Goal: Task Accomplishment & Management: Complete application form

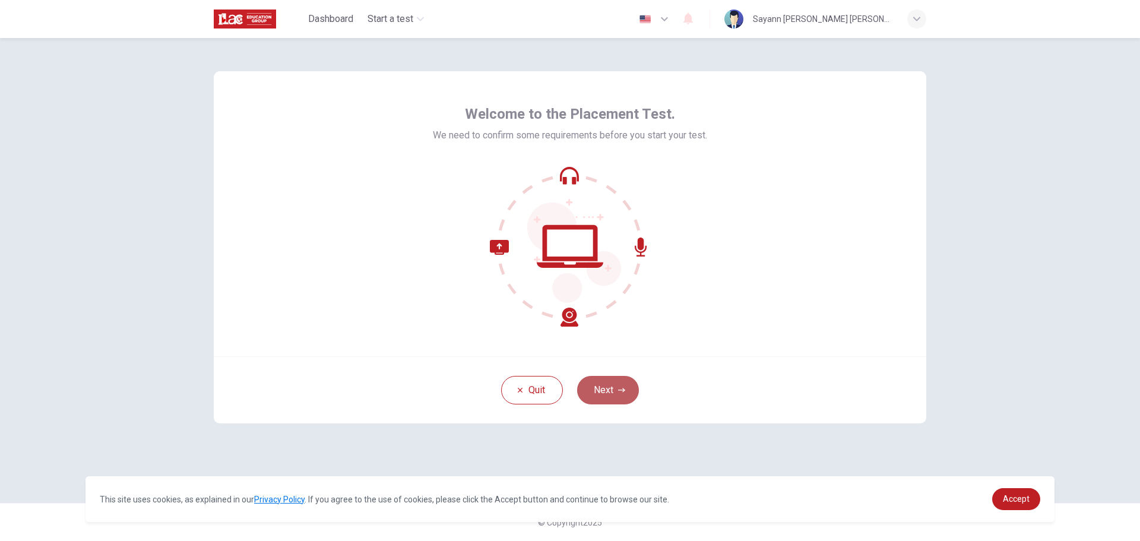
click at [609, 387] on button "Next" at bounding box center [608, 390] width 62 height 29
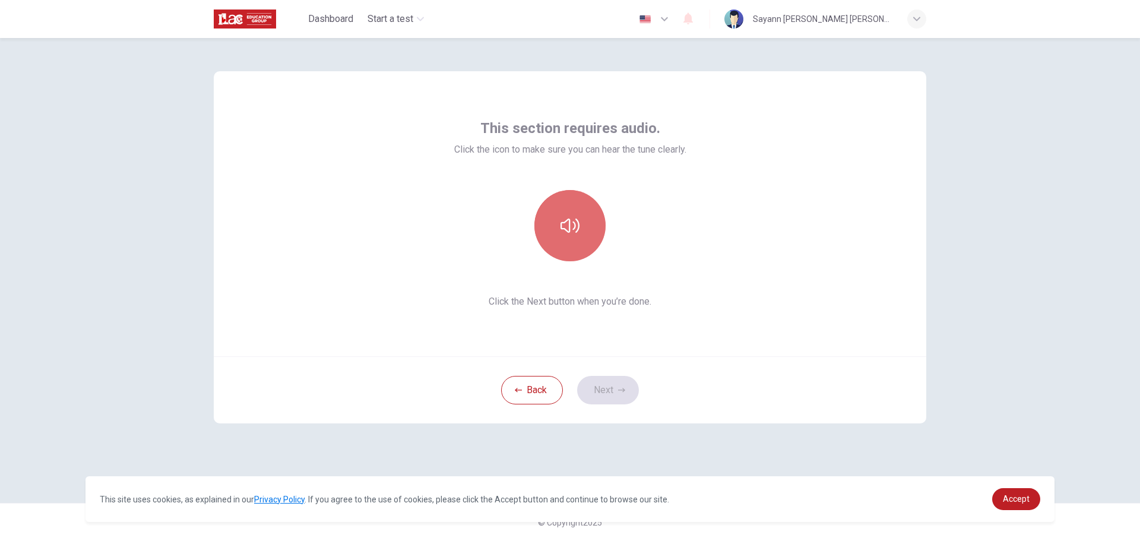
click at [569, 230] on icon "button" at bounding box center [570, 226] width 19 height 14
click at [594, 387] on button "Next" at bounding box center [608, 390] width 62 height 29
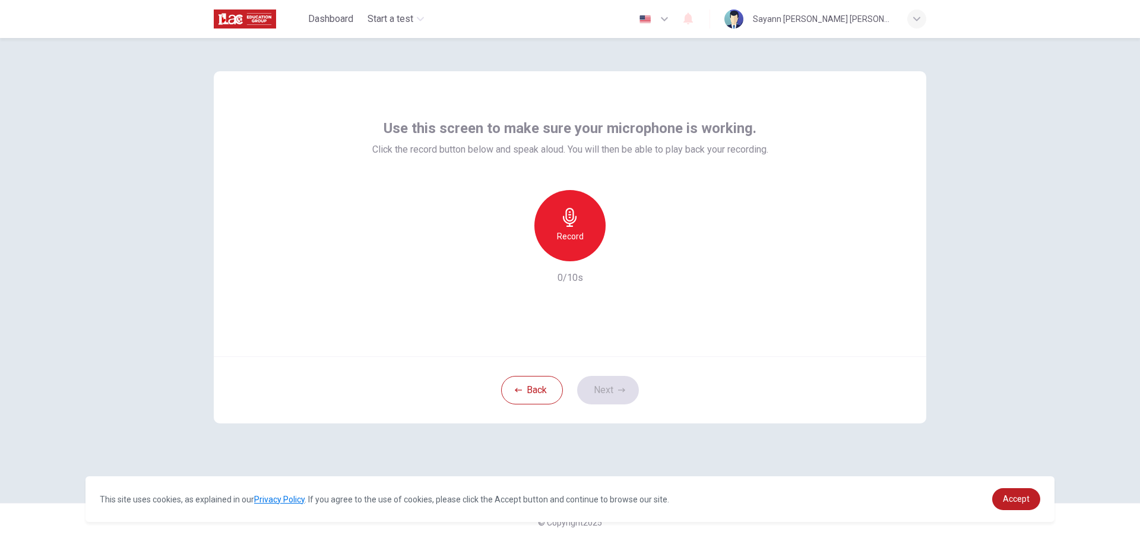
click at [564, 217] on icon "button" at bounding box center [570, 217] width 14 height 19
click at [566, 216] on icon "button" at bounding box center [570, 217] width 19 height 19
click at [622, 250] on icon "button" at bounding box center [625, 252] width 12 height 12
click at [602, 395] on button "Next" at bounding box center [608, 390] width 62 height 29
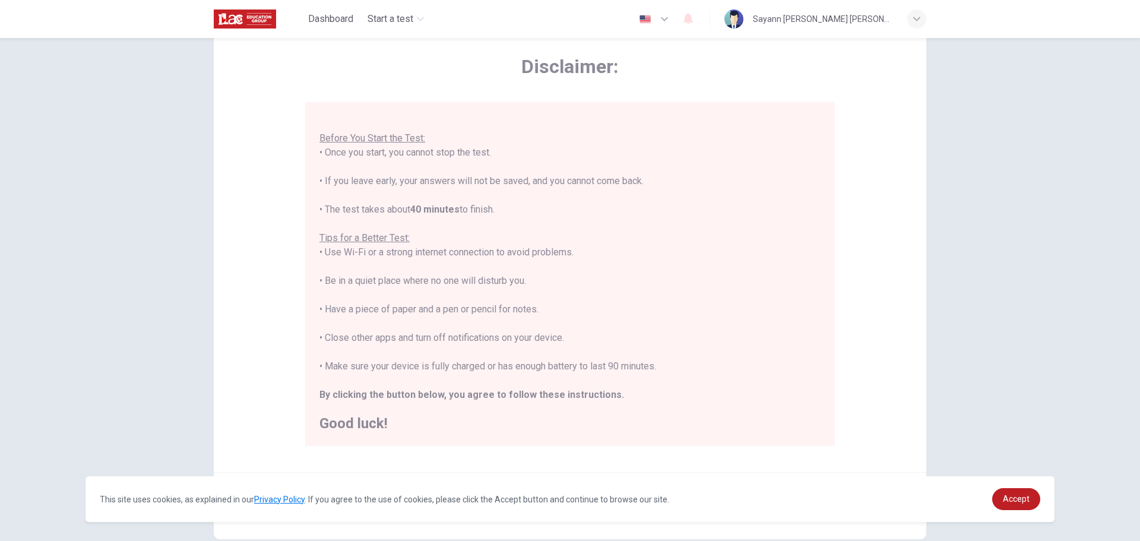
scroll to position [119, 0]
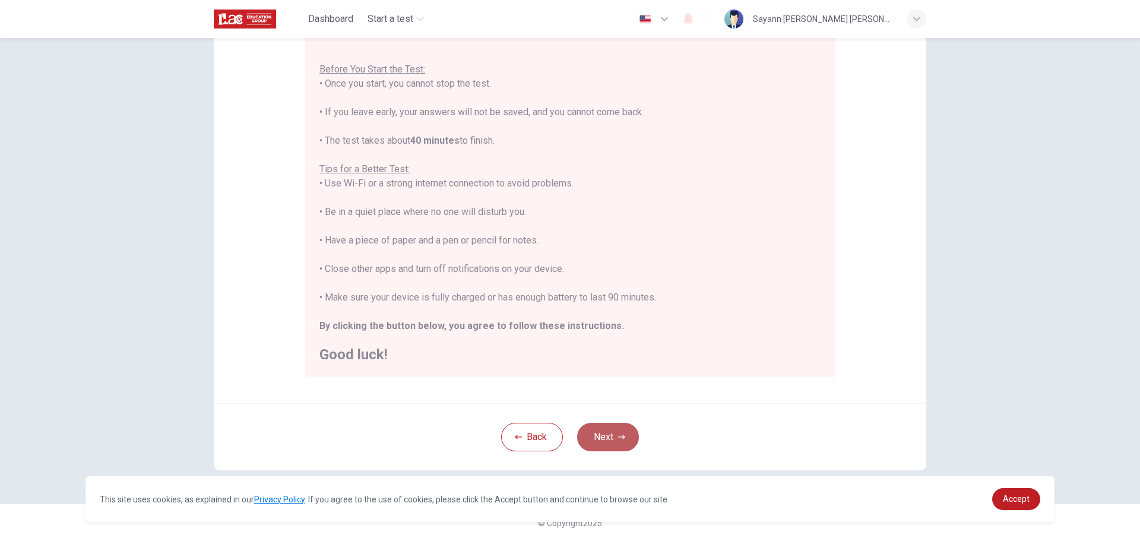
click at [619, 436] on icon "button" at bounding box center [621, 436] width 7 height 7
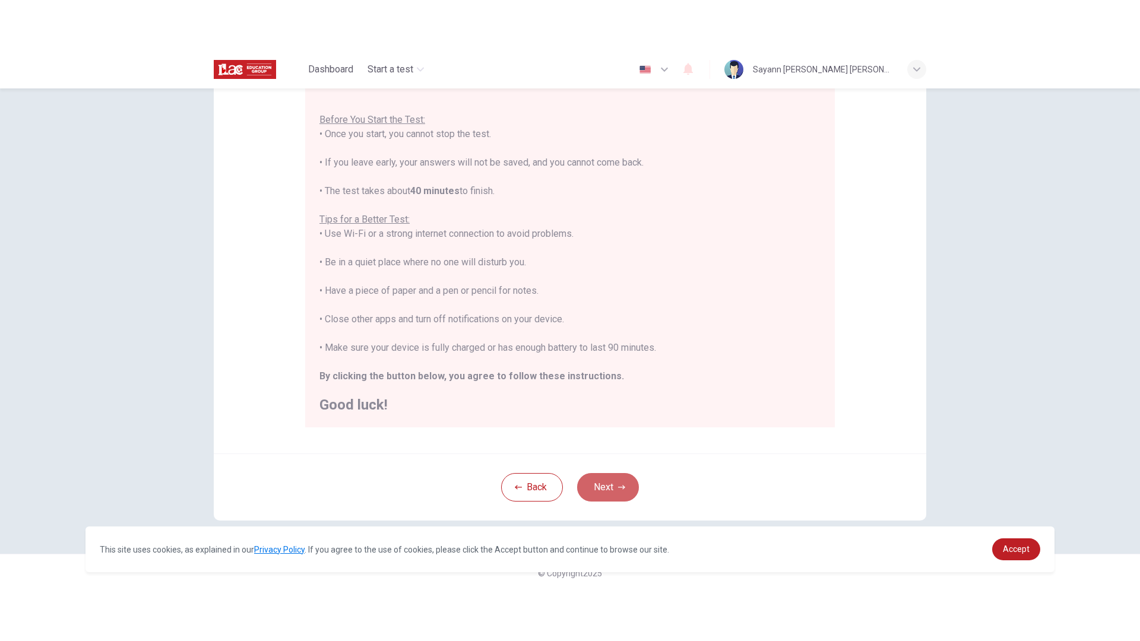
scroll to position [0, 0]
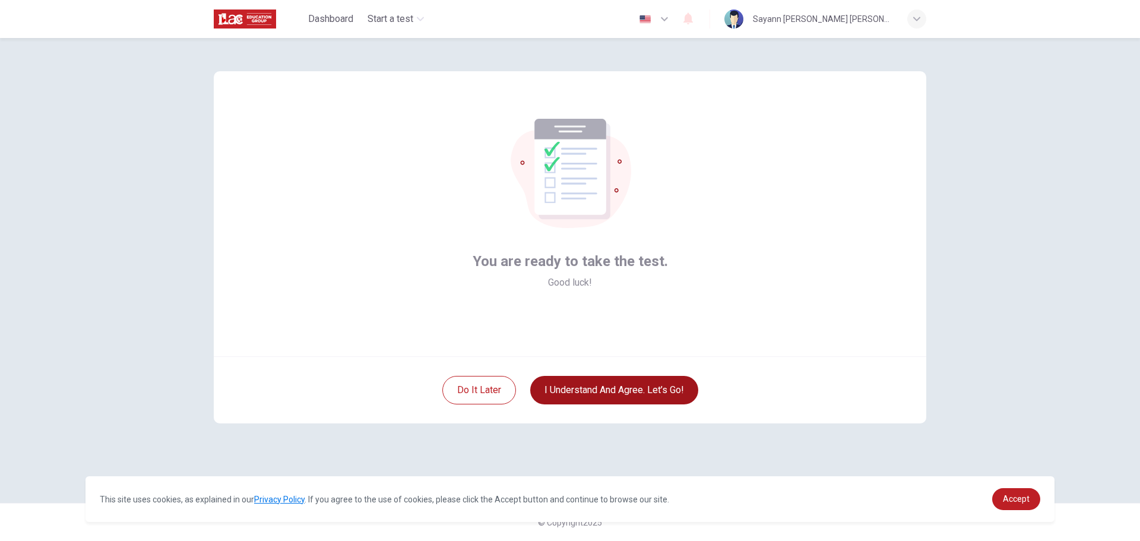
click at [598, 400] on button "I understand and agree. Let’s go!" at bounding box center [614, 390] width 168 height 29
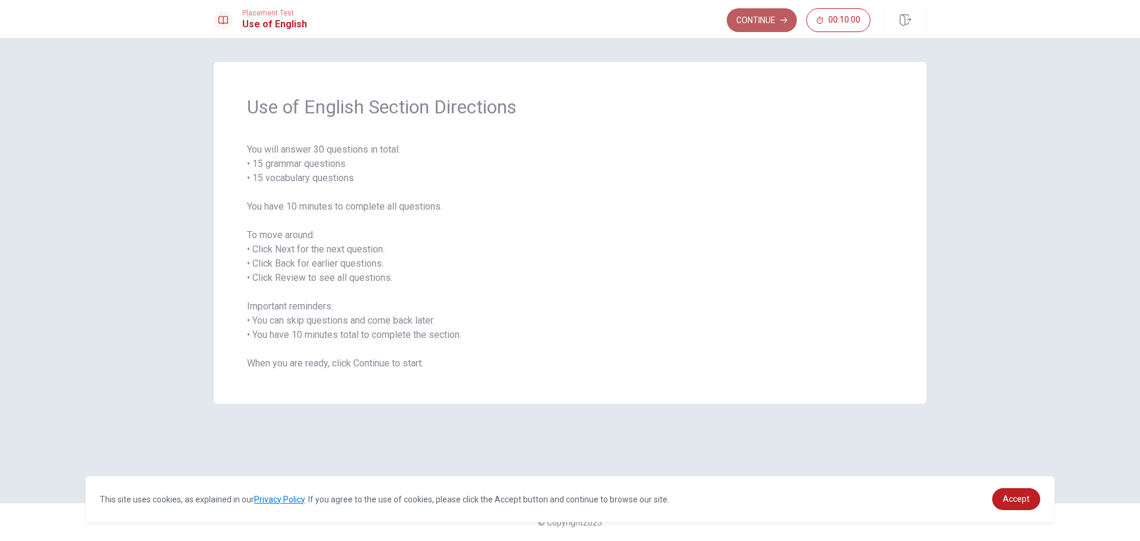
click at [764, 21] on button "Continue" at bounding box center [762, 20] width 70 height 24
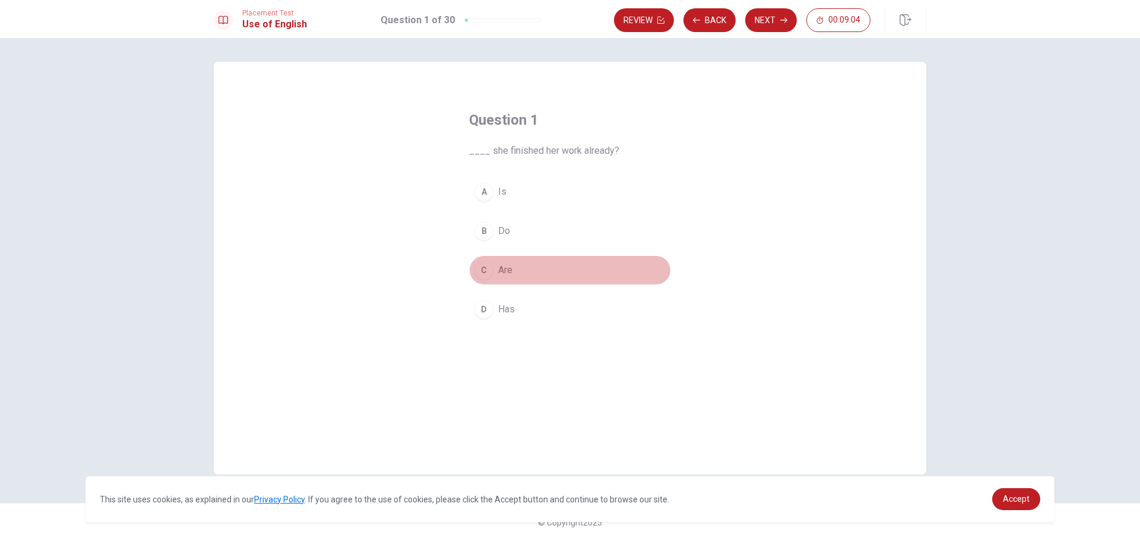
click at [495, 268] on button "C Are" at bounding box center [570, 270] width 202 height 30
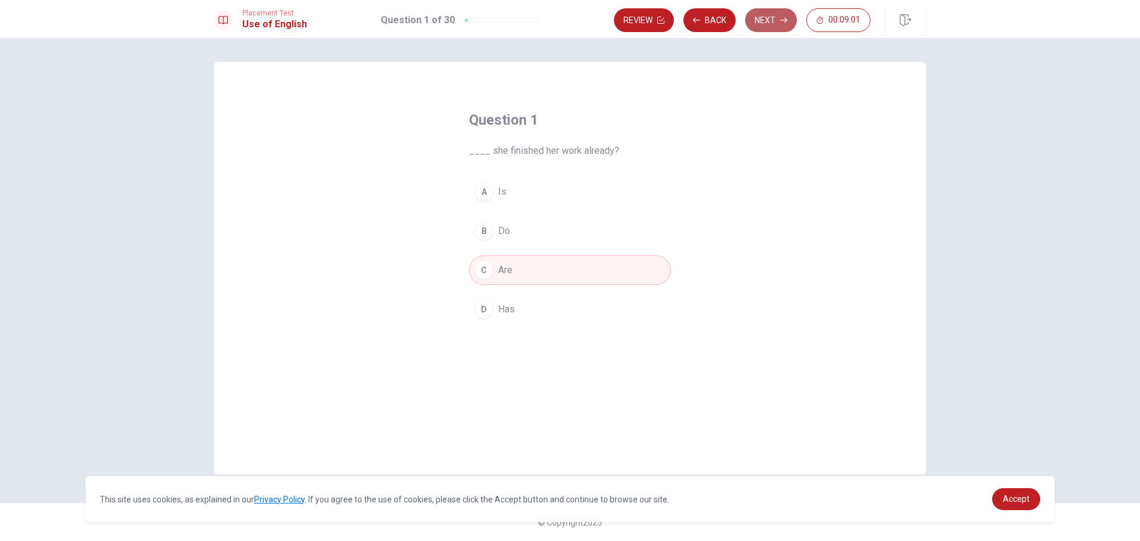
click at [790, 16] on button "Next" at bounding box center [771, 20] width 52 height 24
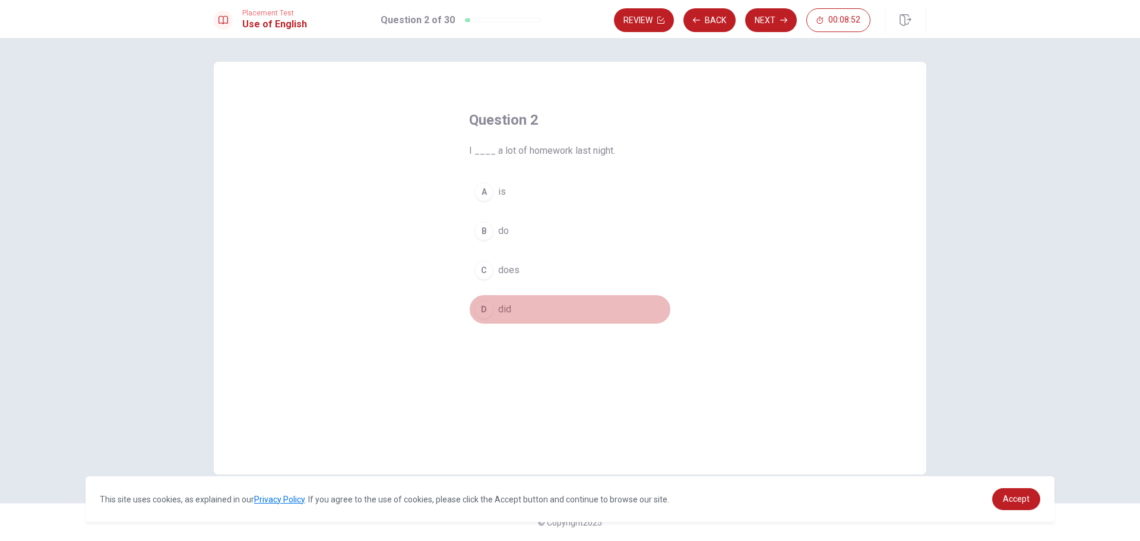
click at [486, 302] on div "D" at bounding box center [483, 309] width 19 height 19
click at [757, 20] on button "Next" at bounding box center [771, 20] width 52 height 24
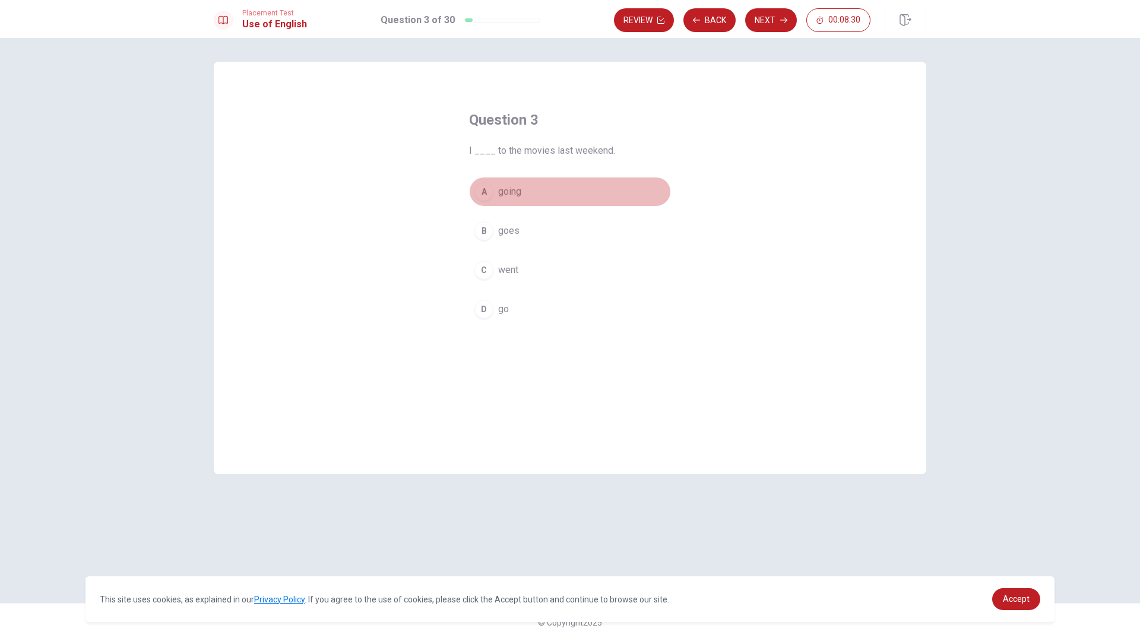
click at [537, 192] on button "A going" at bounding box center [570, 192] width 202 height 30
click at [787, 24] on button "Next" at bounding box center [771, 20] width 52 height 24
click at [520, 192] on span "reading" at bounding box center [513, 192] width 31 height 14
click at [768, 21] on button "Next" at bounding box center [771, 20] width 52 height 24
click at [512, 189] on span "rice" at bounding box center [505, 192] width 15 height 14
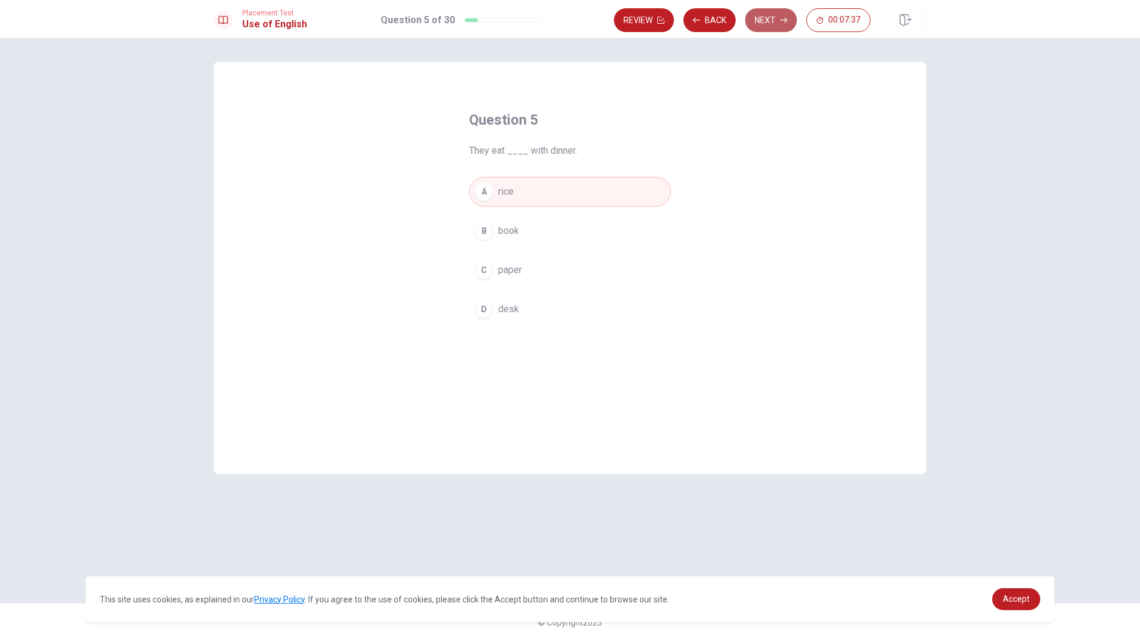
click at [776, 27] on button "Next" at bounding box center [771, 20] width 52 height 24
click at [505, 233] on span "take" at bounding box center [507, 231] width 18 height 14
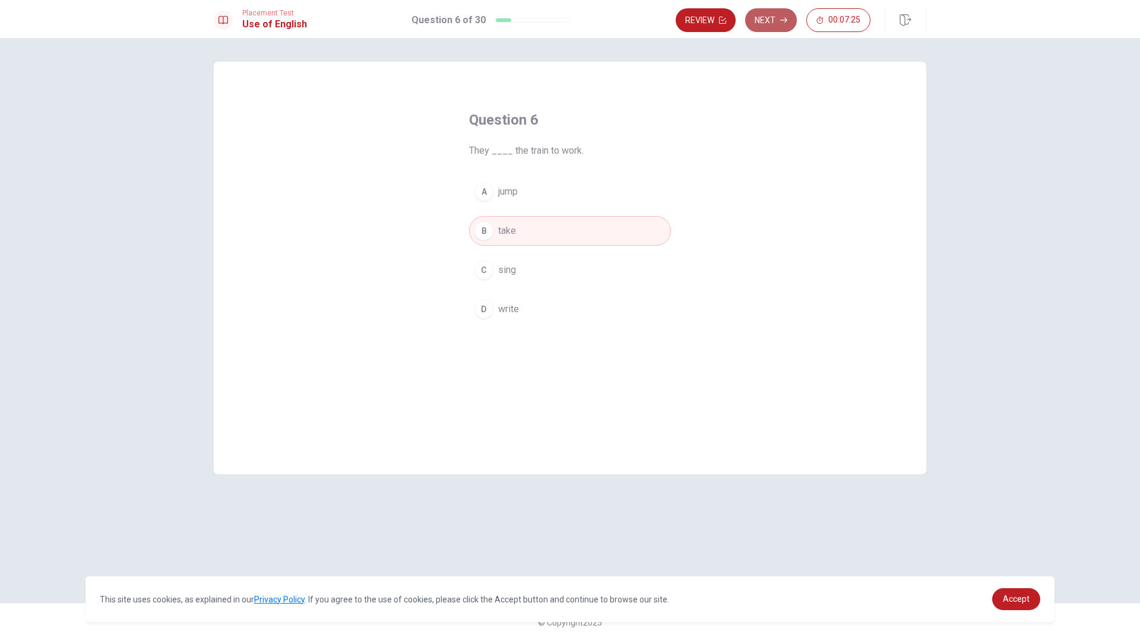
click at [778, 27] on button "Next" at bounding box center [771, 20] width 52 height 24
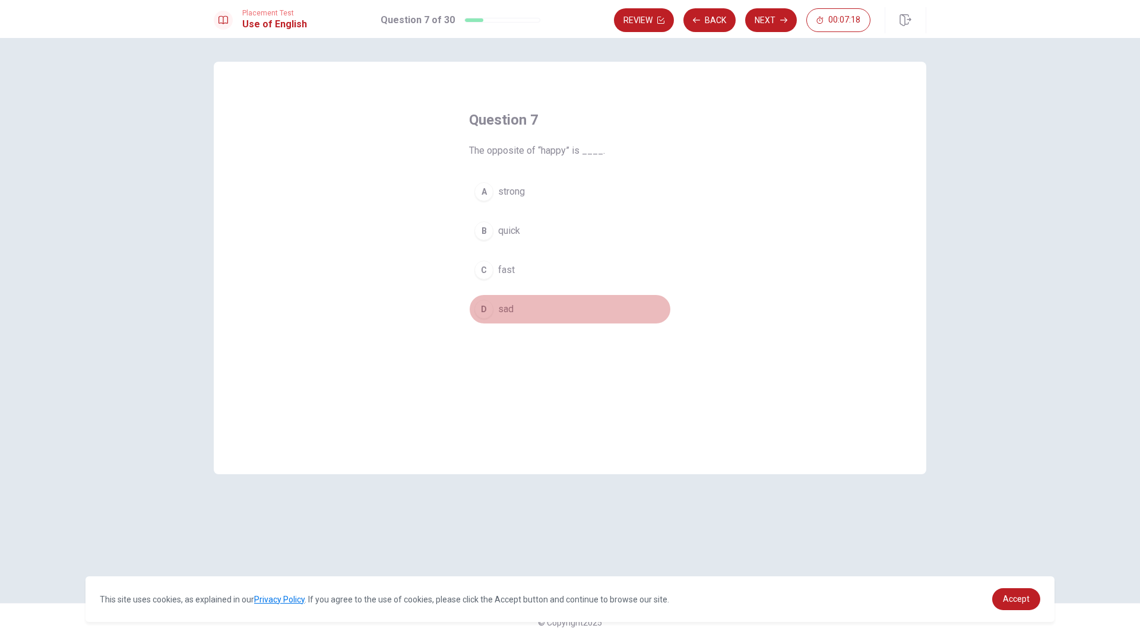
click at [492, 311] on div "D" at bounding box center [483, 309] width 19 height 19
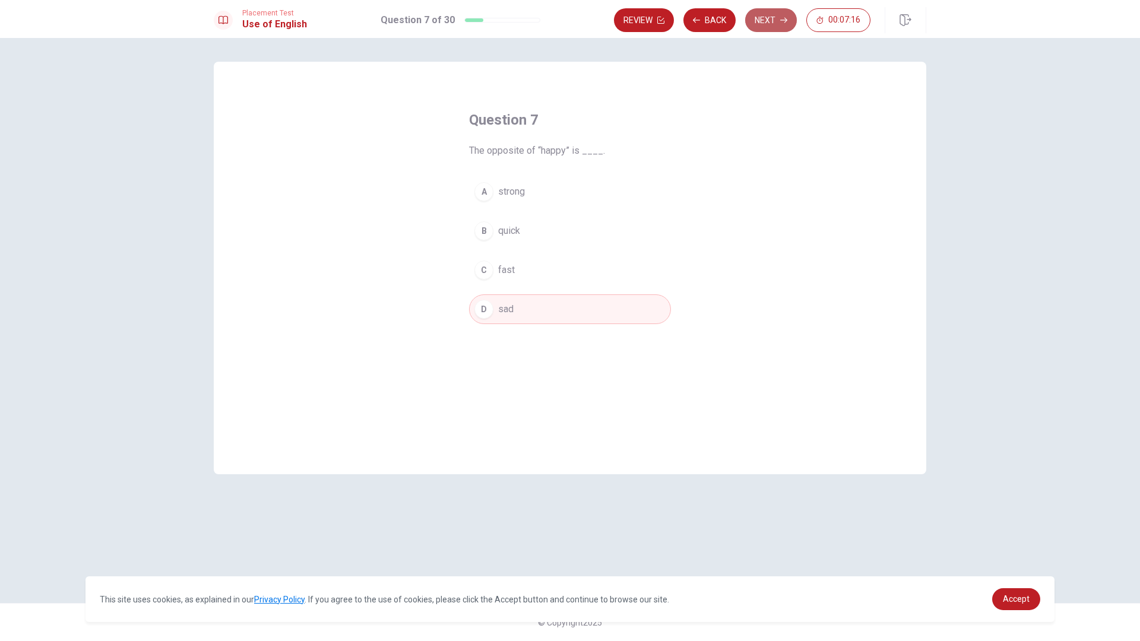
click at [774, 23] on button "Next" at bounding box center [771, 20] width 52 height 24
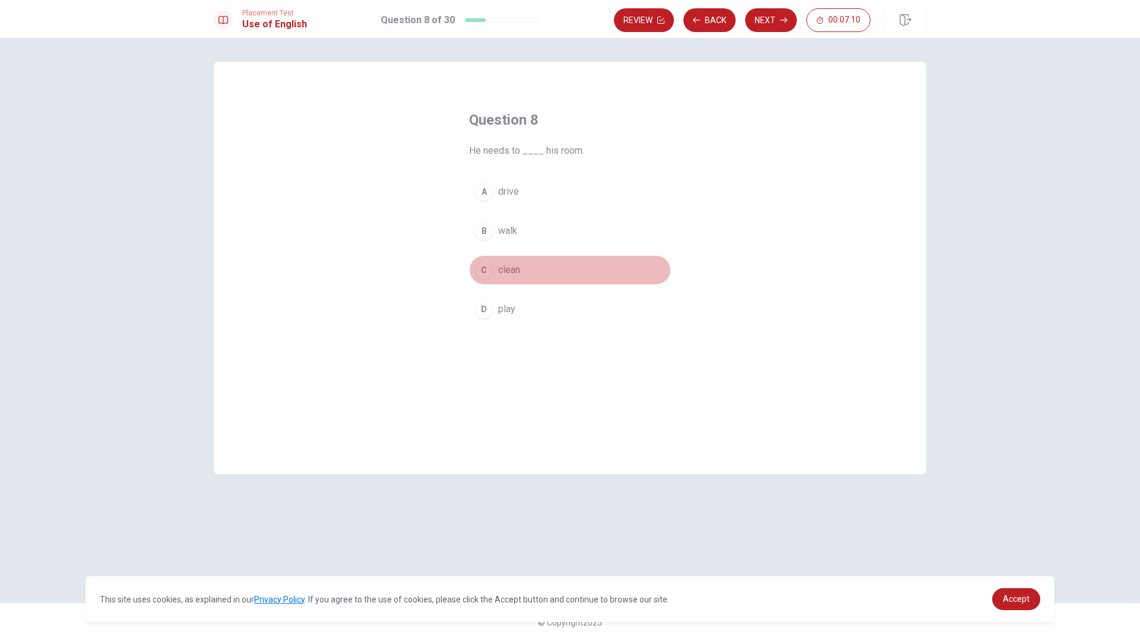
click at [509, 273] on span "clean" at bounding box center [509, 270] width 22 height 14
click at [789, 20] on button "Next" at bounding box center [771, 20] width 52 height 24
click at [492, 308] on button "D Sell" at bounding box center [570, 310] width 202 height 30
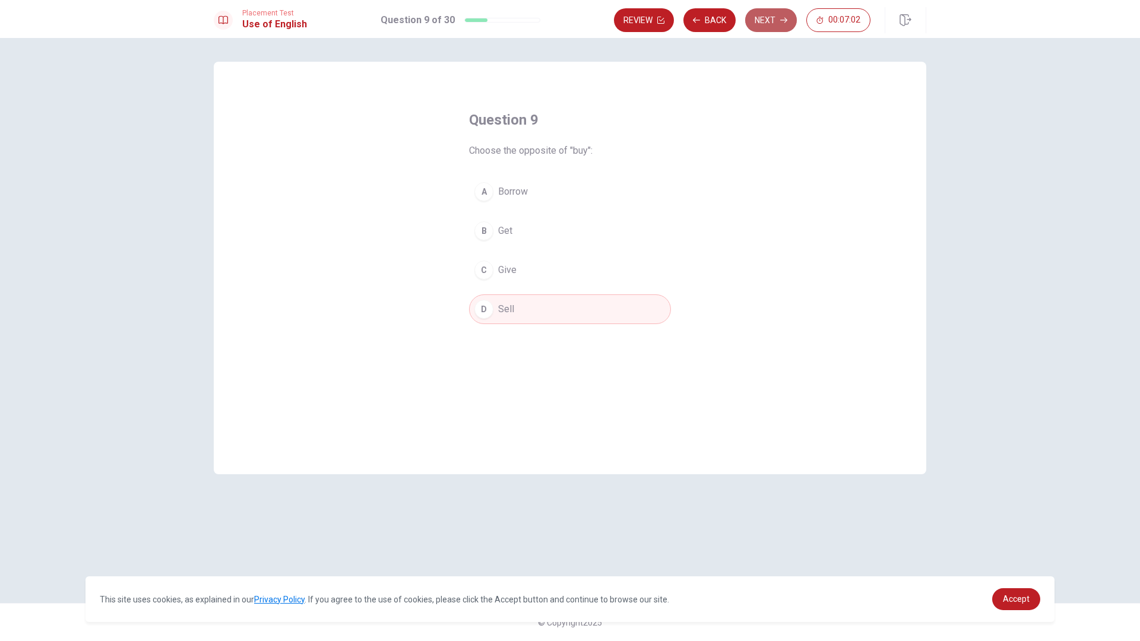
click at [786, 27] on button "Next" at bounding box center [771, 20] width 52 height 24
click at [493, 270] on div "C" at bounding box center [483, 270] width 19 height 19
click at [537, 263] on button "C go" at bounding box center [570, 270] width 202 height 30
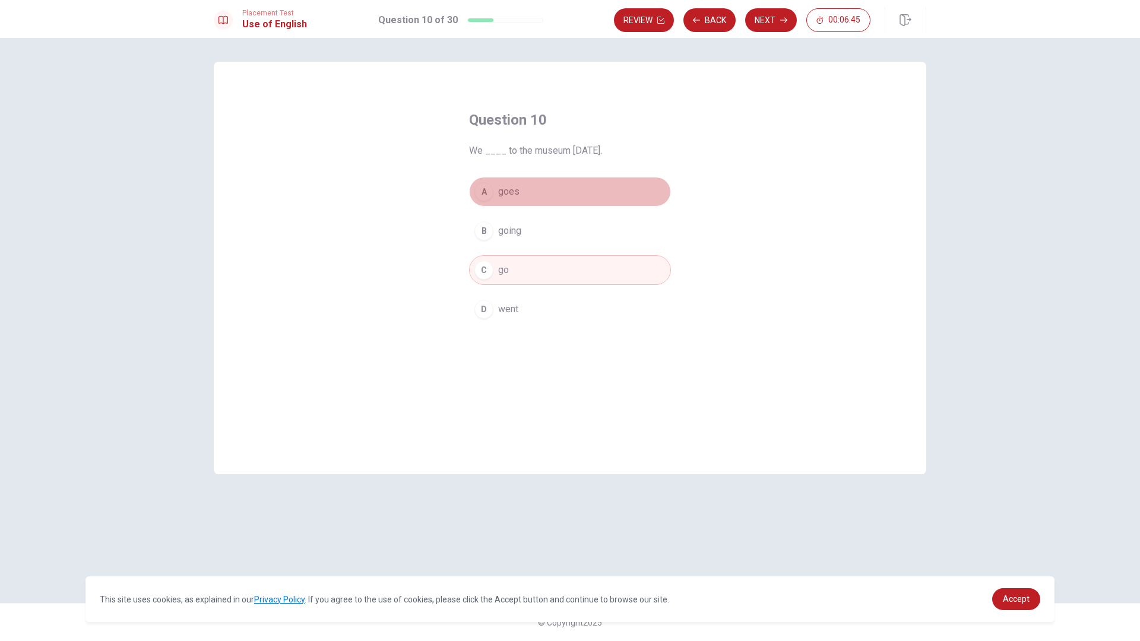
click at [543, 202] on button "A goes" at bounding box center [570, 192] width 202 height 30
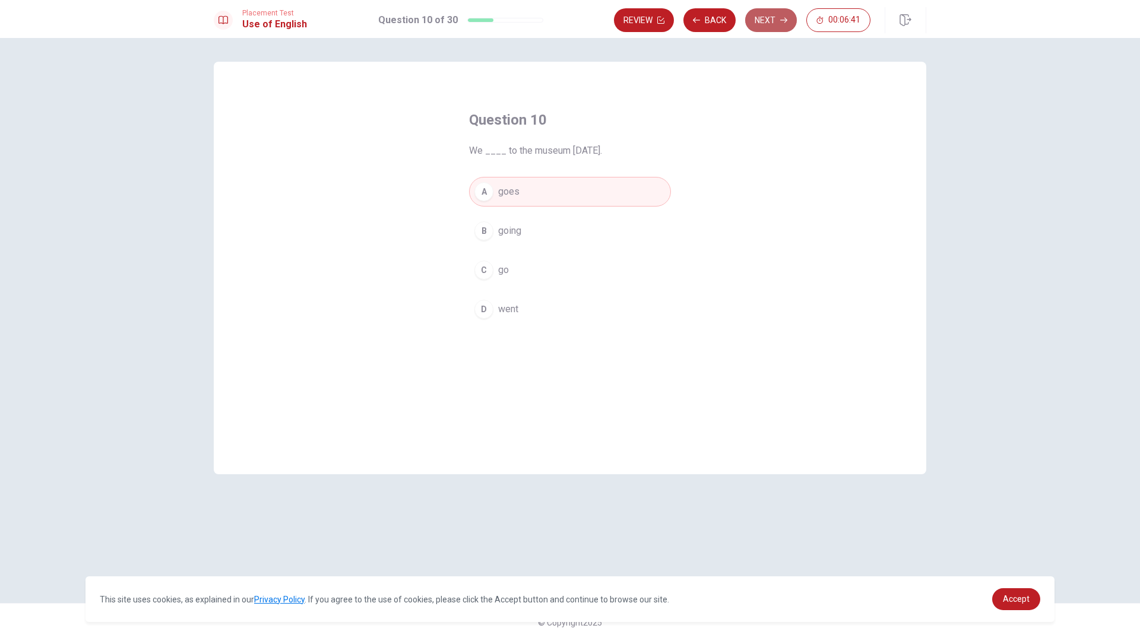
click at [770, 20] on button "Next" at bounding box center [771, 20] width 52 height 24
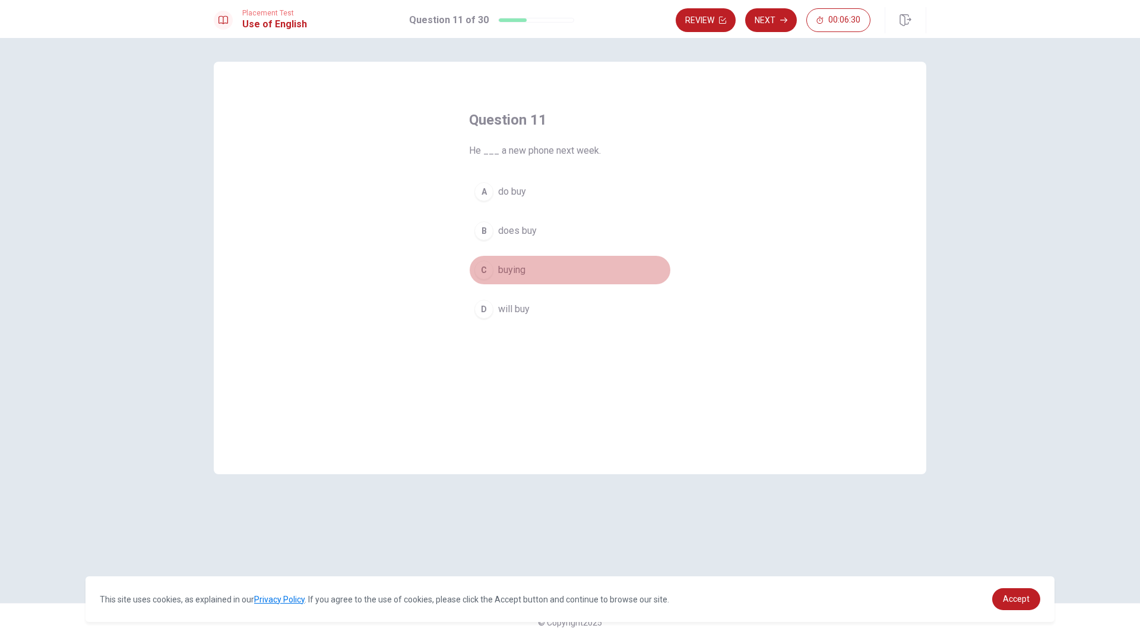
click at [493, 278] on button "C buying" at bounding box center [570, 270] width 202 height 30
click at [773, 24] on button "Next" at bounding box center [771, 20] width 52 height 24
click at [529, 271] on button "C Do" at bounding box center [570, 270] width 202 height 30
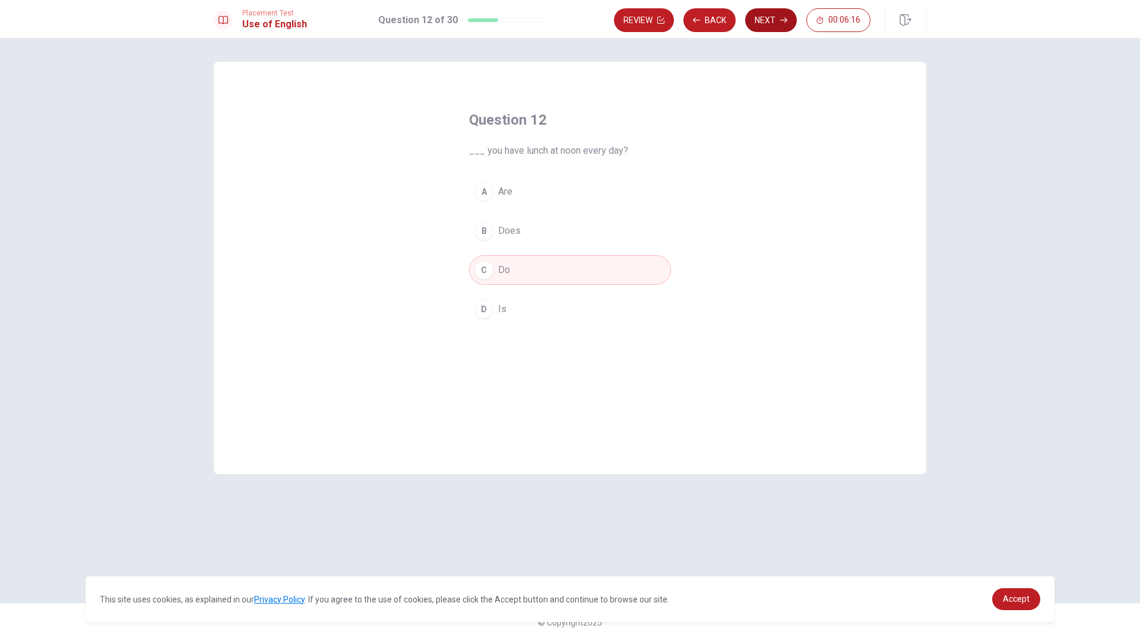
click at [777, 23] on button "Next" at bounding box center [771, 20] width 52 height 24
click at [515, 236] on span "was reading" at bounding box center [523, 231] width 50 height 14
click at [783, 26] on button "Next" at bounding box center [771, 20] width 52 height 24
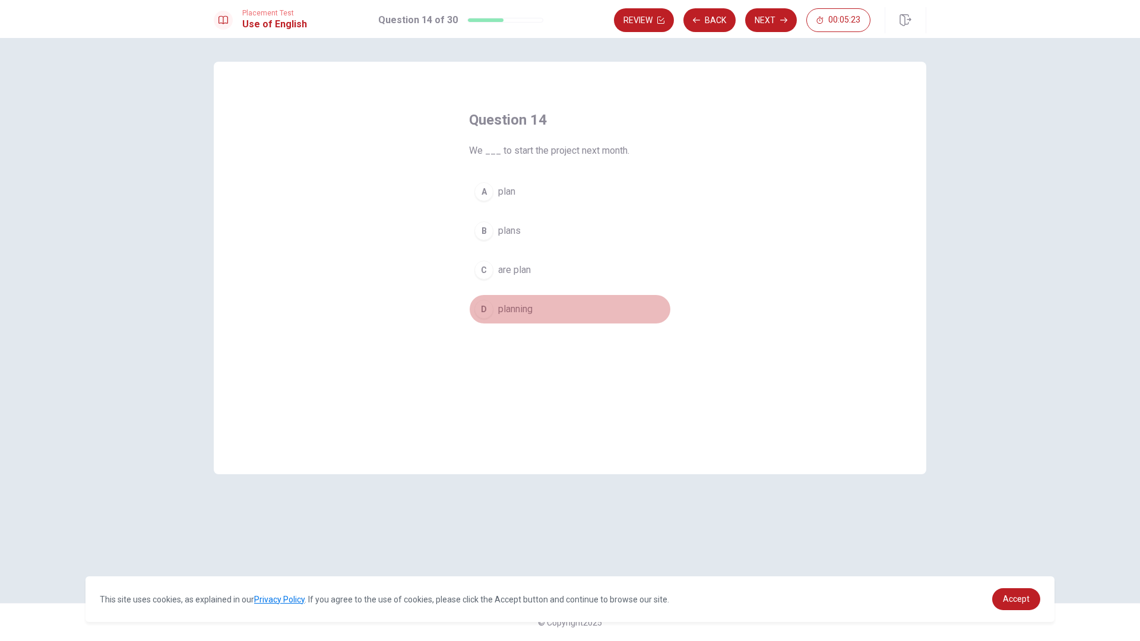
click at [521, 311] on span "planning" at bounding box center [515, 309] width 34 height 14
click at [776, 23] on button "Next" at bounding box center [771, 20] width 52 height 24
click at [517, 269] on button "C cap" at bounding box center [570, 270] width 202 height 30
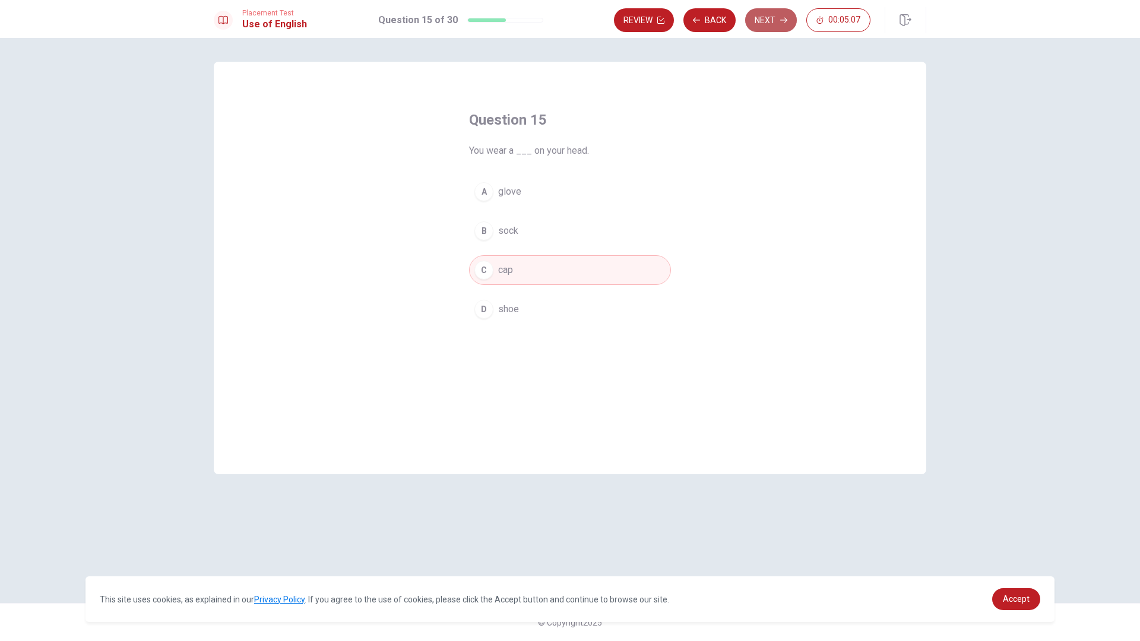
click at [786, 16] on button "Next" at bounding box center [771, 20] width 52 height 24
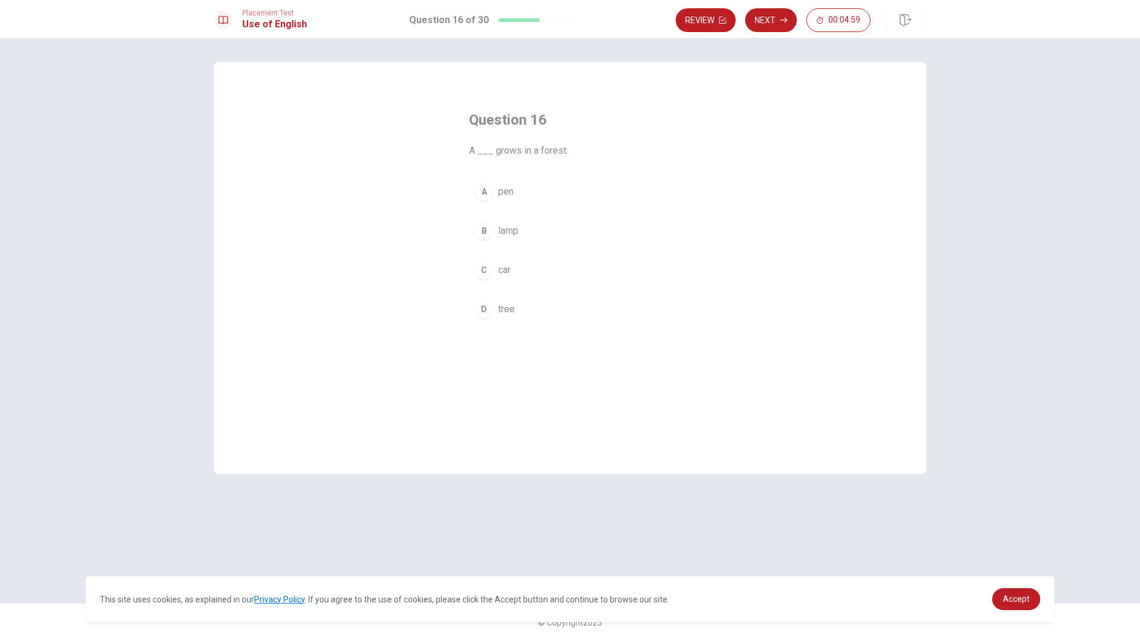
click at [482, 312] on div "D" at bounding box center [483, 309] width 19 height 19
click at [772, 21] on button "Next" at bounding box center [771, 20] width 52 height 24
click at [489, 319] on button "D zoo" at bounding box center [570, 310] width 202 height 30
click at [763, 32] on div "Review Back Next 00:04:50" at bounding box center [770, 20] width 312 height 26
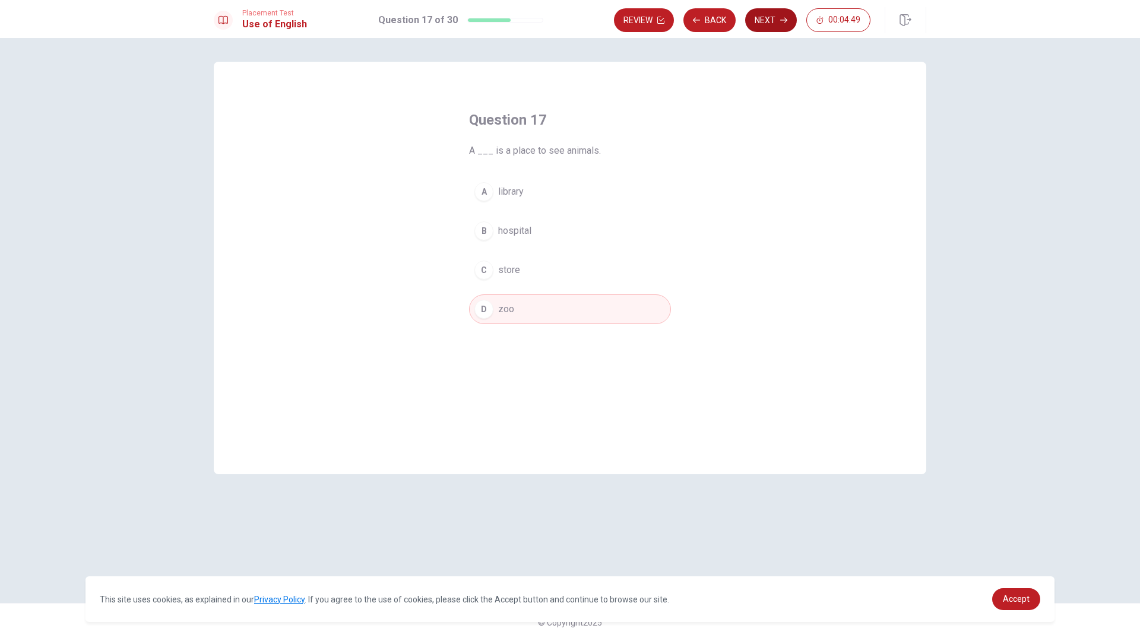
click at [764, 25] on button "Next" at bounding box center [771, 20] width 52 height 24
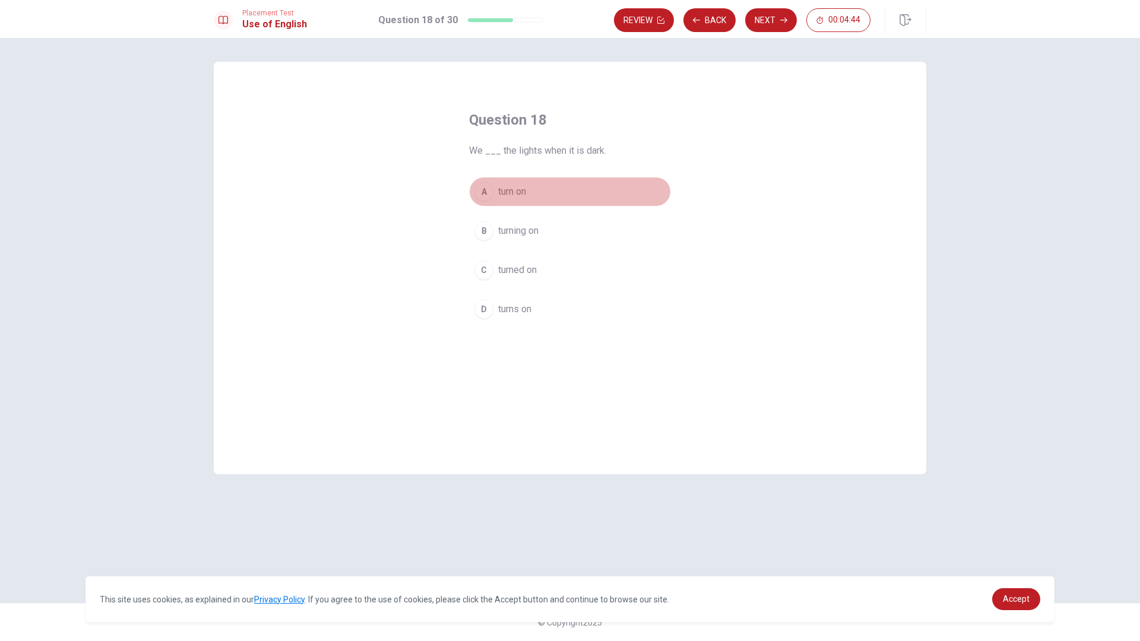
click at [494, 192] on button "A turn on" at bounding box center [570, 192] width 202 height 30
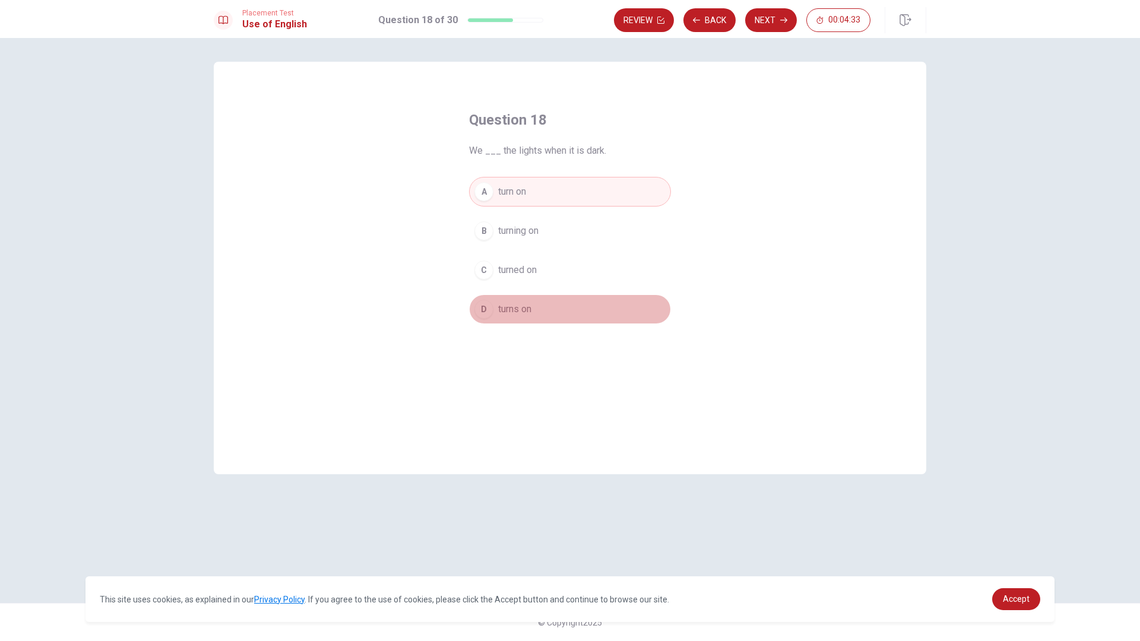
click at [542, 318] on button "D turns on" at bounding box center [570, 310] width 202 height 30
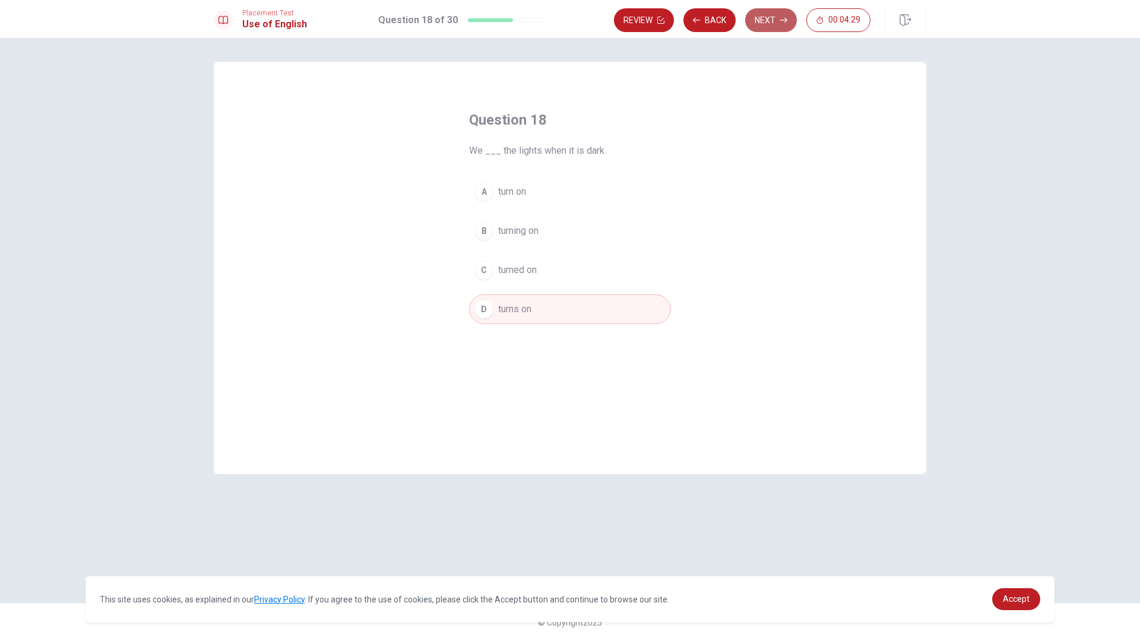
click at [758, 25] on button "Next" at bounding box center [771, 20] width 52 height 24
click at [506, 262] on button "C sleep" at bounding box center [570, 270] width 202 height 30
click at [789, 21] on button "Next" at bounding box center [771, 20] width 52 height 24
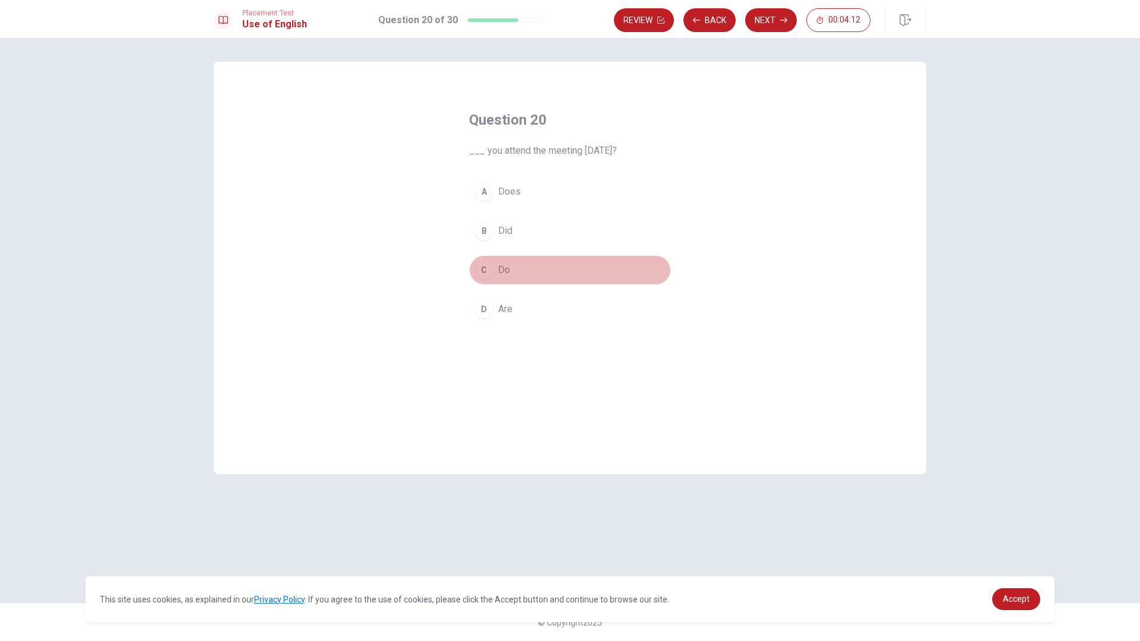
click at [524, 267] on button "C Do" at bounding box center [570, 270] width 202 height 30
click at [752, 29] on button "Next" at bounding box center [771, 20] width 52 height 24
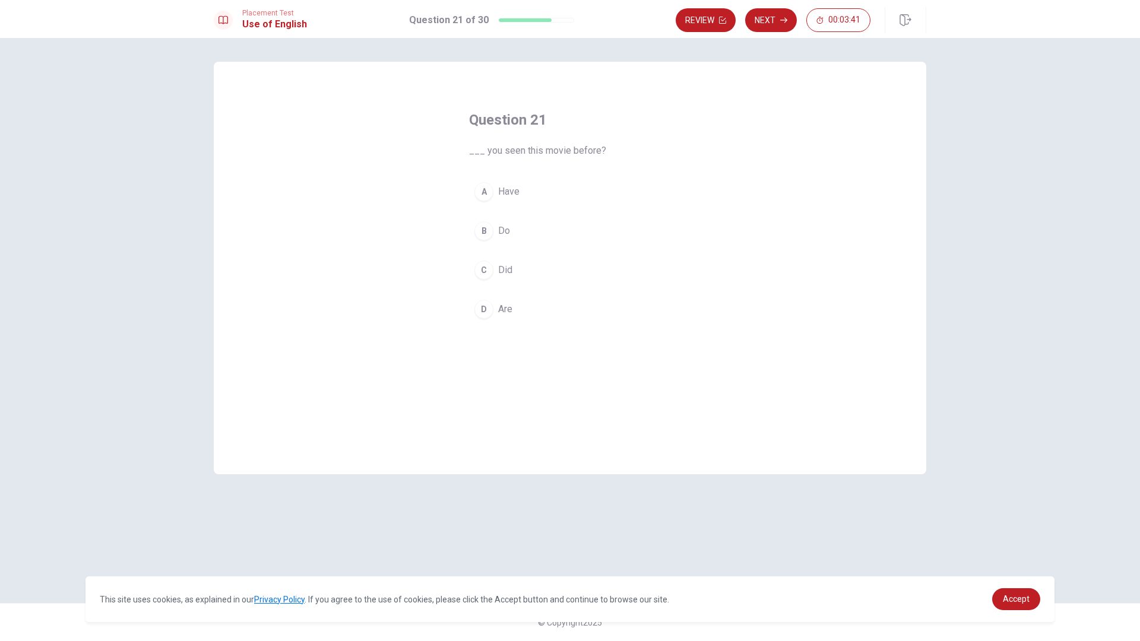
click at [514, 306] on button "D Are" at bounding box center [570, 310] width 202 height 30
click at [786, 25] on button "Next" at bounding box center [771, 20] width 52 height 24
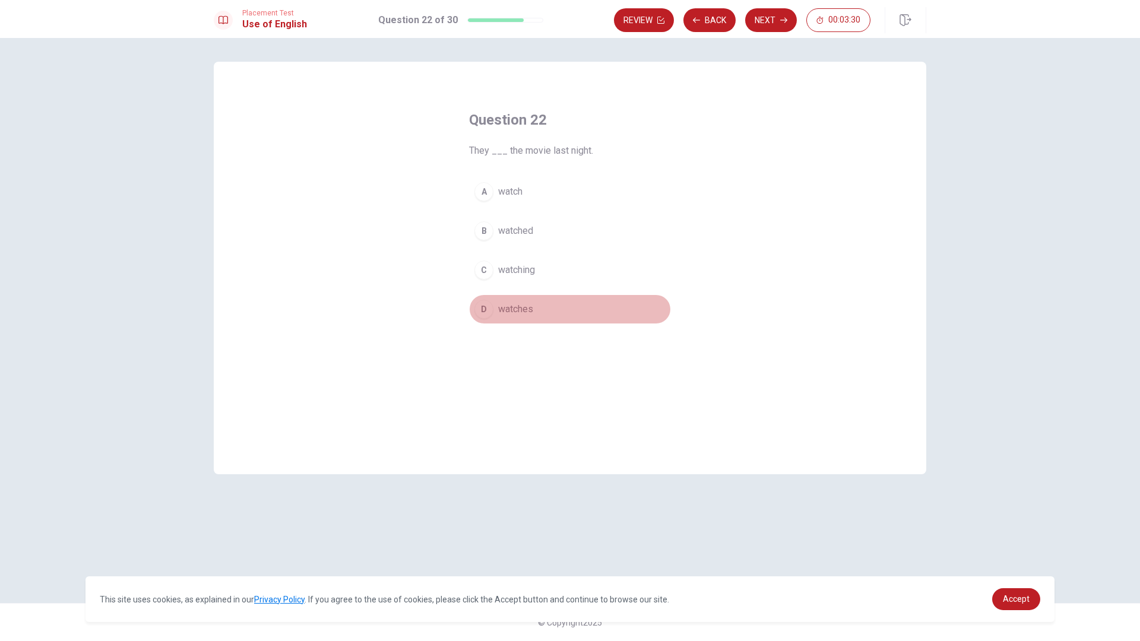
click at [517, 314] on span "watches" at bounding box center [515, 309] width 35 height 14
click at [571, 224] on button "B watched" at bounding box center [570, 231] width 202 height 30
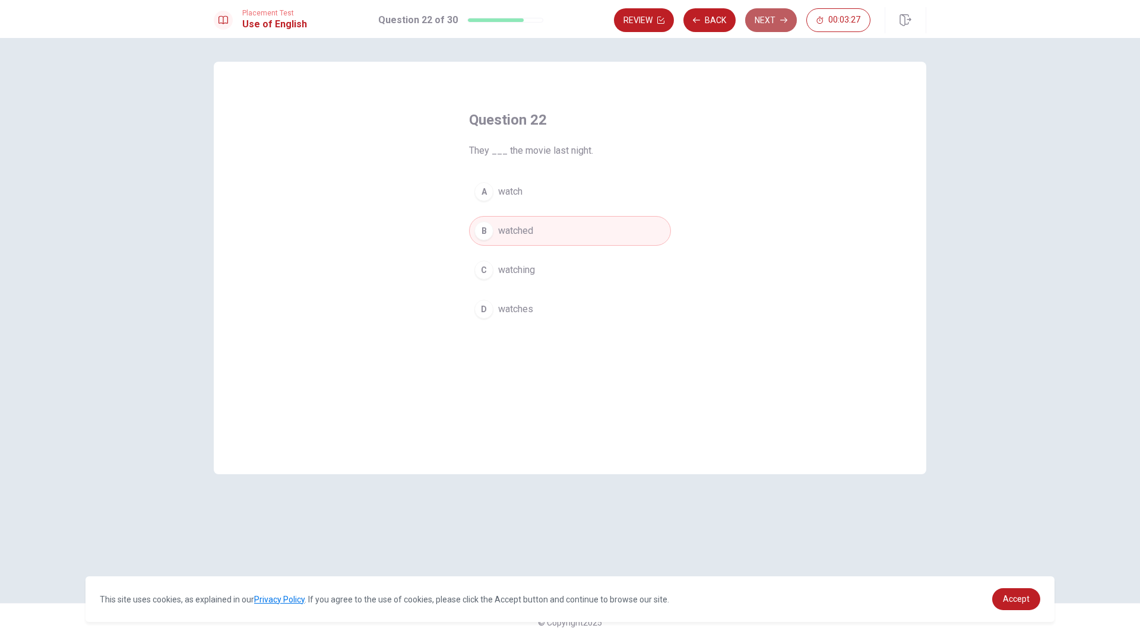
click at [764, 24] on button "Next" at bounding box center [771, 20] width 52 height 24
click at [502, 270] on span "go" at bounding box center [503, 270] width 11 height 14
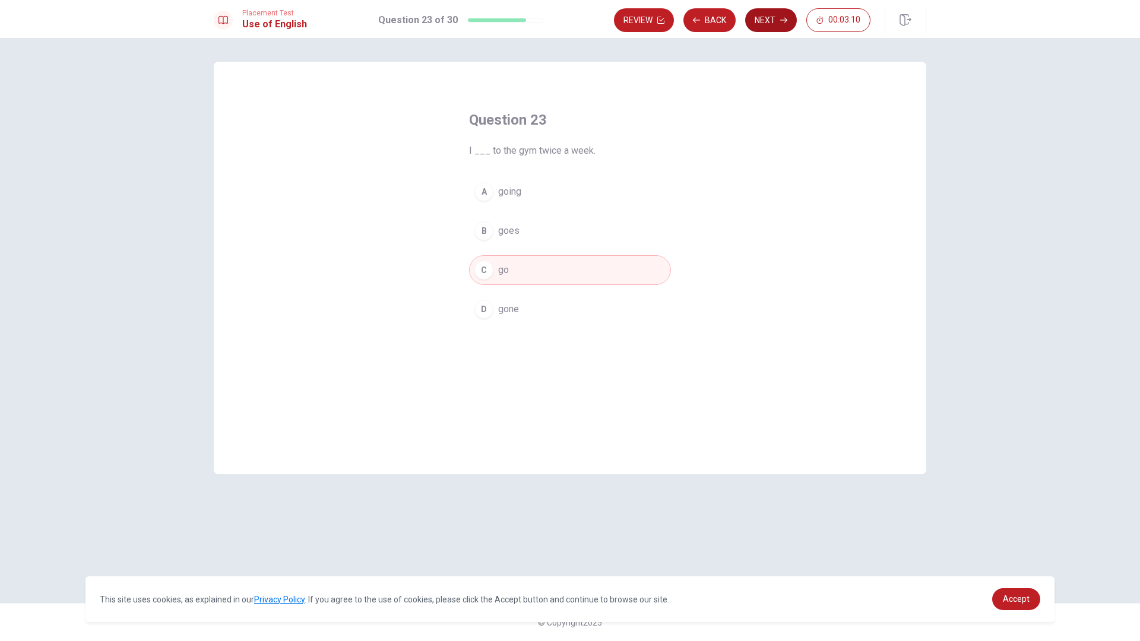
click at [777, 24] on button "Next" at bounding box center [771, 20] width 52 height 24
click at [531, 202] on button "A have" at bounding box center [570, 192] width 202 height 30
click at [787, 24] on button "Next" at bounding box center [771, 20] width 52 height 24
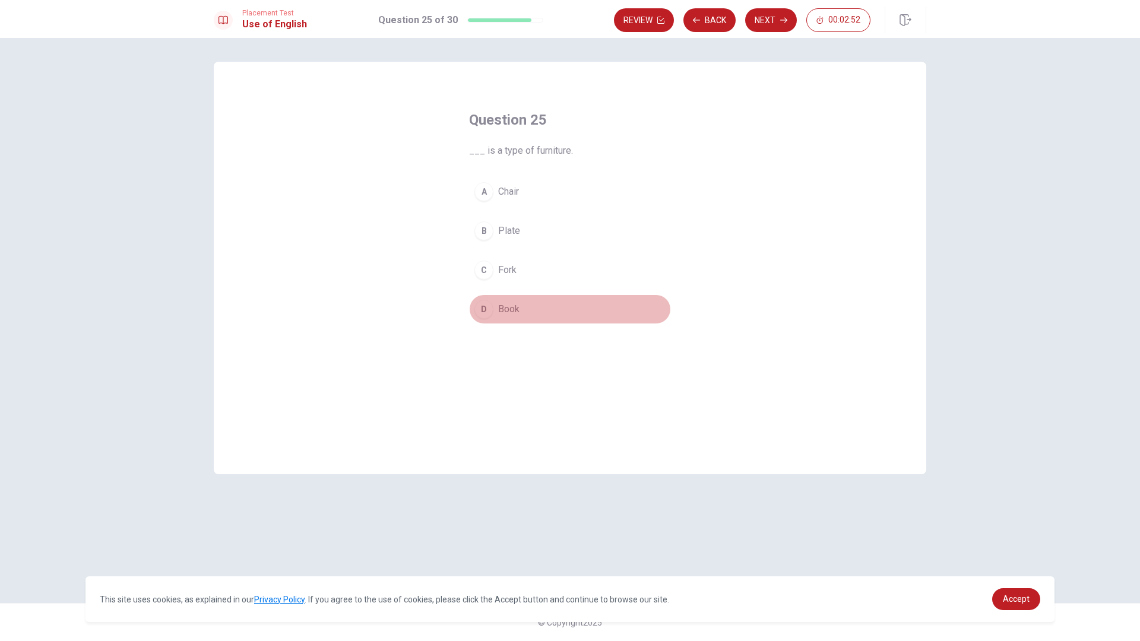
click at [523, 296] on button "D Book" at bounding box center [570, 310] width 202 height 30
click at [787, 12] on button "Next" at bounding box center [771, 20] width 52 height 24
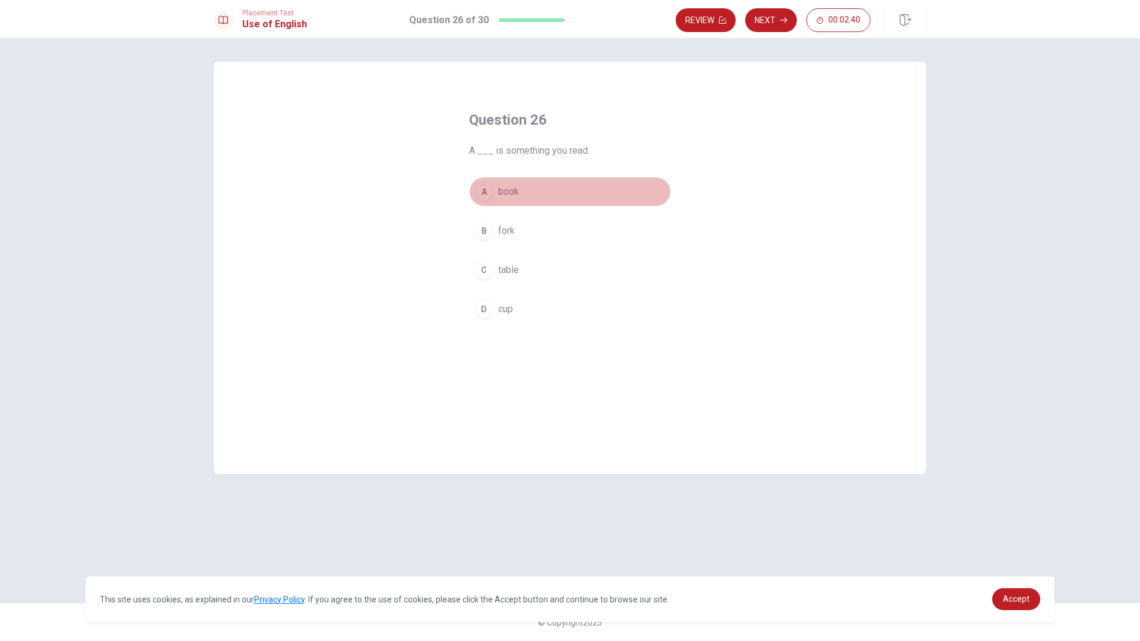
click at [549, 195] on button "A book" at bounding box center [570, 192] width 202 height 30
click at [774, 20] on button "Next" at bounding box center [771, 20] width 52 height 24
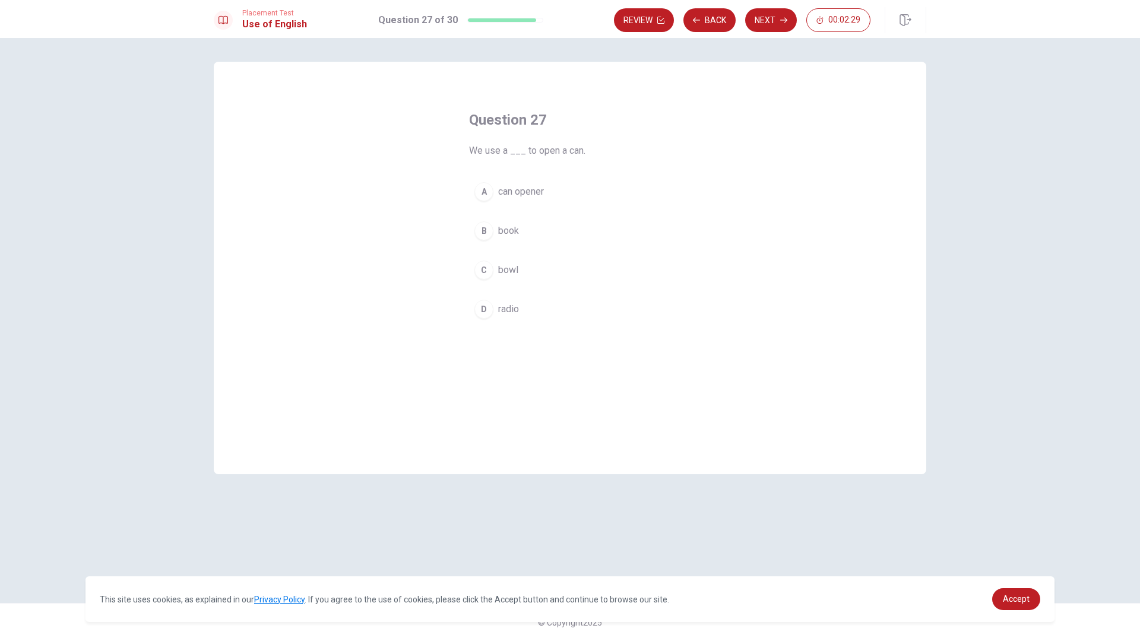
click at [520, 186] on span "can opener" at bounding box center [521, 192] width 46 height 14
click at [783, 24] on button "Next" at bounding box center [771, 20] width 52 height 24
click at [484, 195] on div "A" at bounding box center [483, 191] width 19 height 19
click at [771, 23] on button "Next" at bounding box center [771, 20] width 52 height 24
click at [508, 309] on span "hat" at bounding box center [504, 309] width 12 height 14
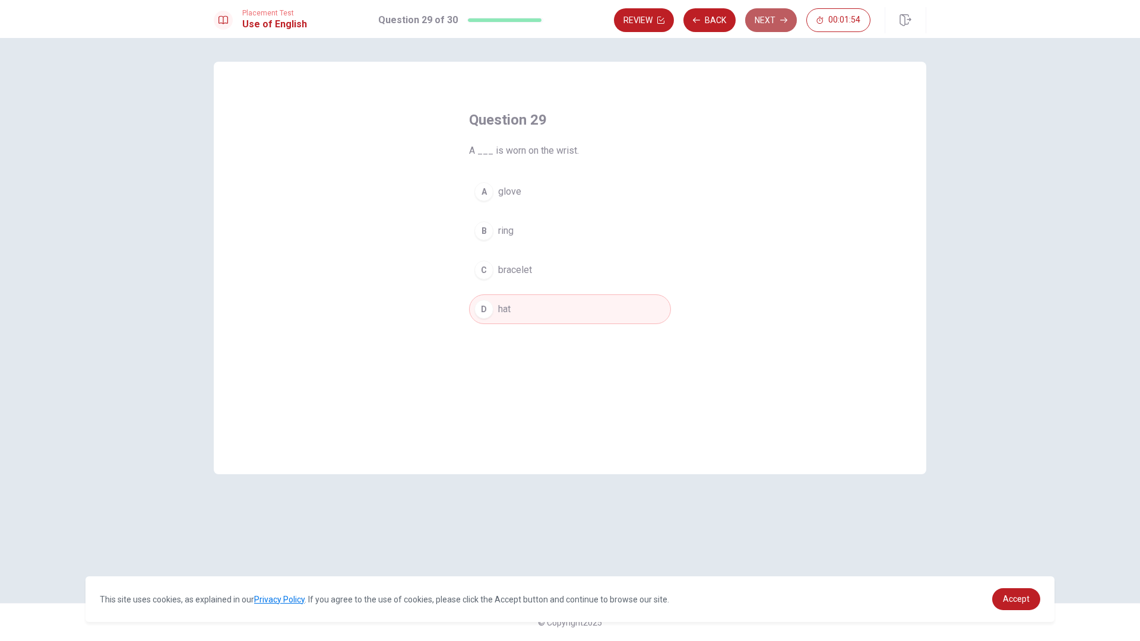
click at [775, 18] on button "Next" at bounding box center [771, 20] width 52 height 24
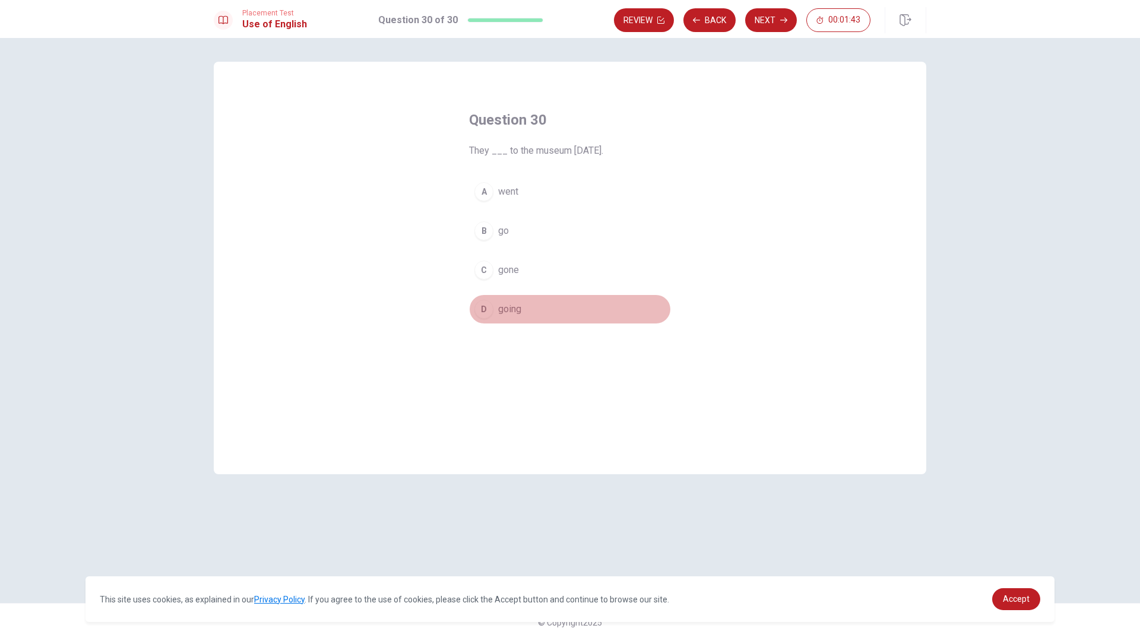
click at [518, 306] on span "going" at bounding box center [509, 309] width 23 height 14
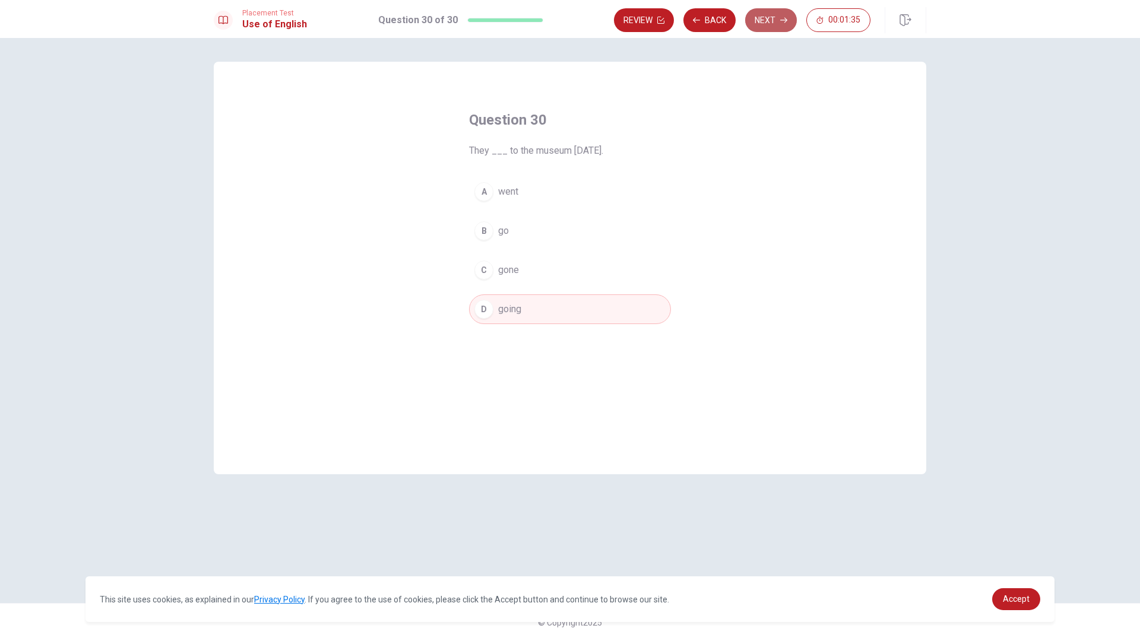
click at [757, 30] on button "Next" at bounding box center [771, 20] width 52 height 24
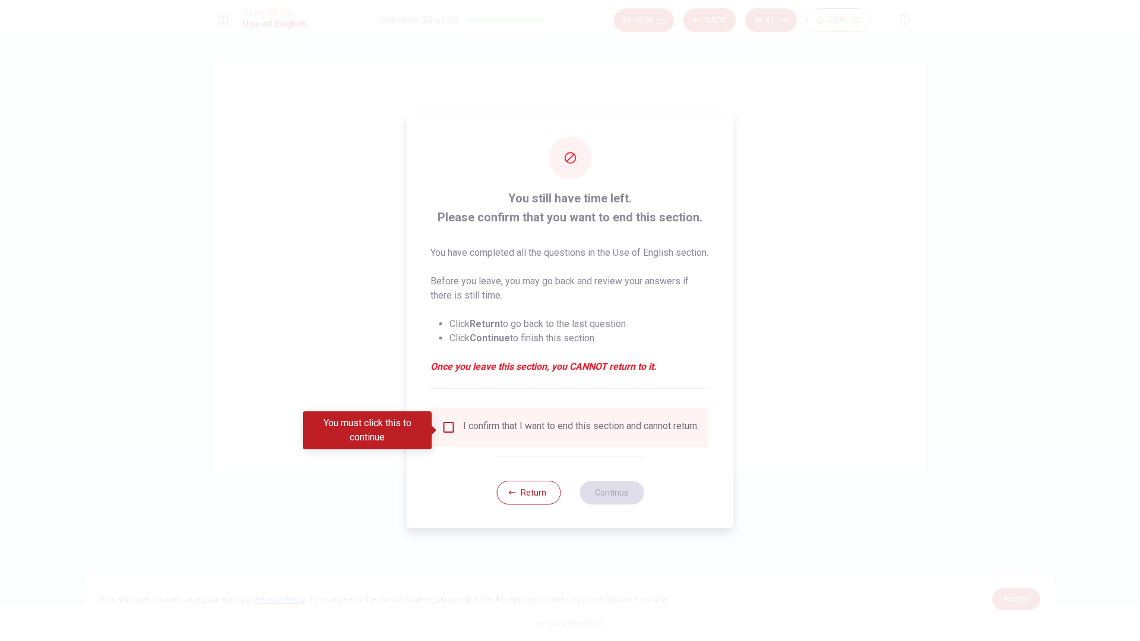
click at [508, 433] on div "I confirm that I want to end this section and cannot return." at bounding box center [581, 427] width 236 height 14
click at [510, 500] on button "Return" at bounding box center [528, 493] width 64 height 24
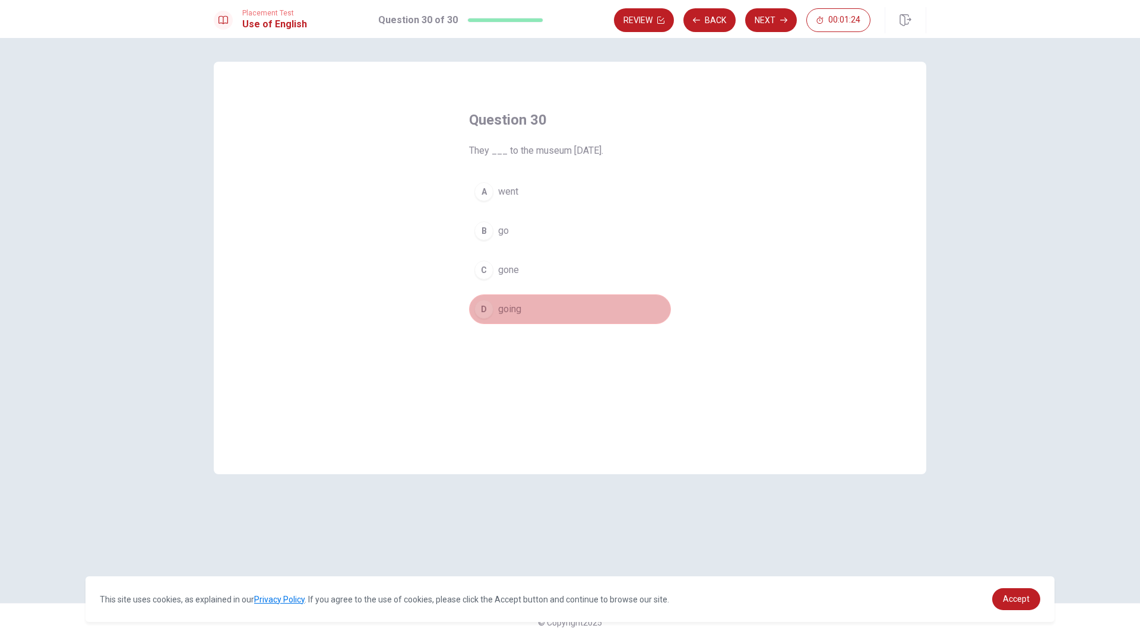
click at [531, 306] on button "D going" at bounding box center [570, 310] width 202 height 30
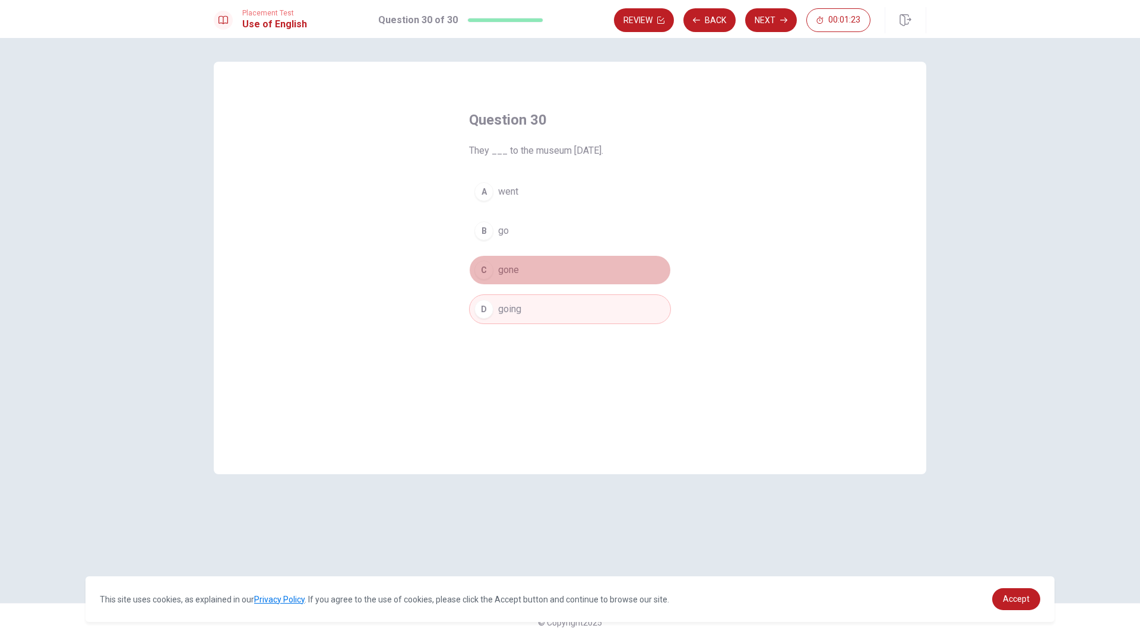
click at [527, 278] on button "C gone" at bounding box center [570, 270] width 202 height 30
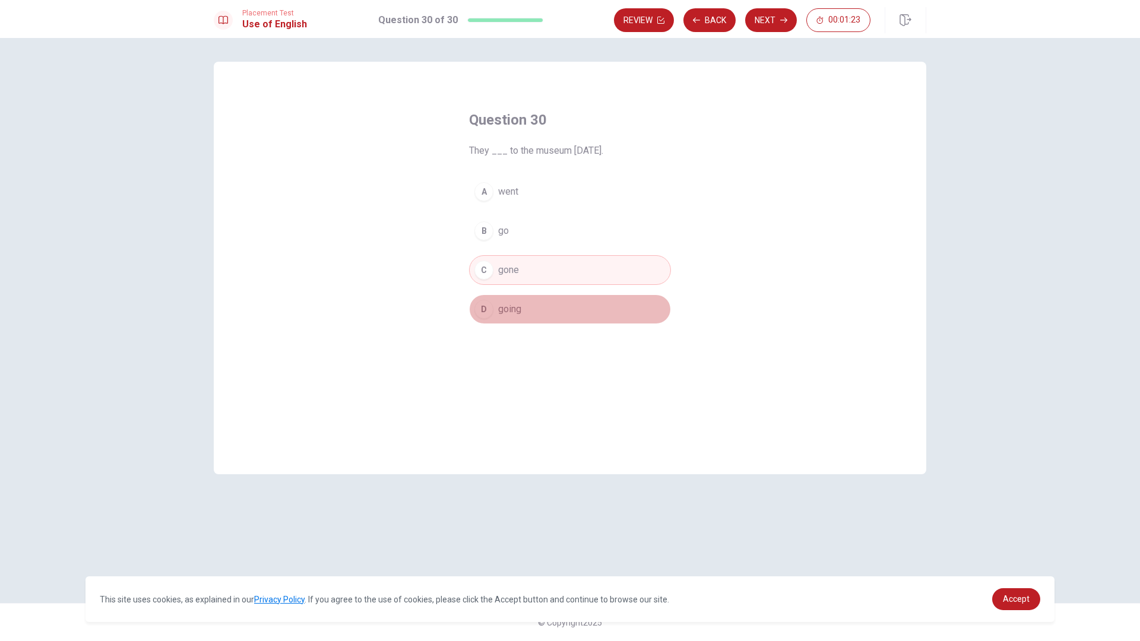
click at [527, 302] on button "D going" at bounding box center [570, 310] width 202 height 30
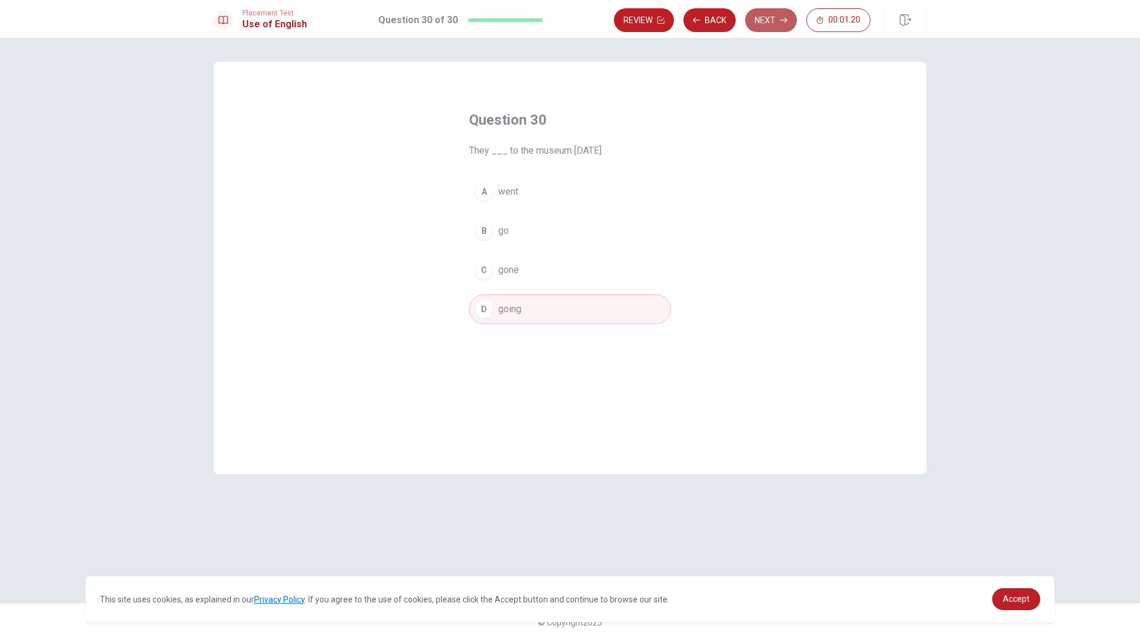
click at [763, 25] on button "Next" at bounding box center [771, 20] width 52 height 24
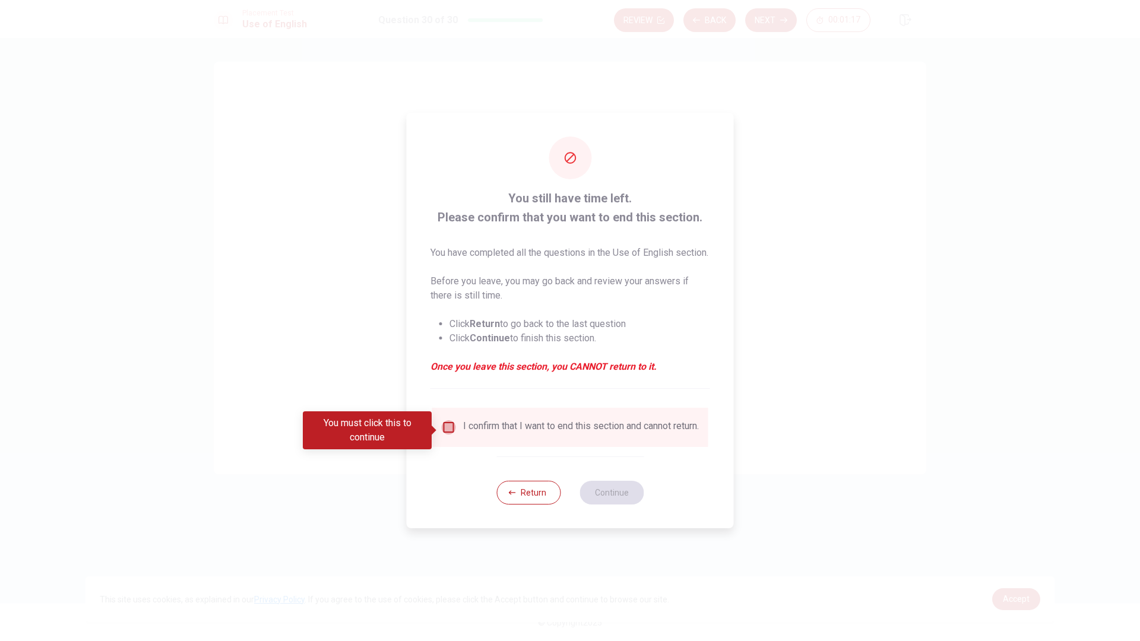
click at [442, 430] on input "You must click this to continue" at bounding box center [449, 427] width 14 height 14
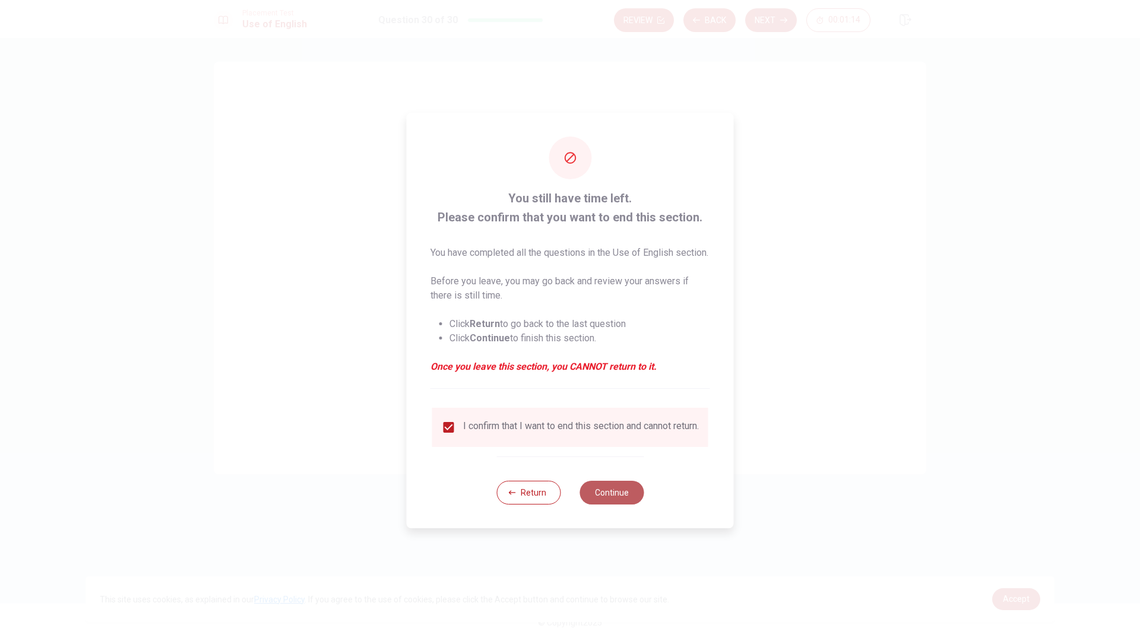
click at [595, 502] on button "Continue" at bounding box center [612, 493] width 64 height 24
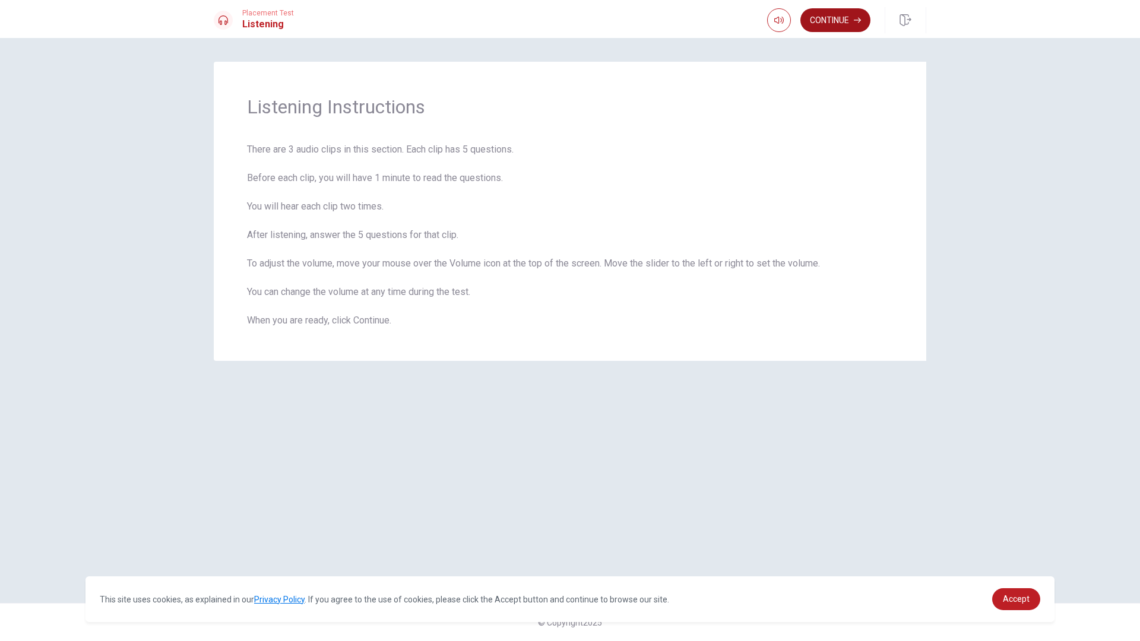
click at [843, 27] on button "Continue" at bounding box center [835, 20] width 70 height 24
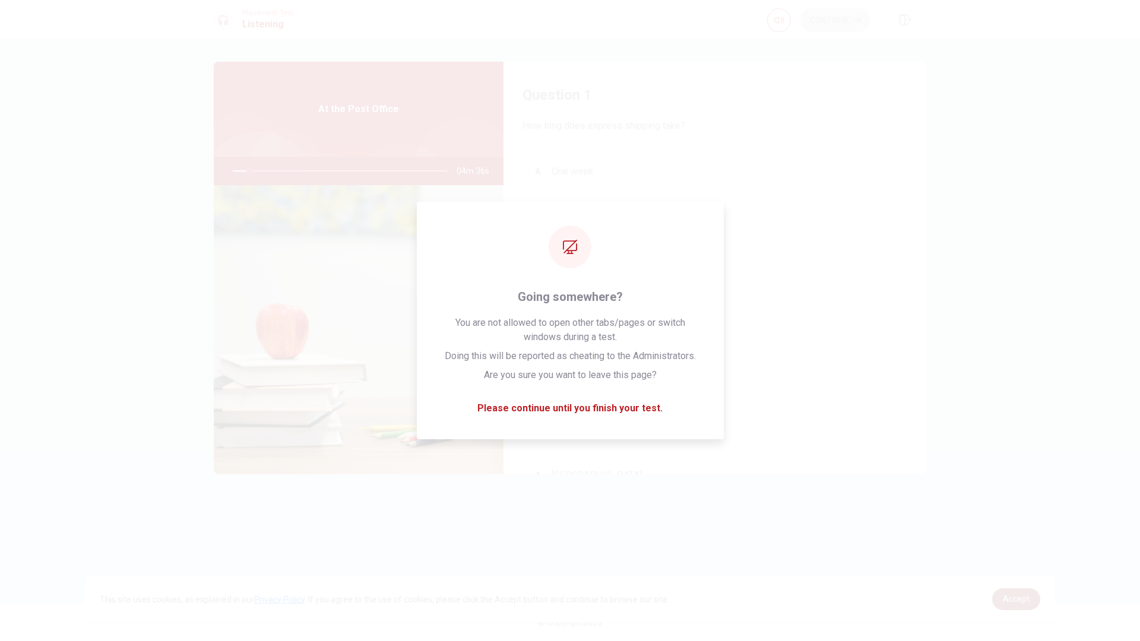
click at [1002, 540] on link "Accept" at bounding box center [1016, 599] width 48 height 22
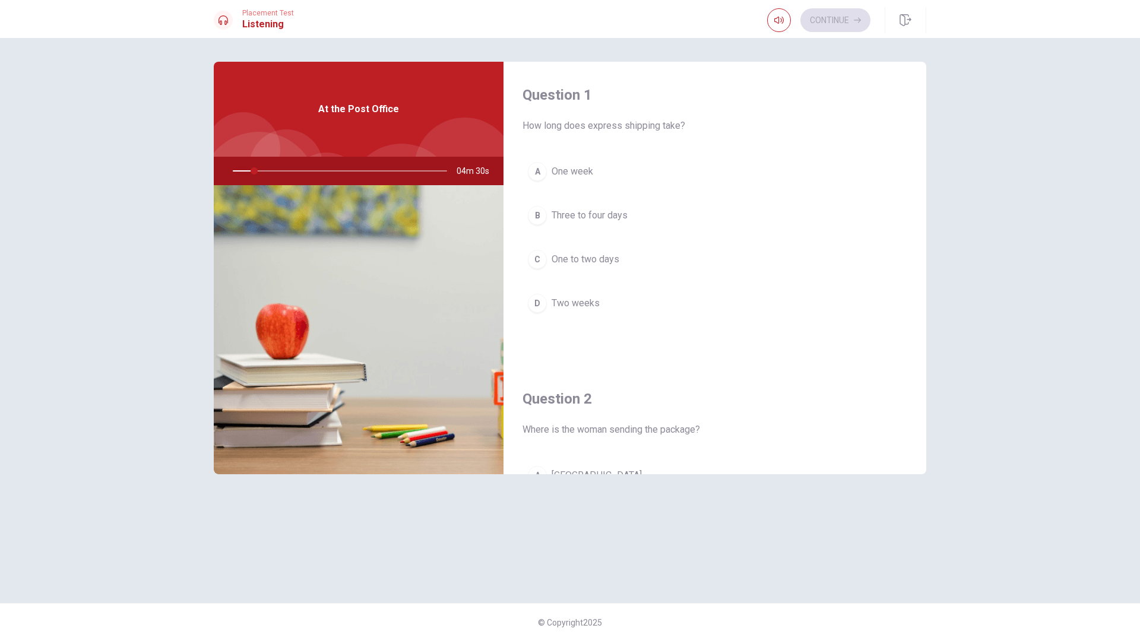
click at [261, 168] on div at bounding box center [338, 171] width 238 height 29
click at [328, 267] on img at bounding box center [359, 329] width 290 height 289
click at [278, 170] on div at bounding box center [338, 171] width 238 height 29
click at [590, 262] on span "One to two days" at bounding box center [586, 259] width 68 height 14
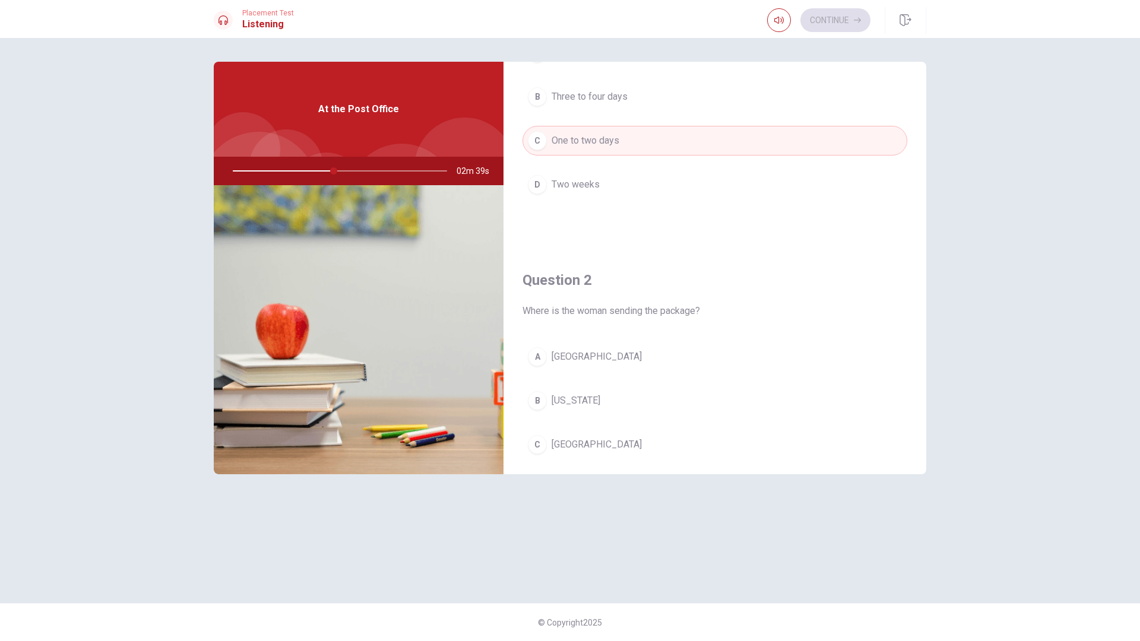
scroll to position [59, 0]
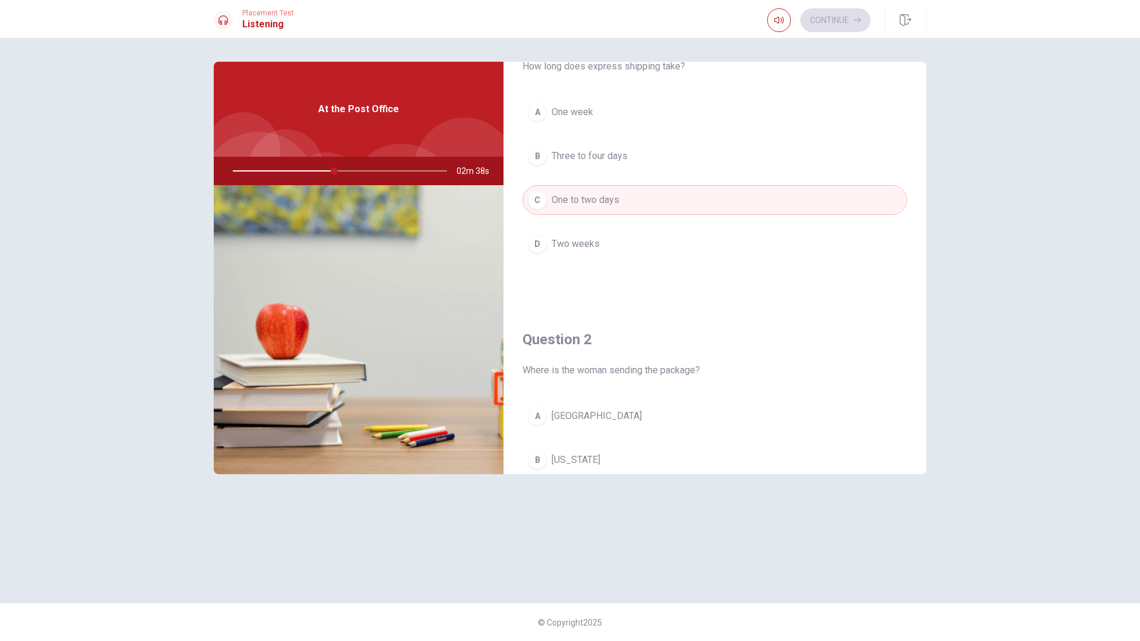
click at [571, 207] on span "One to two days" at bounding box center [586, 200] width 68 height 14
click at [572, 246] on span "Two weeks" at bounding box center [576, 244] width 48 height 14
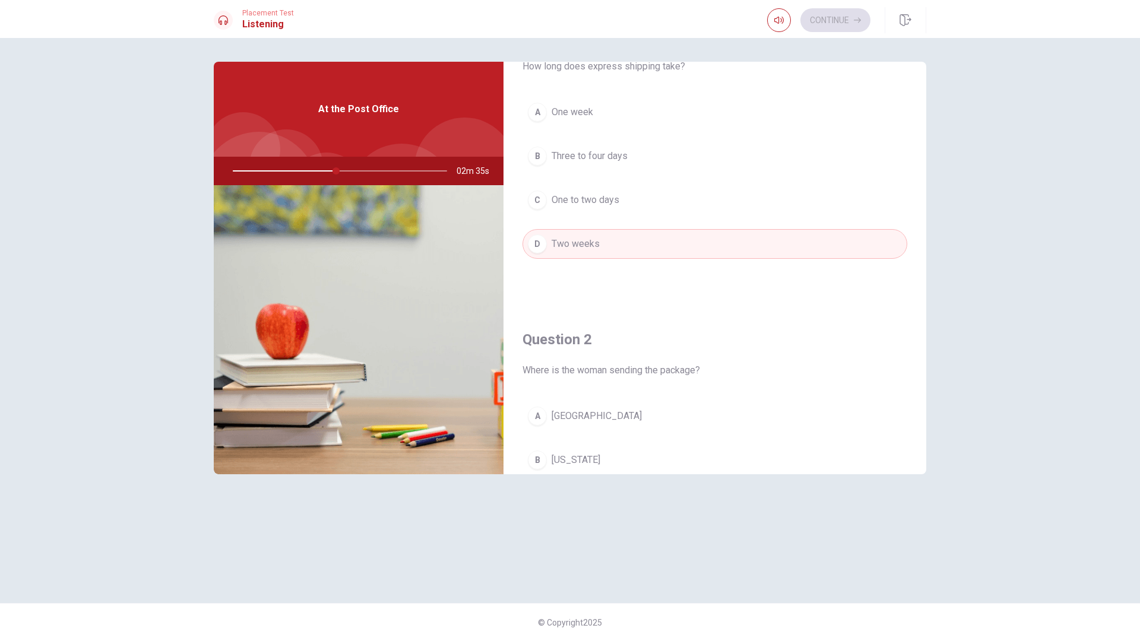
click at [566, 211] on button "C One to two days" at bounding box center [715, 200] width 385 height 30
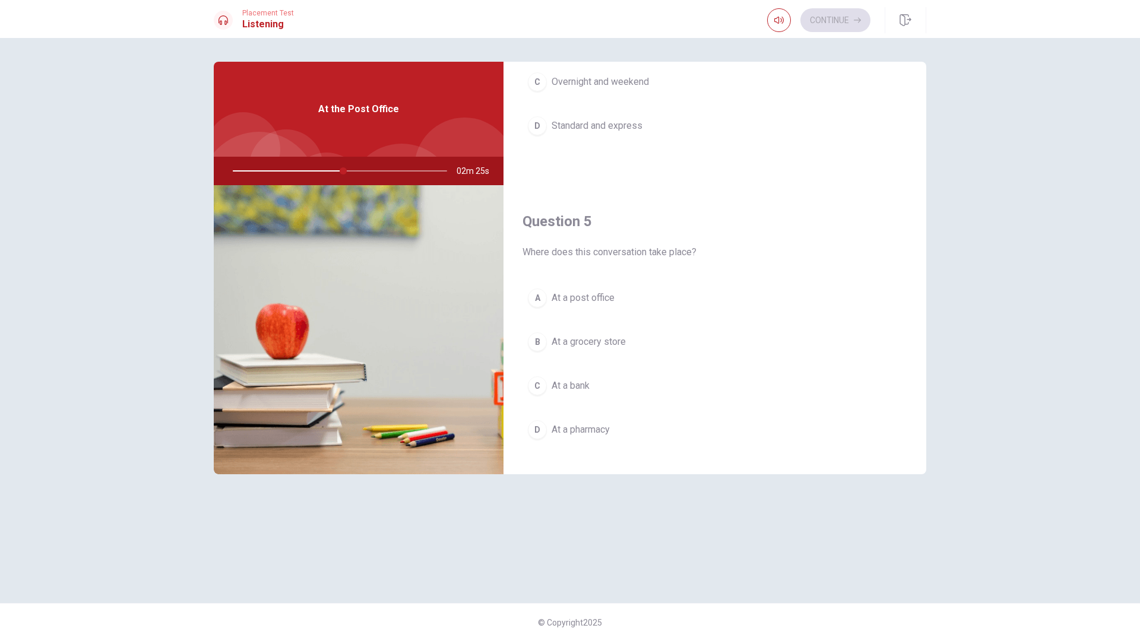
scroll to position [1107, 0]
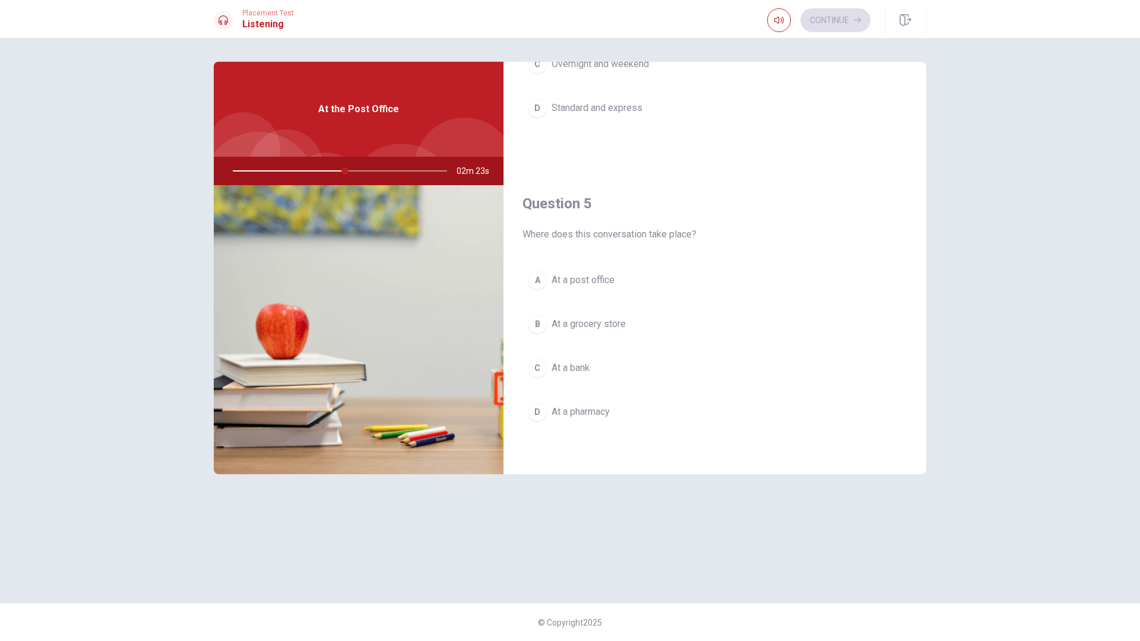
drag, startPoint x: 347, startPoint y: 169, endPoint x: 366, endPoint y: 169, distance: 19.6
click at [366, 169] on div at bounding box center [338, 171] width 238 height 29
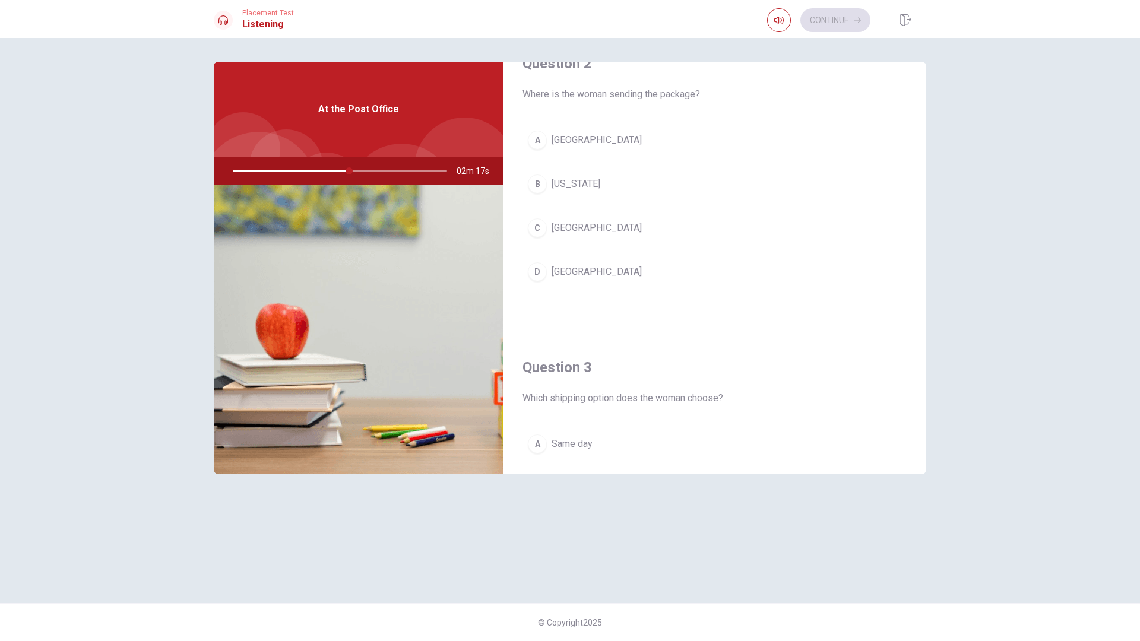
scroll to position [276, 0]
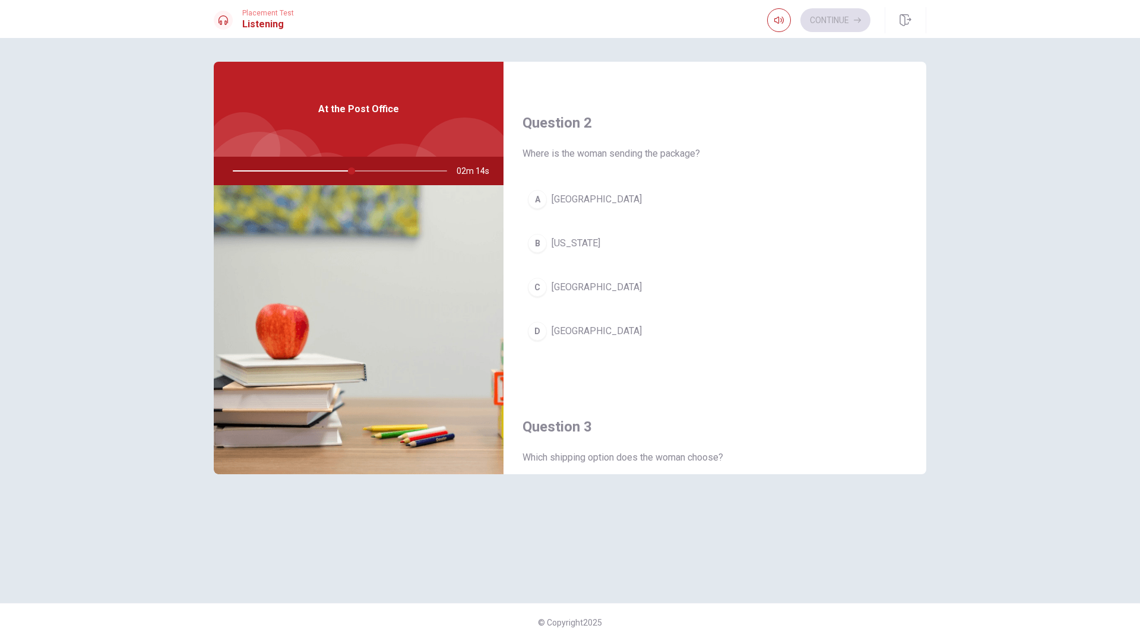
click at [613, 249] on button "B [US_STATE]" at bounding box center [715, 244] width 385 height 30
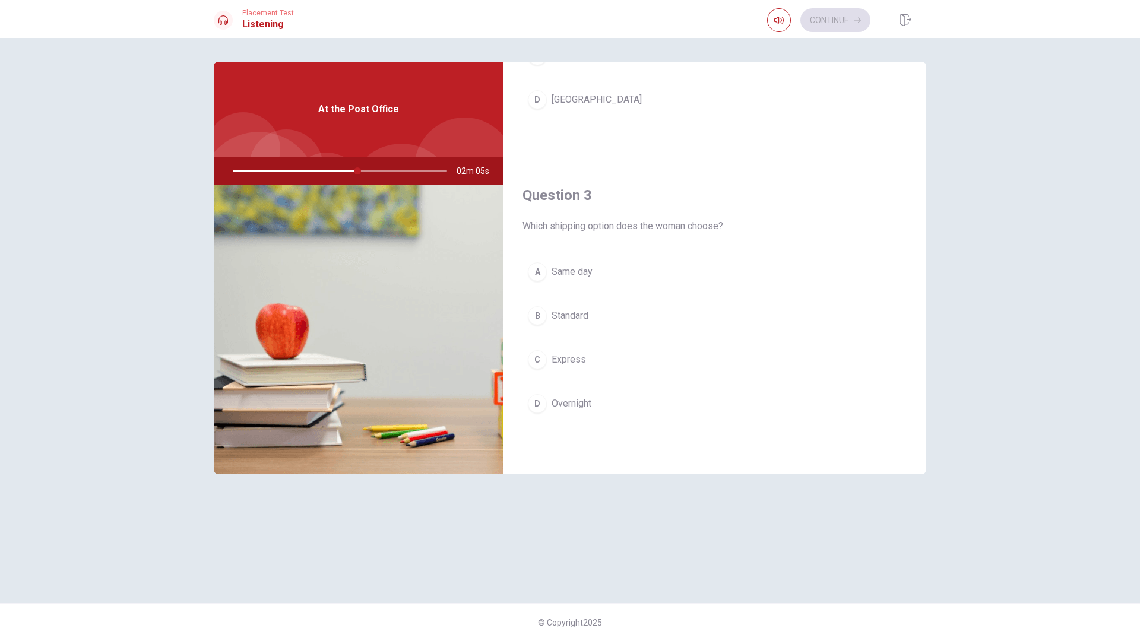
scroll to position [514, 0]
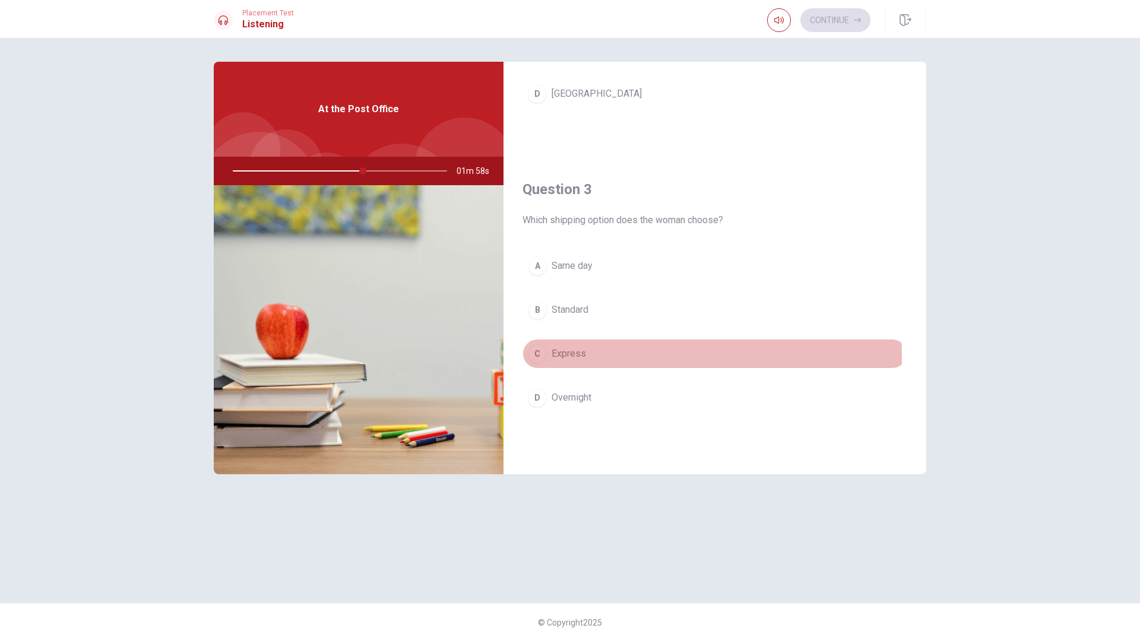
click at [587, 358] on button "C Express" at bounding box center [715, 354] width 385 height 30
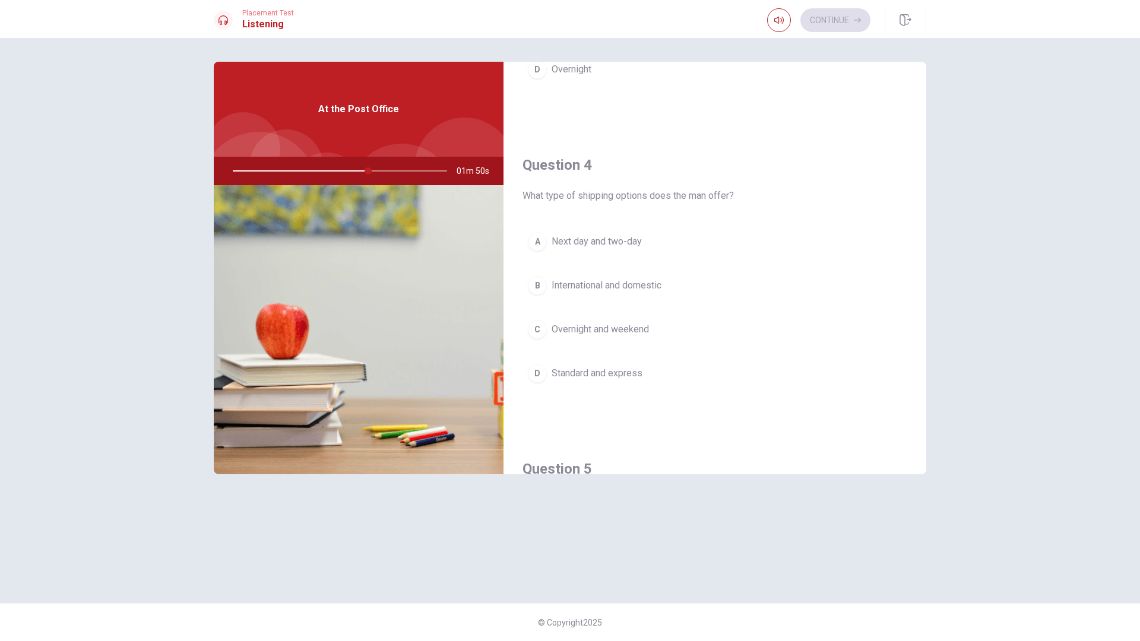
scroll to position [870, 0]
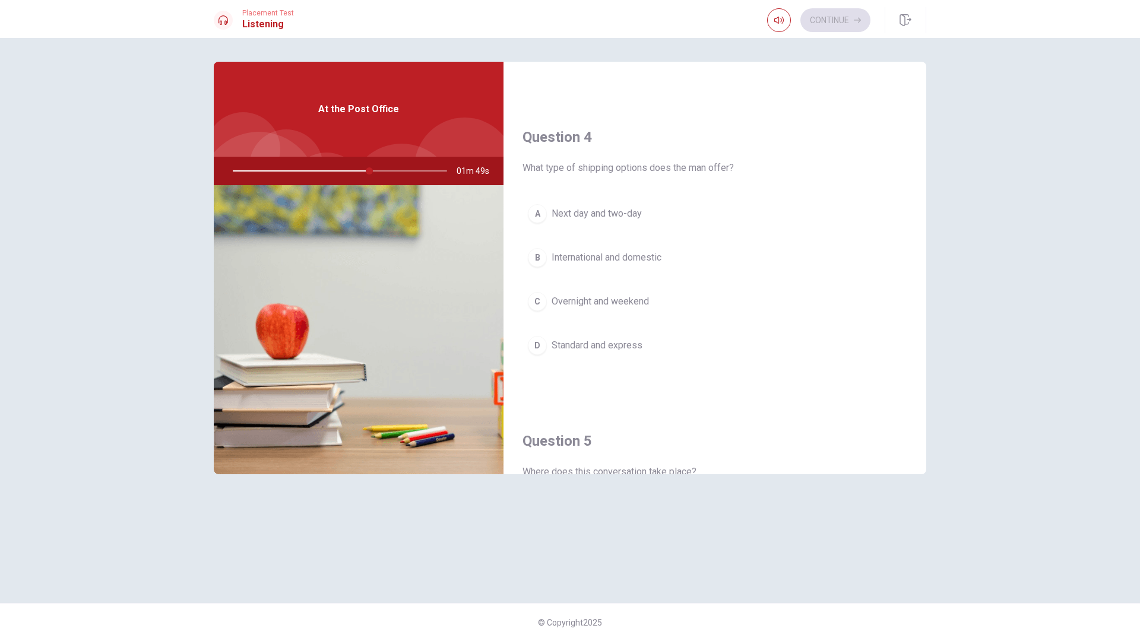
click at [562, 226] on button "A Next day and two-day" at bounding box center [715, 214] width 385 height 30
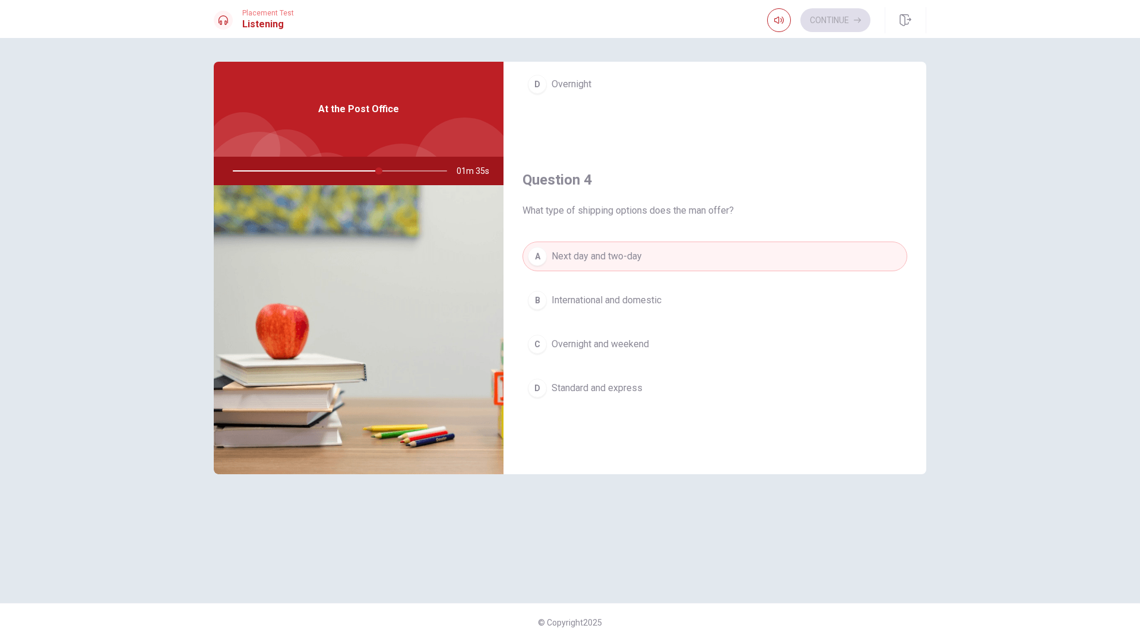
scroll to position [831, 0]
click at [604, 391] on button "D Standard and express" at bounding box center [715, 384] width 385 height 30
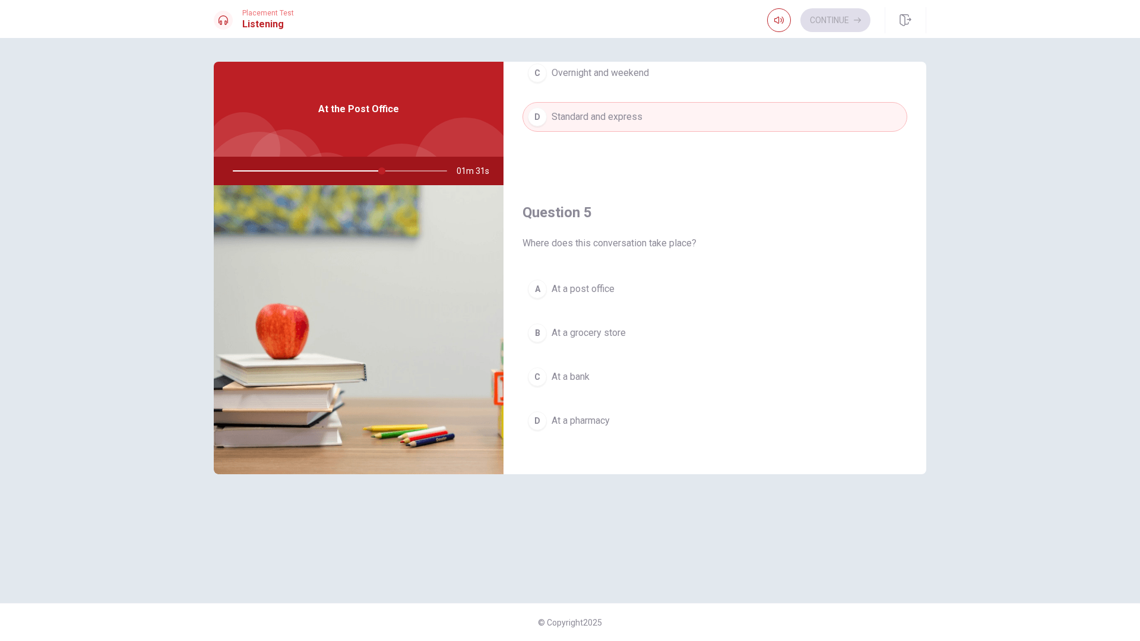
scroll to position [1107, 0]
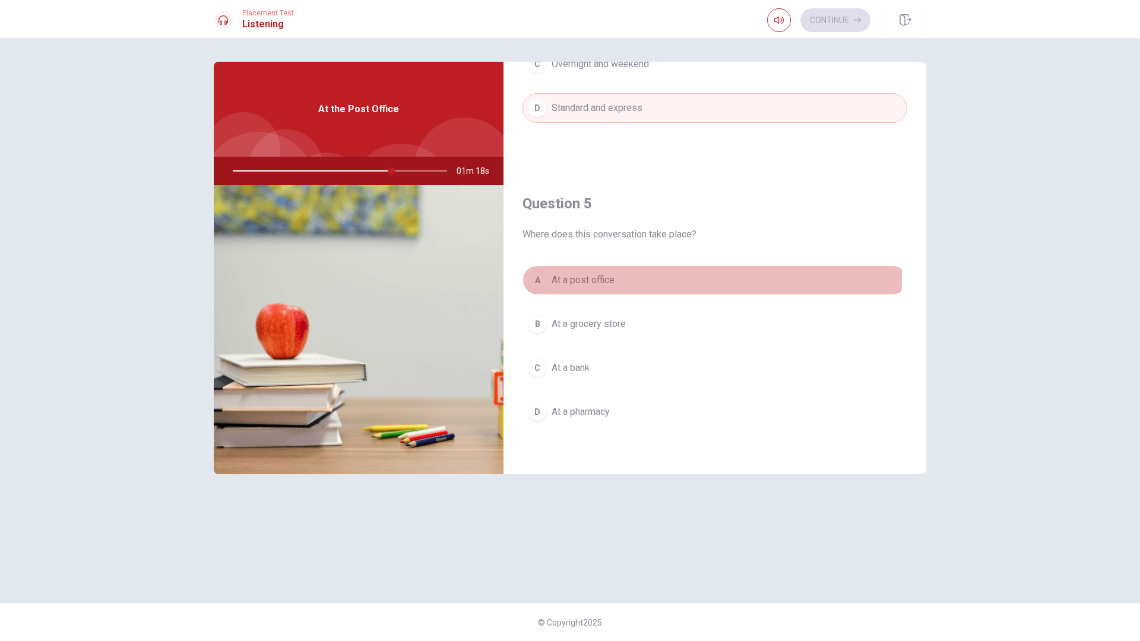
click at [602, 278] on span "At a post office" at bounding box center [583, 280] width 63 height 14
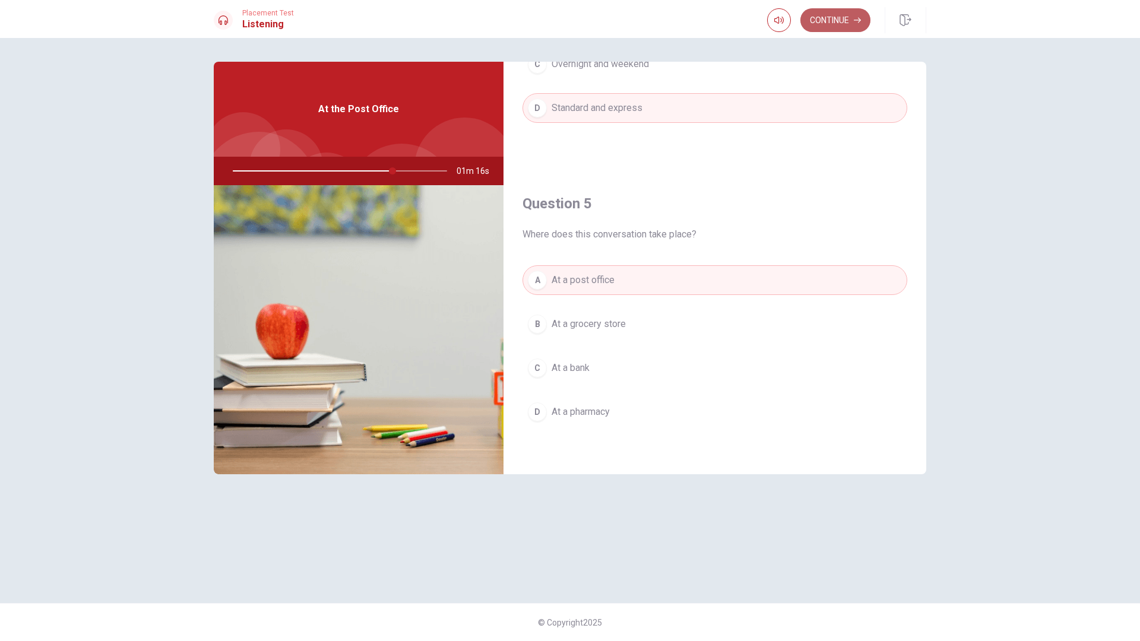
click at [823, 11] on button "Continue" at bounding box center [835, 20] width 70 height 24
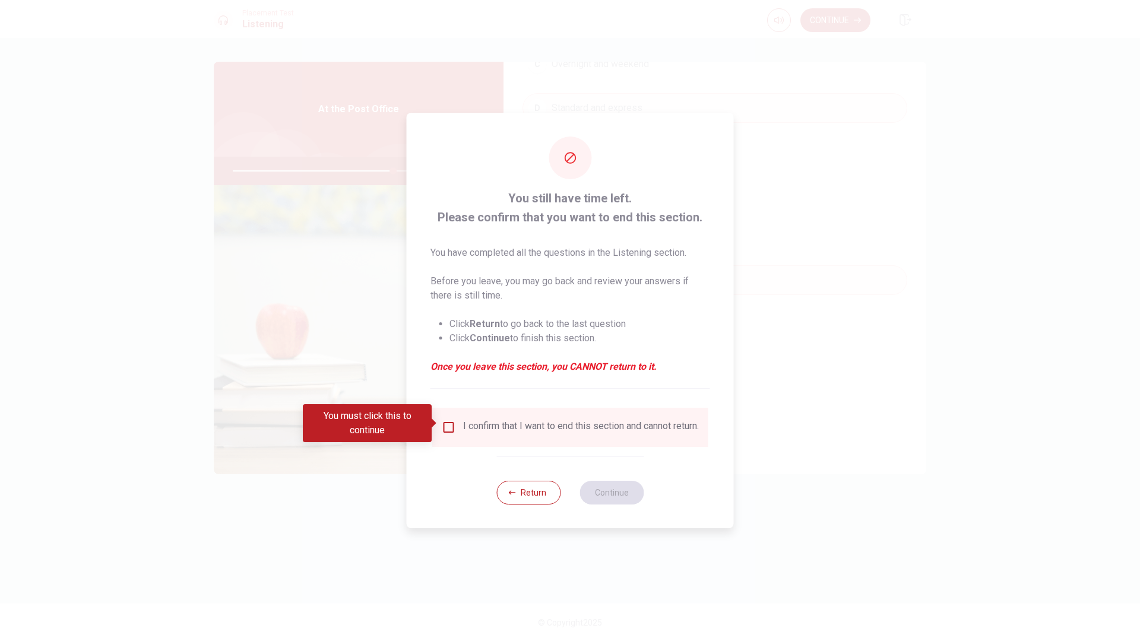
click at [450, 428] on input "You must click this to continue" at bounding box center [449, 427] width 14 height 14
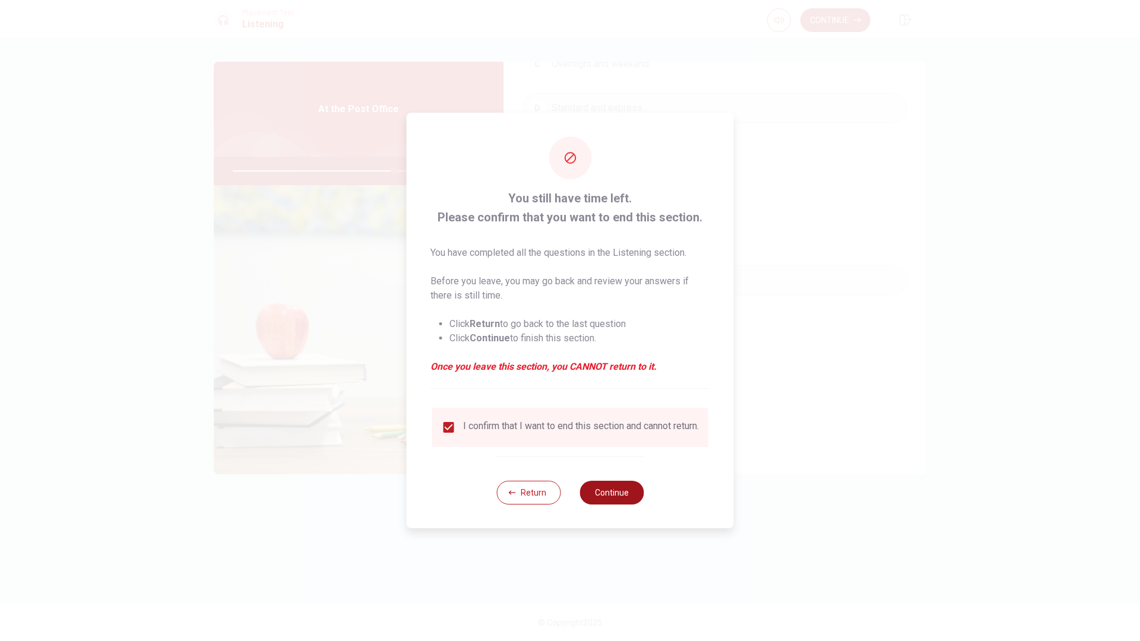
click at [583, 494] on button "Continue" at bounding box center [612, 493] width 64 height 24
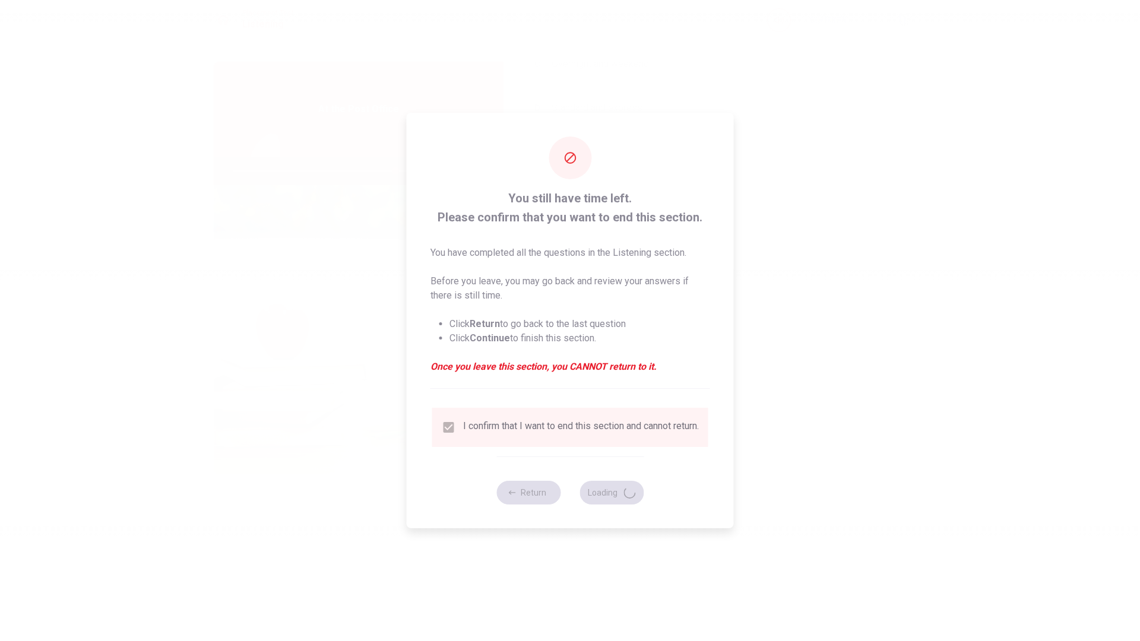
type input "76"
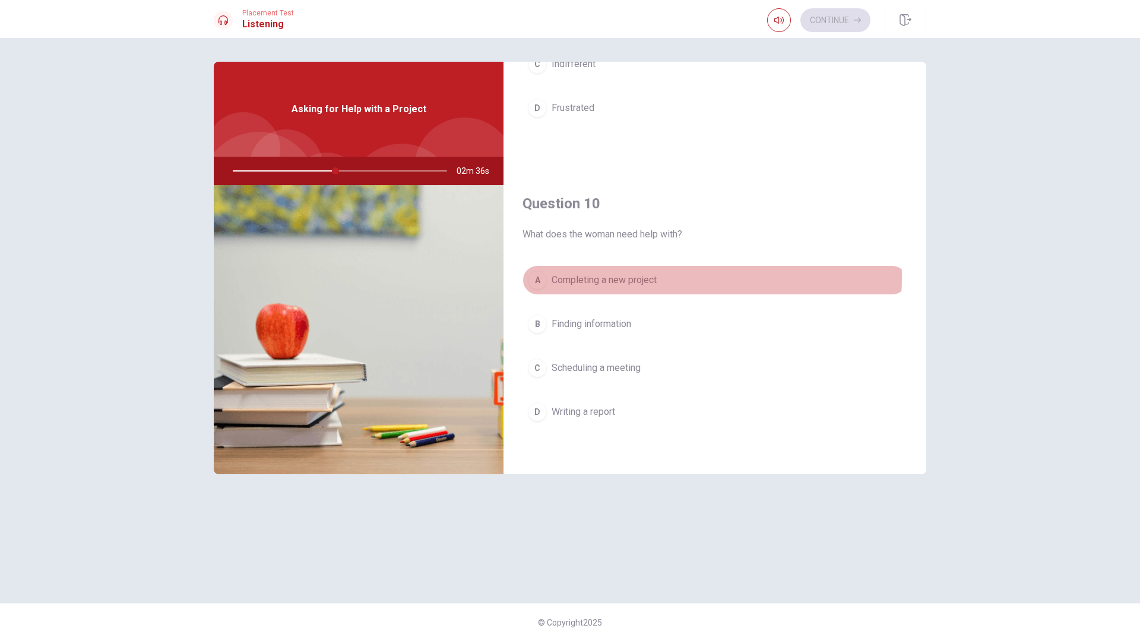
click at [635, 277] on span "Completing a new project" at bounding box center [604, 280] width 105 height 14
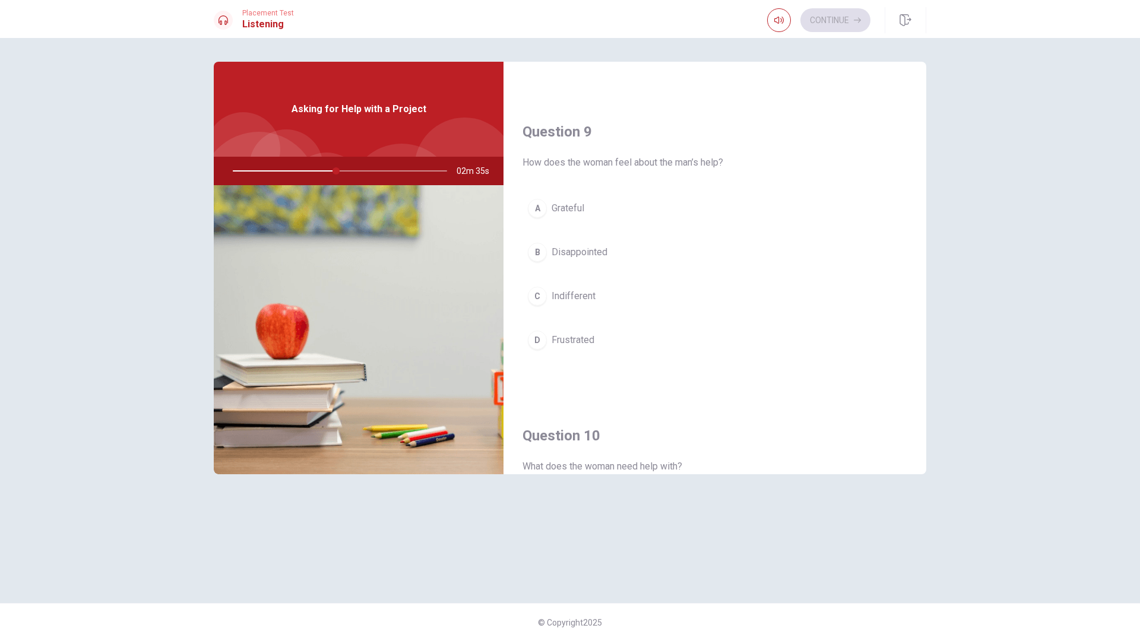
scroll to position [870, 0]
click at [615, 220] on button "A Grateful" at bounding box center [715, 214] width 385 height 30
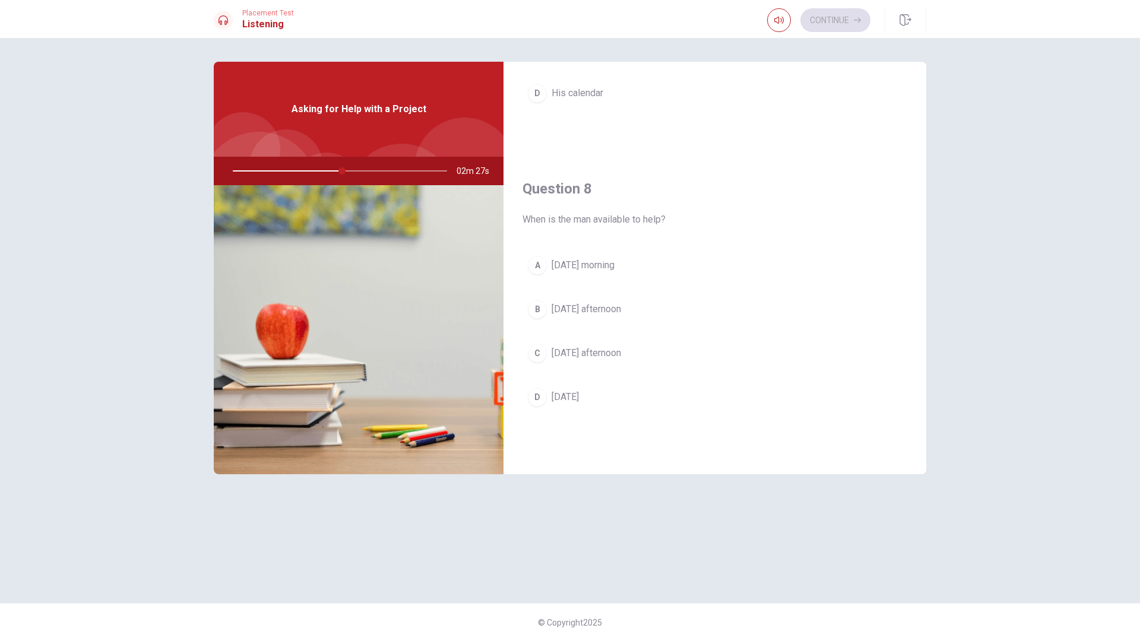
scroll to position [514, 0]
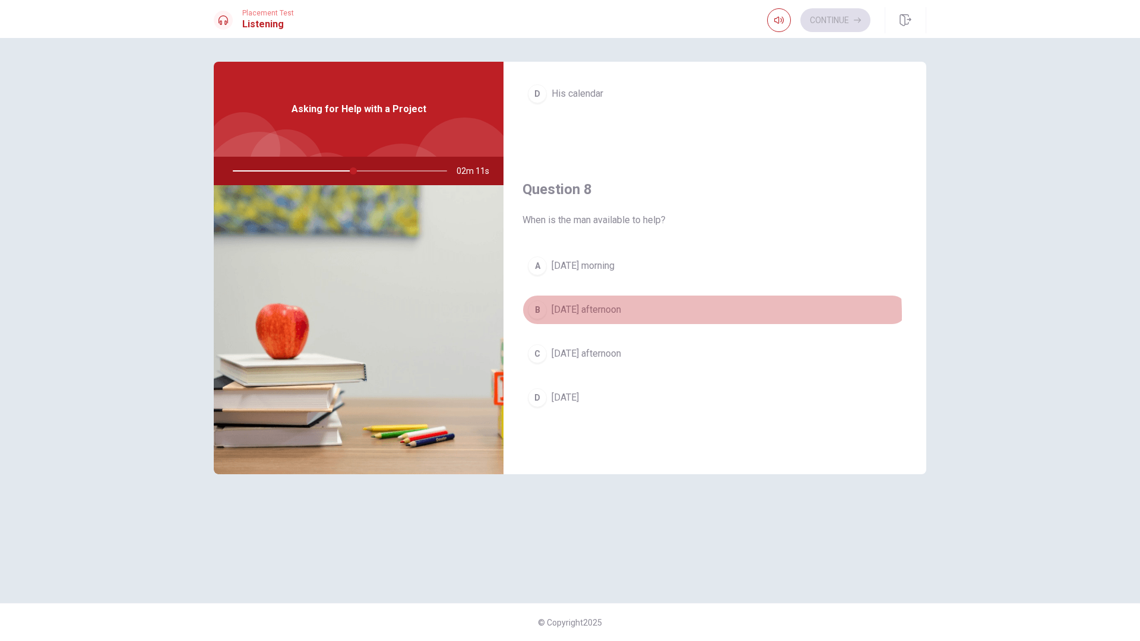
click at [618, 316] on span "[DATE] afternoon" at bounding box center [586, 310] width 69 height 14
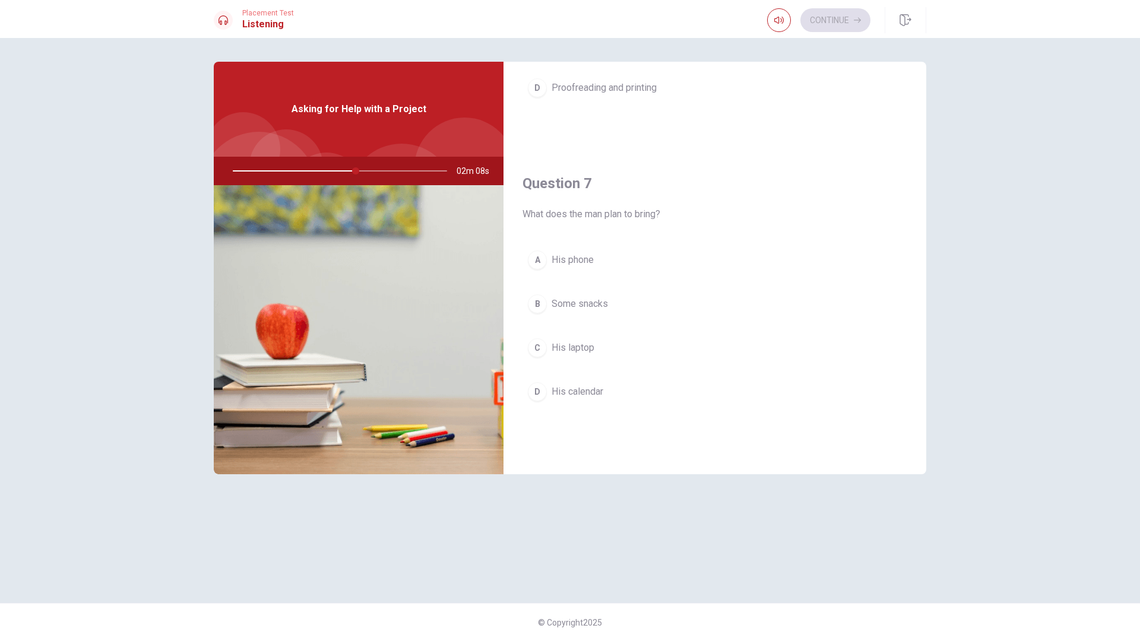
scroll to position [217, 0]
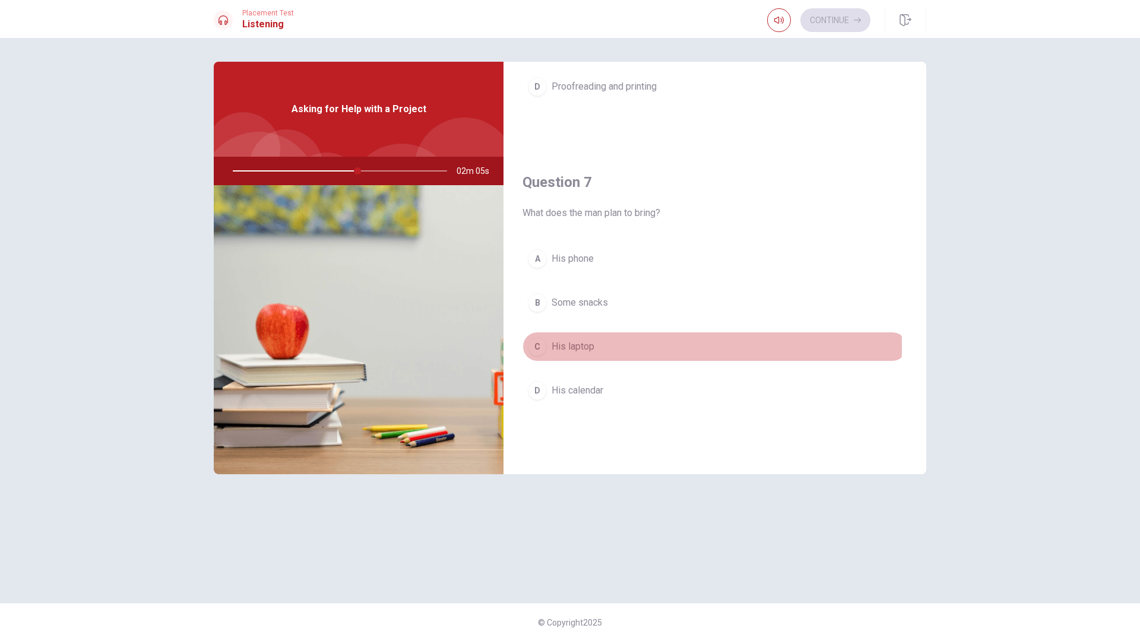
click at [597, 346] on button "C His laptop" at bounding box center [715, 347] width 385 height 30
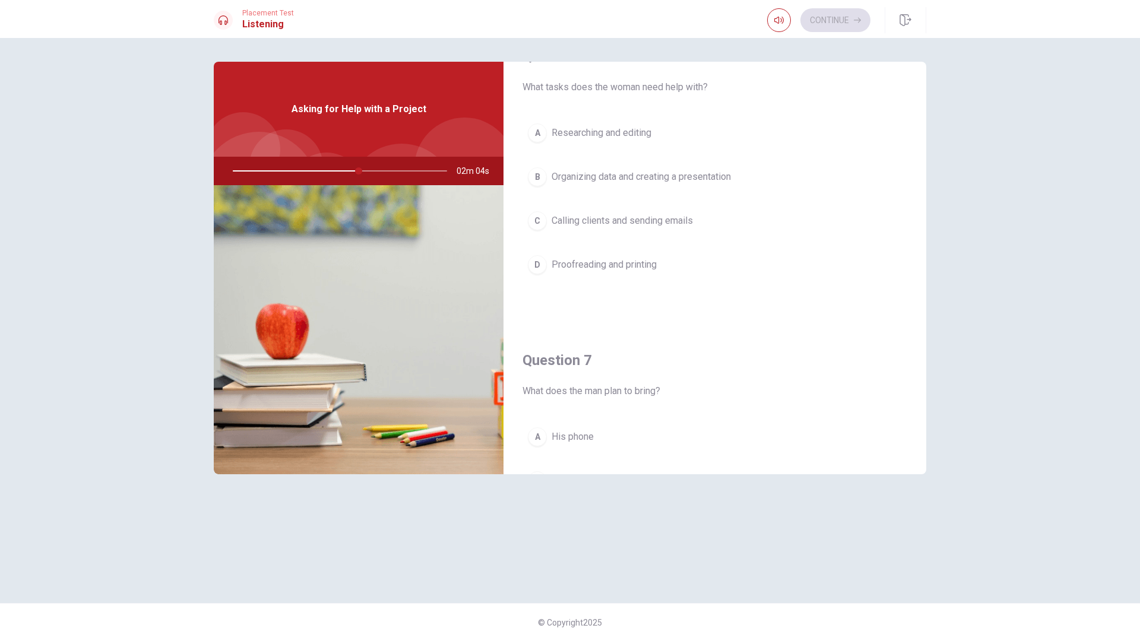
scroll to position [0, 0]
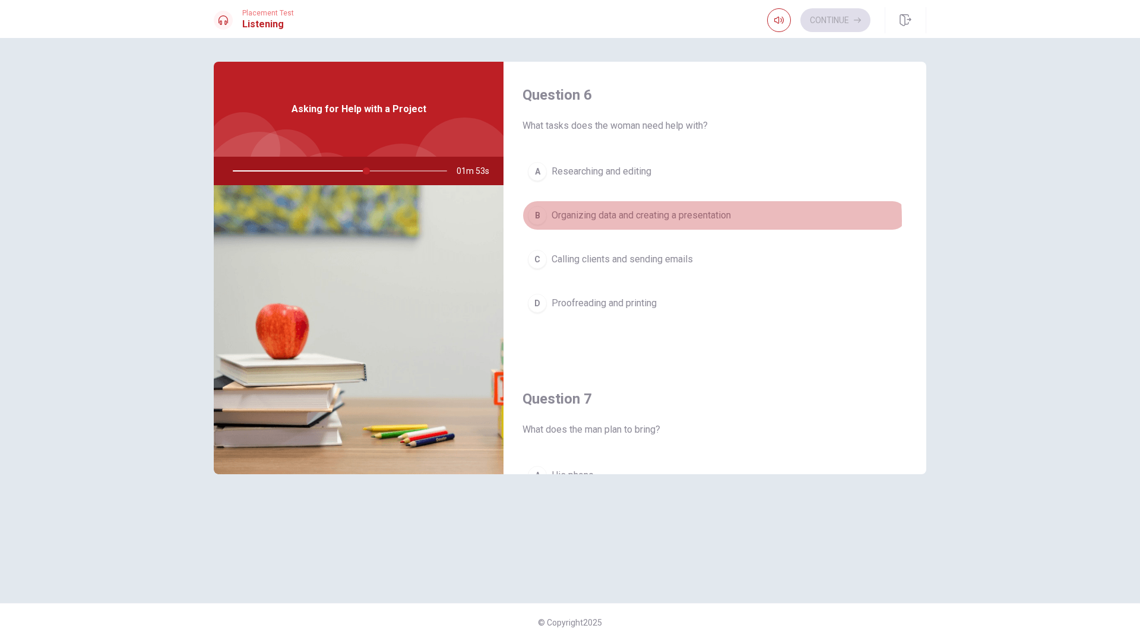
click at [658, 220] on span "Organizing data and creating a presentation" at bounding box center [641, 215] width 179 height 14
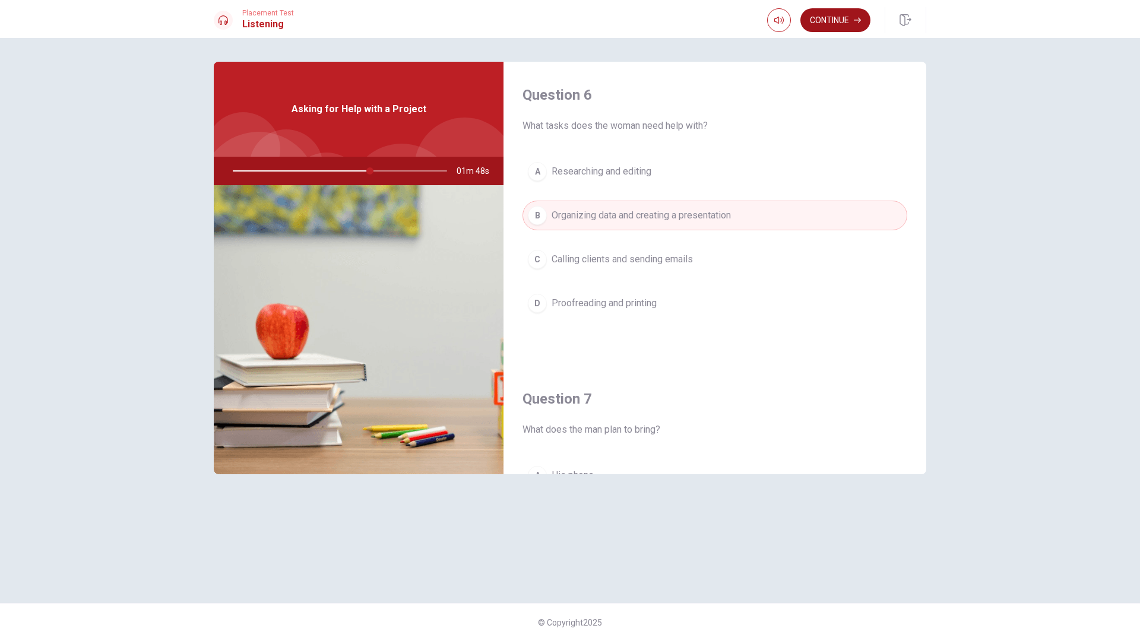
click at [856, 16] on button "Continue" at bounding box center [835, 20] width 70 height 24
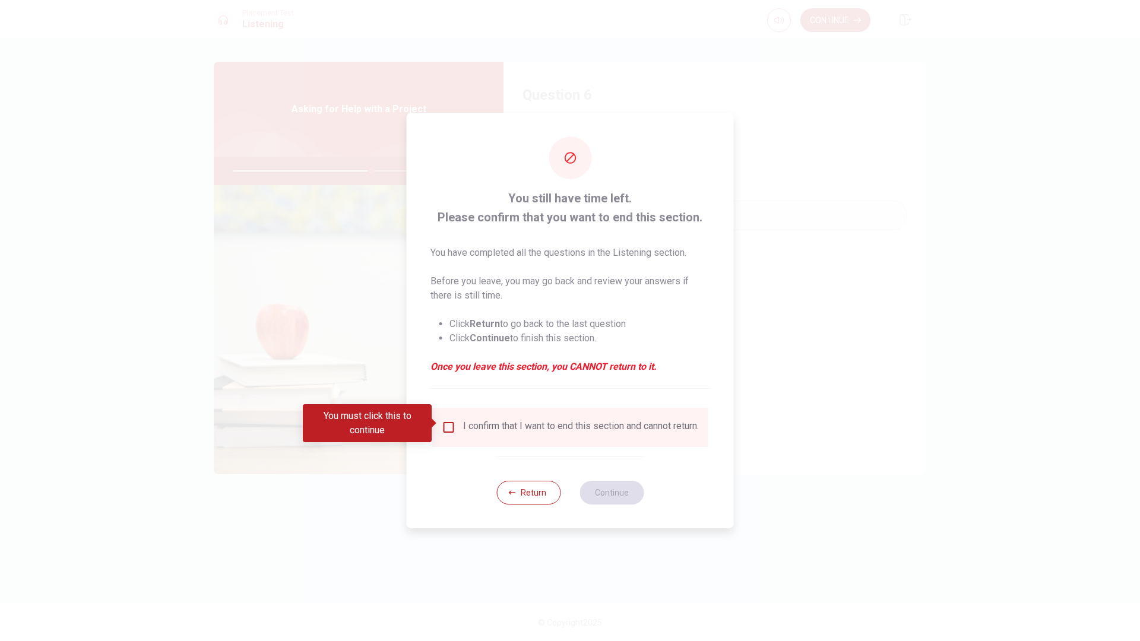
click at [445, 422] on input "You must click this to continue" at bounding box center [449, 427] width 14 height 14
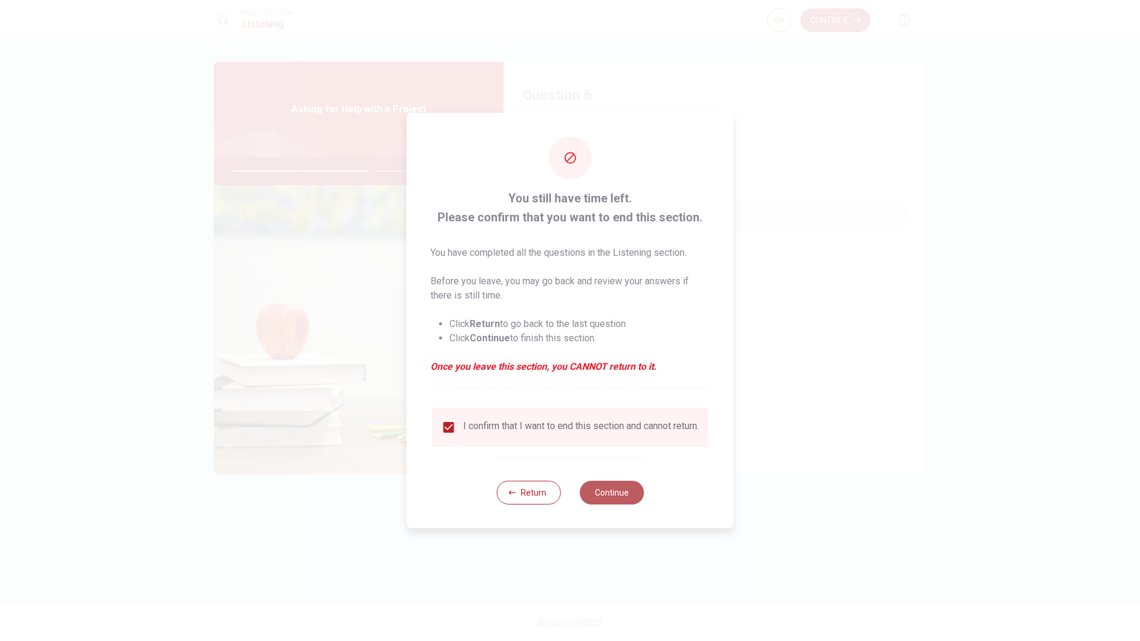
click at [631, 501] on button "Continue" at bounding box center [612, 493] width 64 height 24
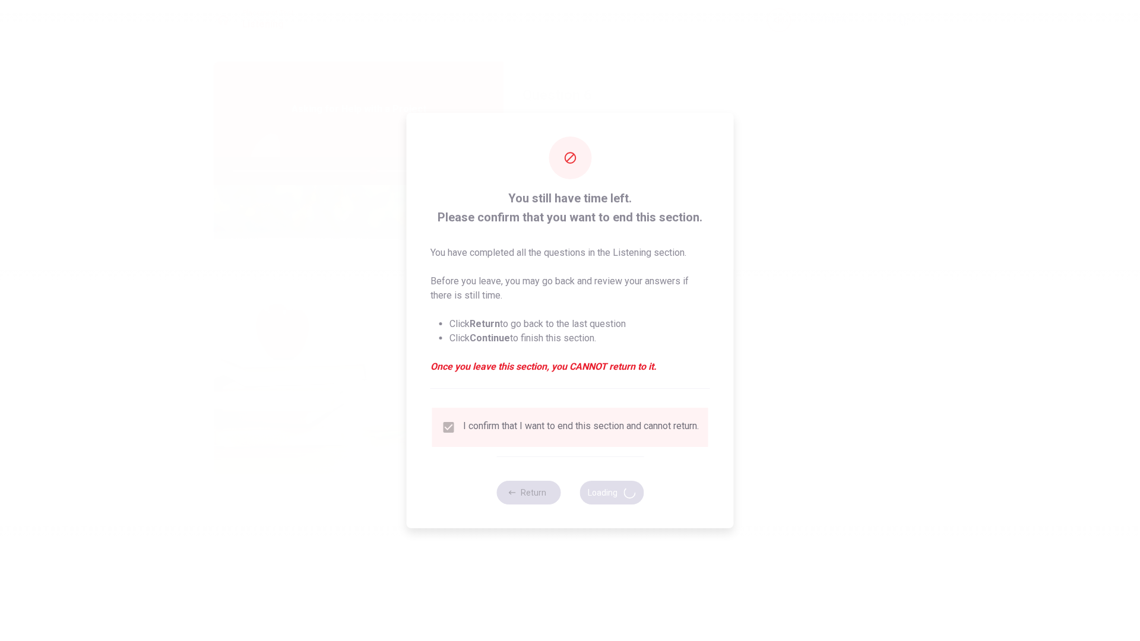
type input "66"
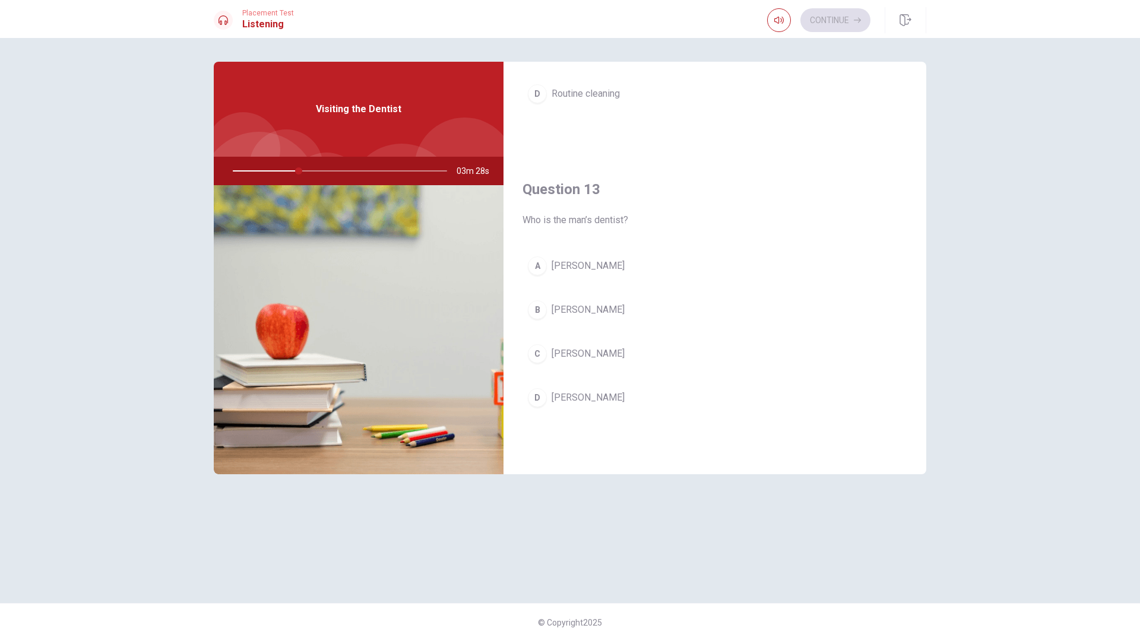
scroll to position [534, 0]
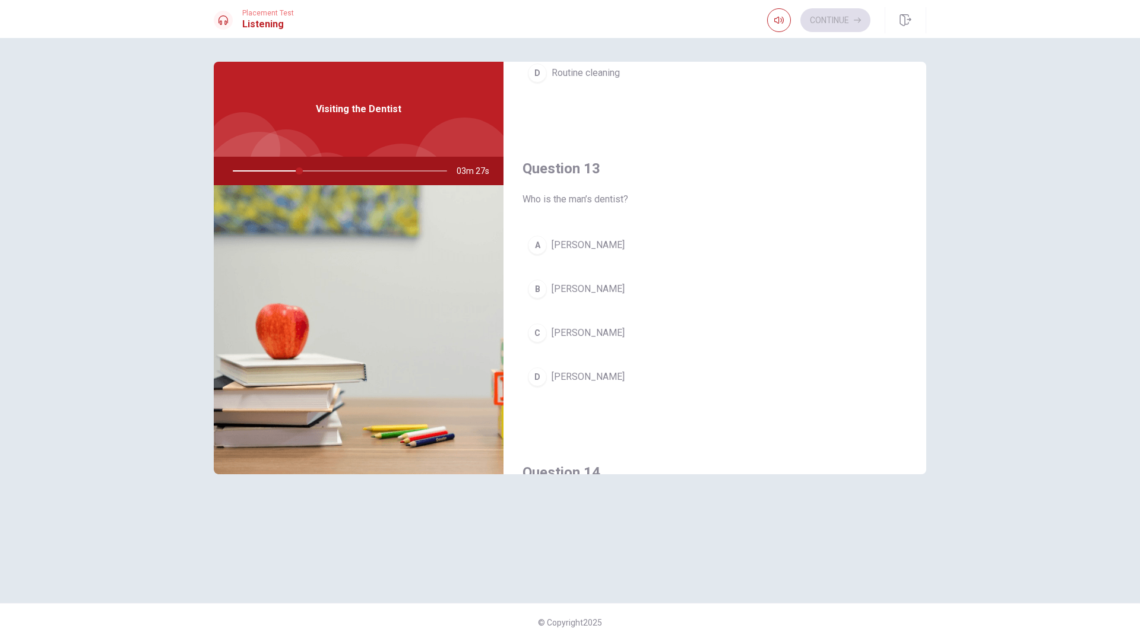
click at [569, 334] on span "[PERSON_NAME]" at bounding box center [588, 333] width 73 height 14
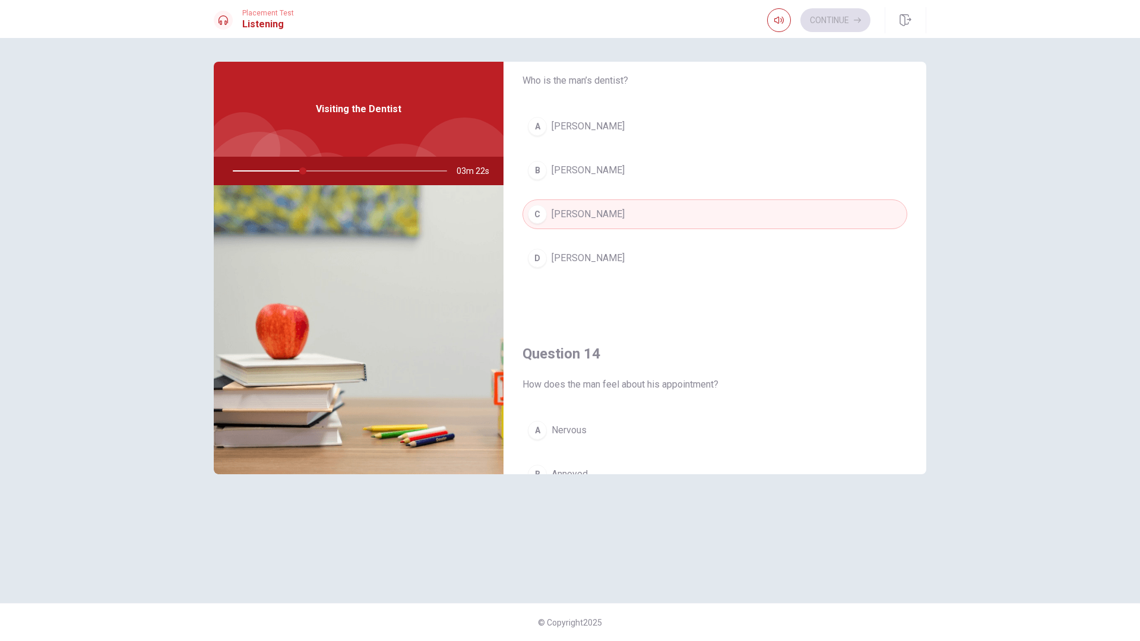
scroll to position [831, 0]
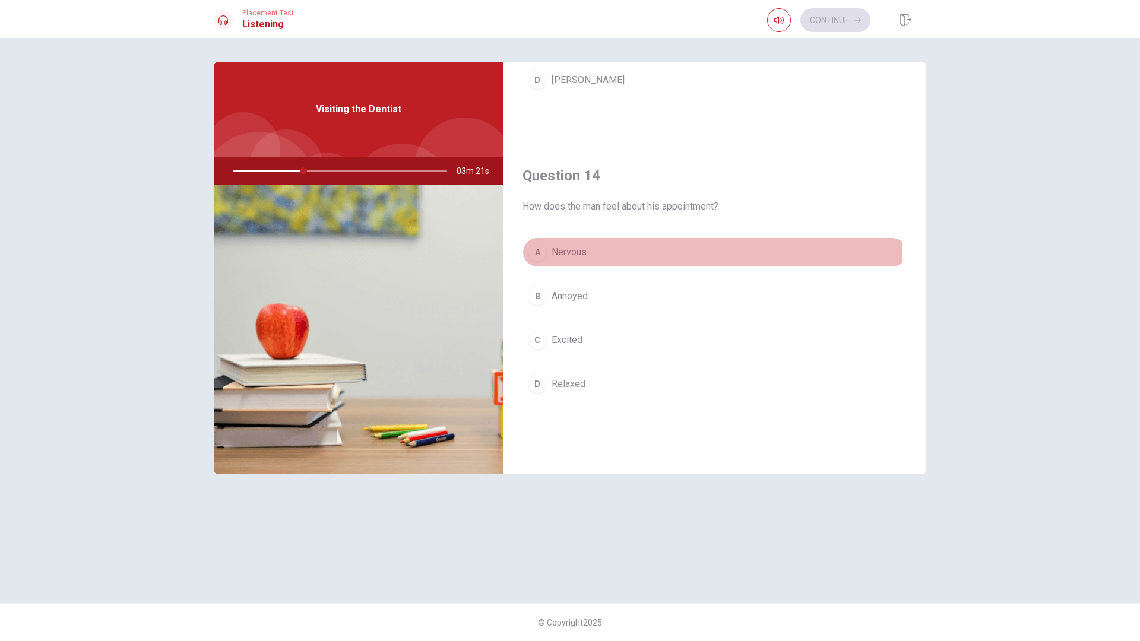
click at [584, 243] on button "A Nervous" at bounding box center [715, 253] width 385 height 30
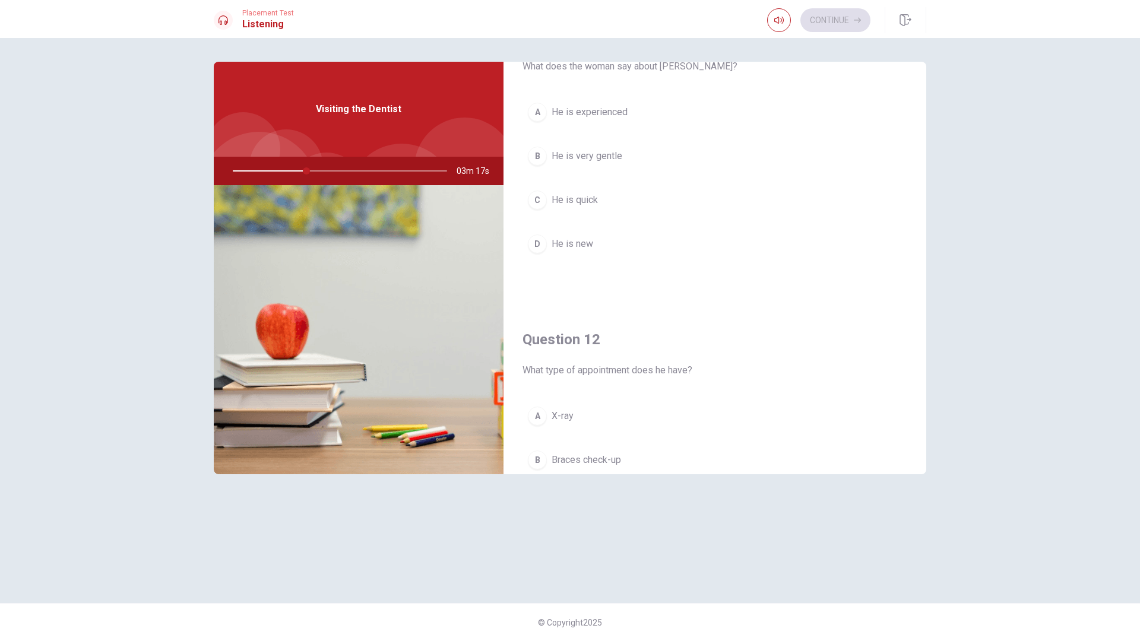
scroll to position [0, 0]
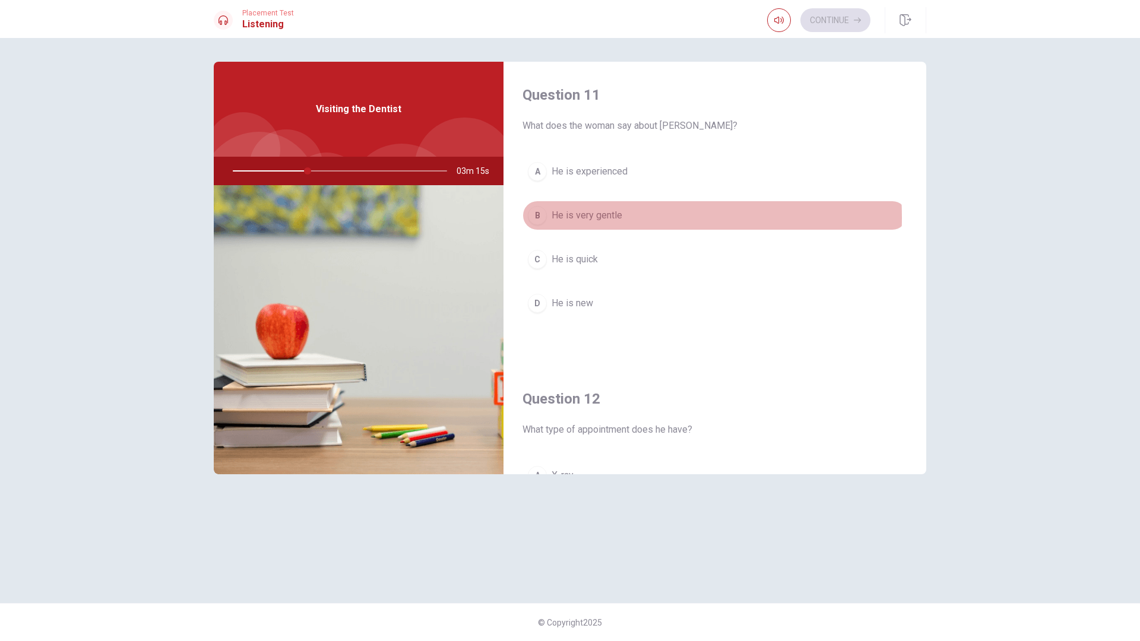
click at [592, 217] on span "He is very gentle" at bounding box center [587, 215] width 71 height 14
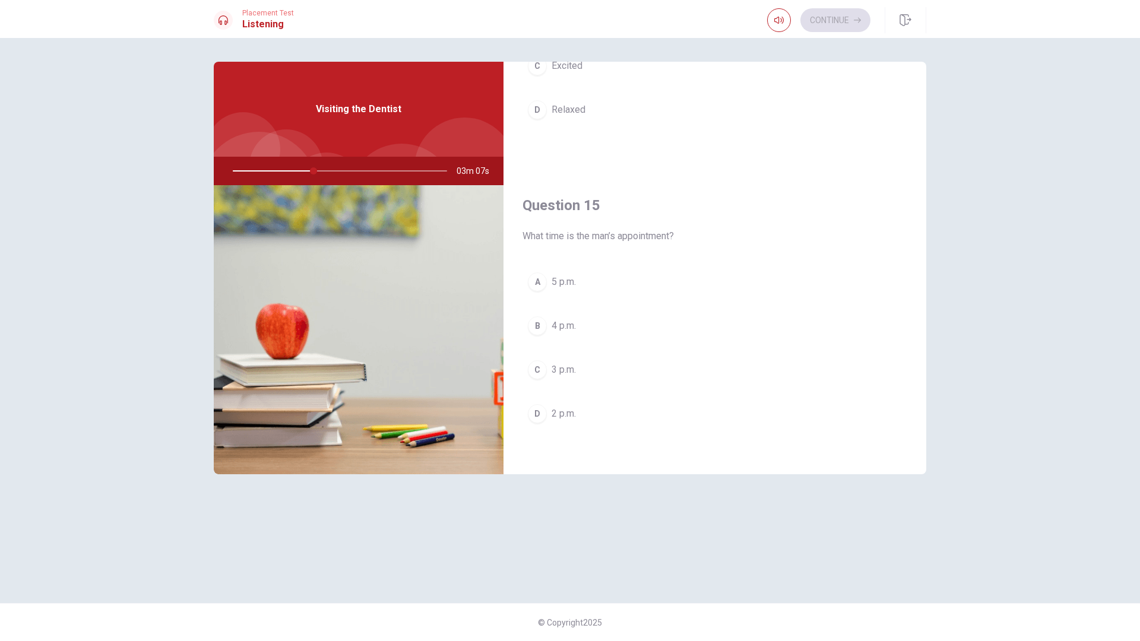
scroll to position [1107, 0]
click at [587, 361] on button "C 3 p.m." at bounding box center [715, 368] width 385 height 30
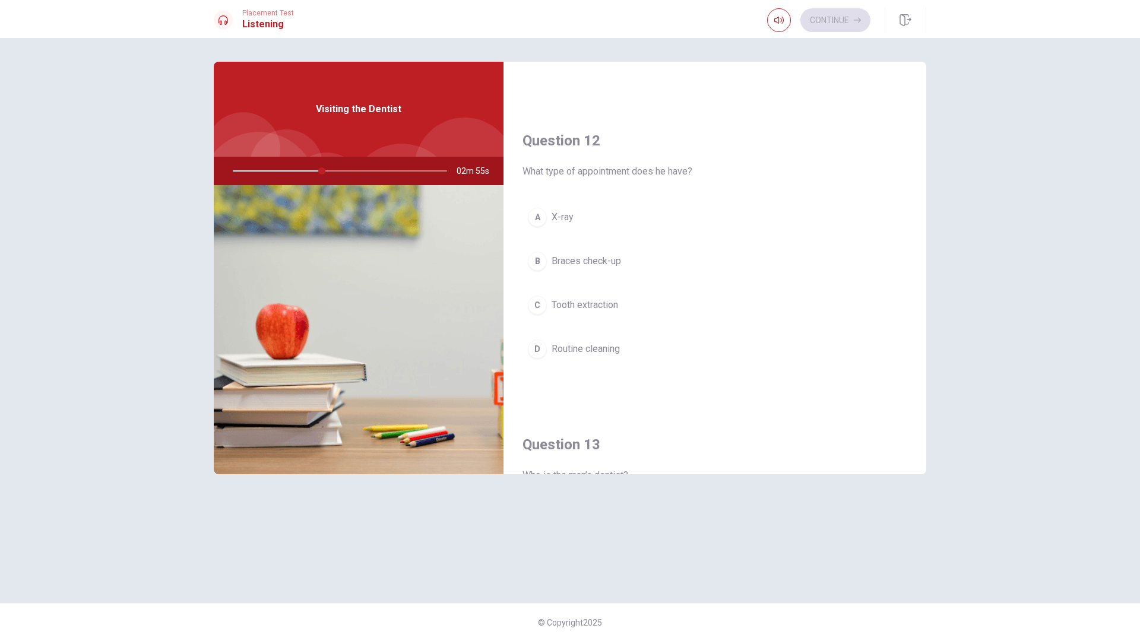
scroll to position [238, 0]
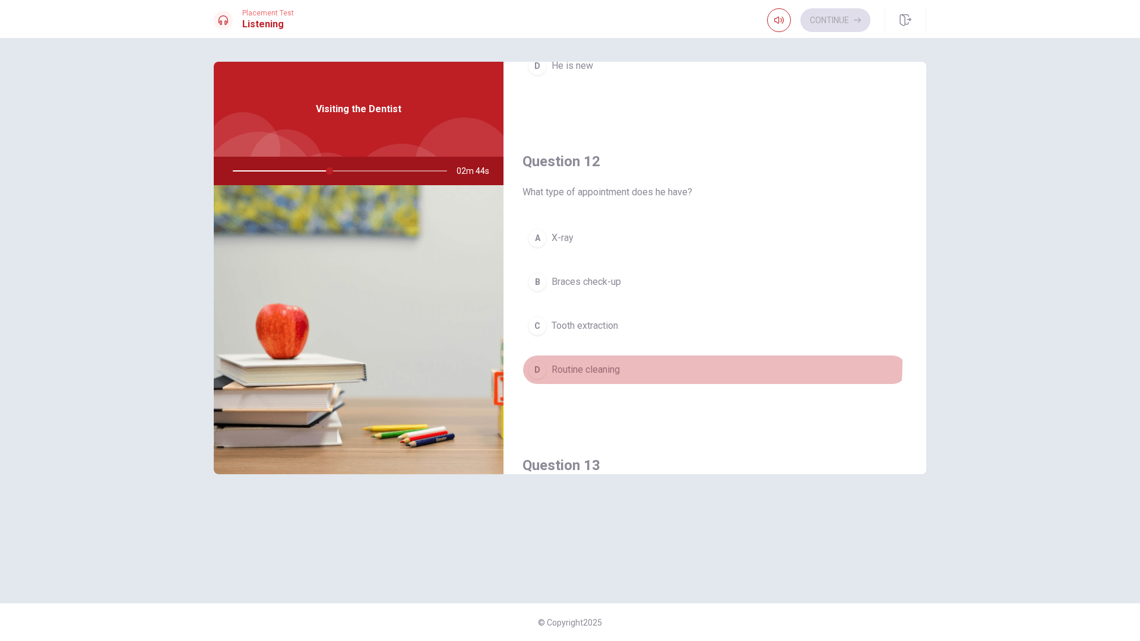
click at [605, 362] on button "D Routine cleaning" at bounding box center [715, 370] width 385 height 30
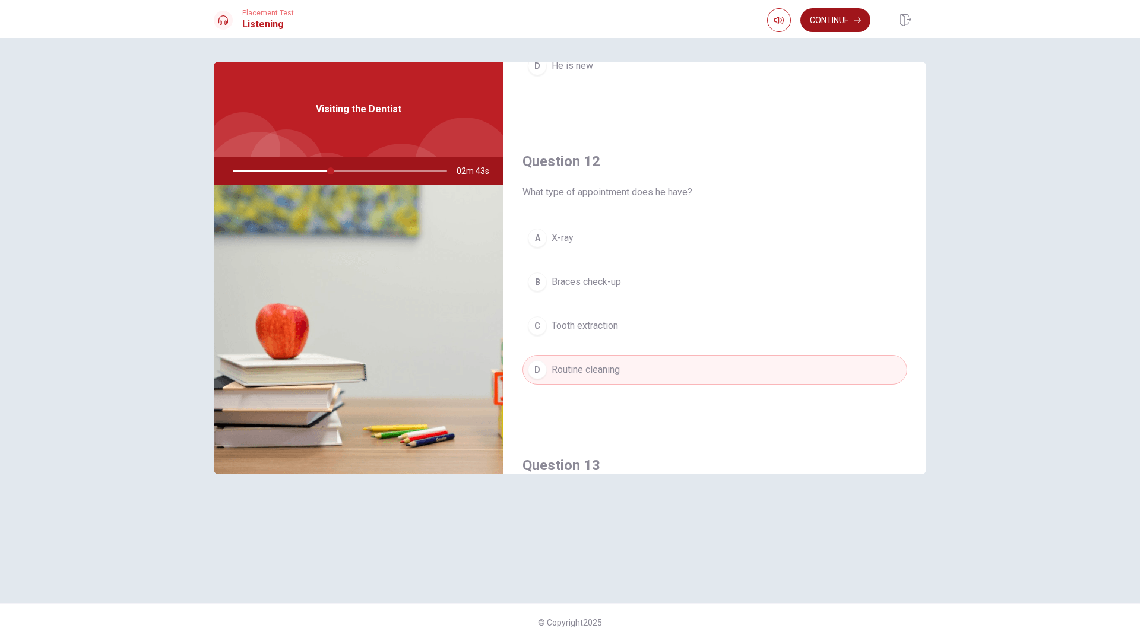
click at [841, 15] on button "Continue" at bounding box center [835, 20] width 70 height 24
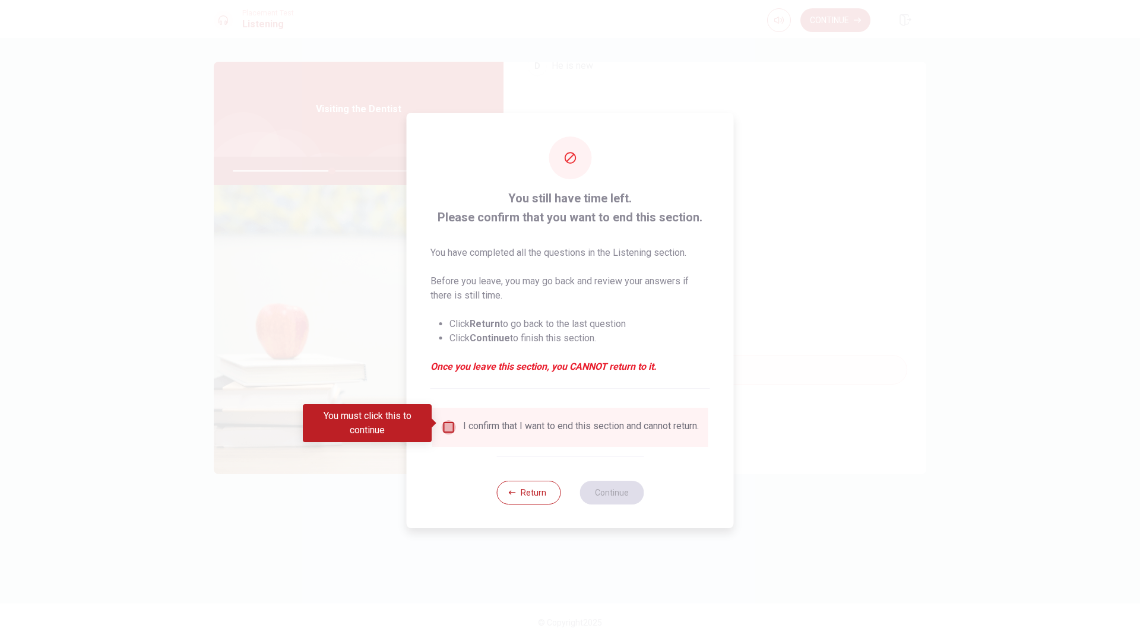
click at [446, 423] on input "You must click this to continue" at bounding box center [449, 427] width 14 height 14
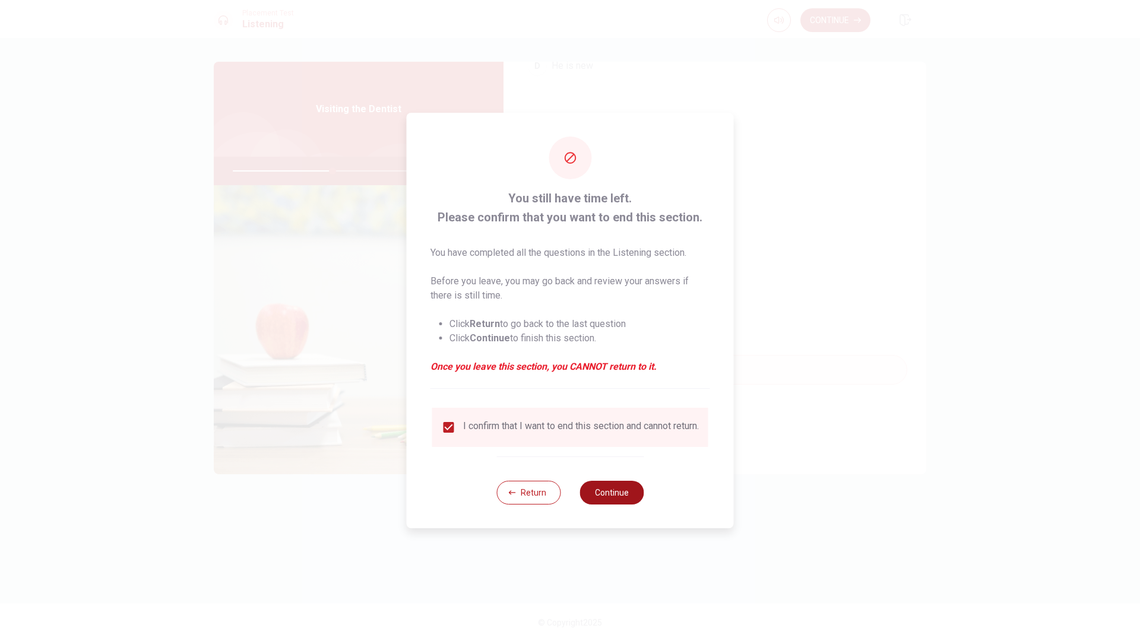
click at [600, 496] on button "Continue" at bounding box center [612, 493] width 64 height 24
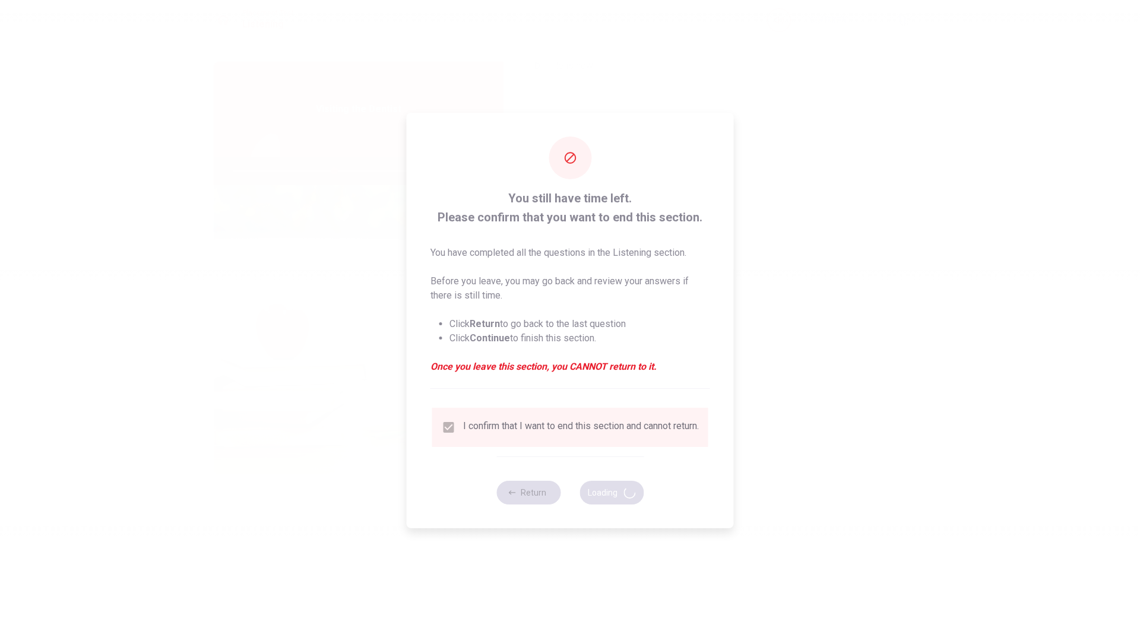
type input "48"
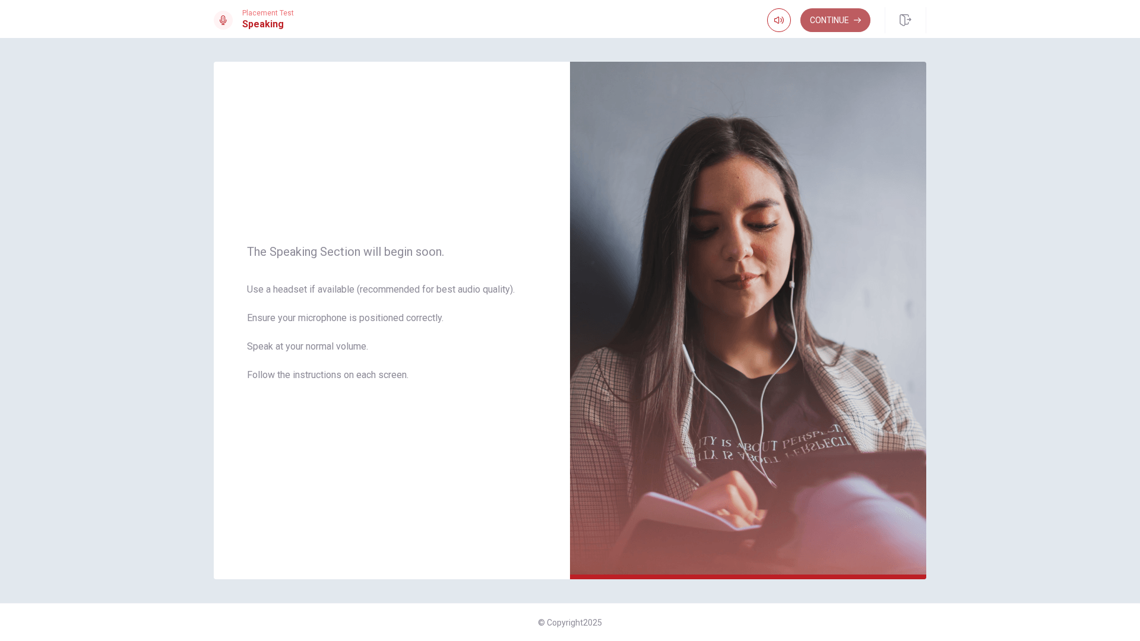
click at [857, 18] on icon "button" at bounding box center [857, 20] width 7 height 7
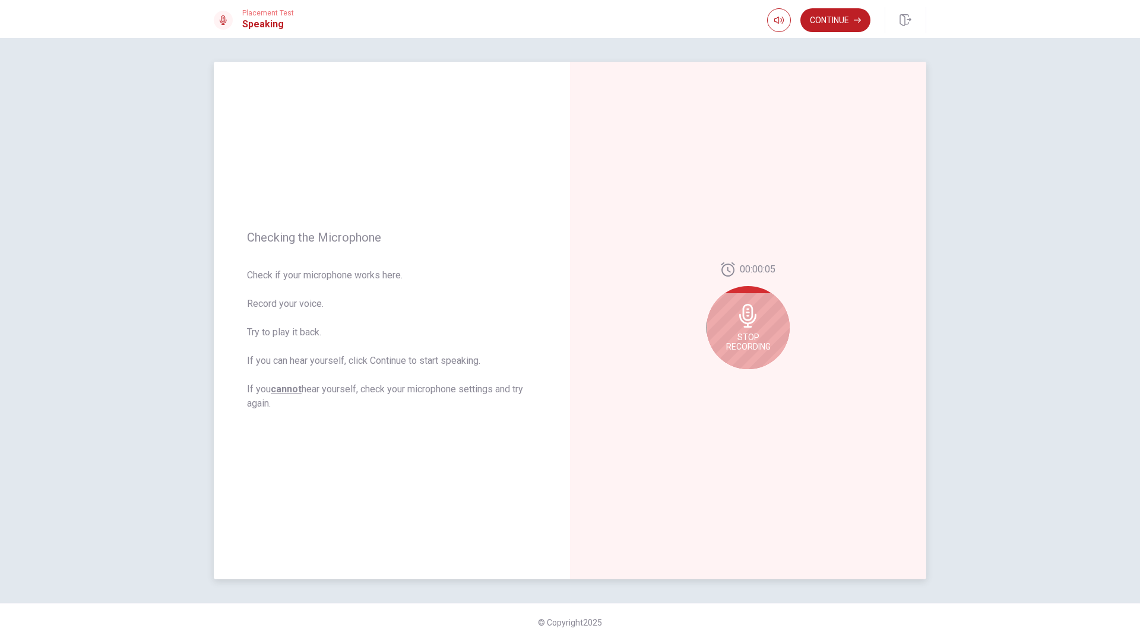
click at [769, 322] on div "Stop Recording" at bounding box center [748, 327] width 83 height 83
click at [754, 378] on button "Play Audio" at bounding box center [761, 379] width 17 height 17
click at [845, 26] on button "Continue" at bounding box center [835, 20] width 70 height 24
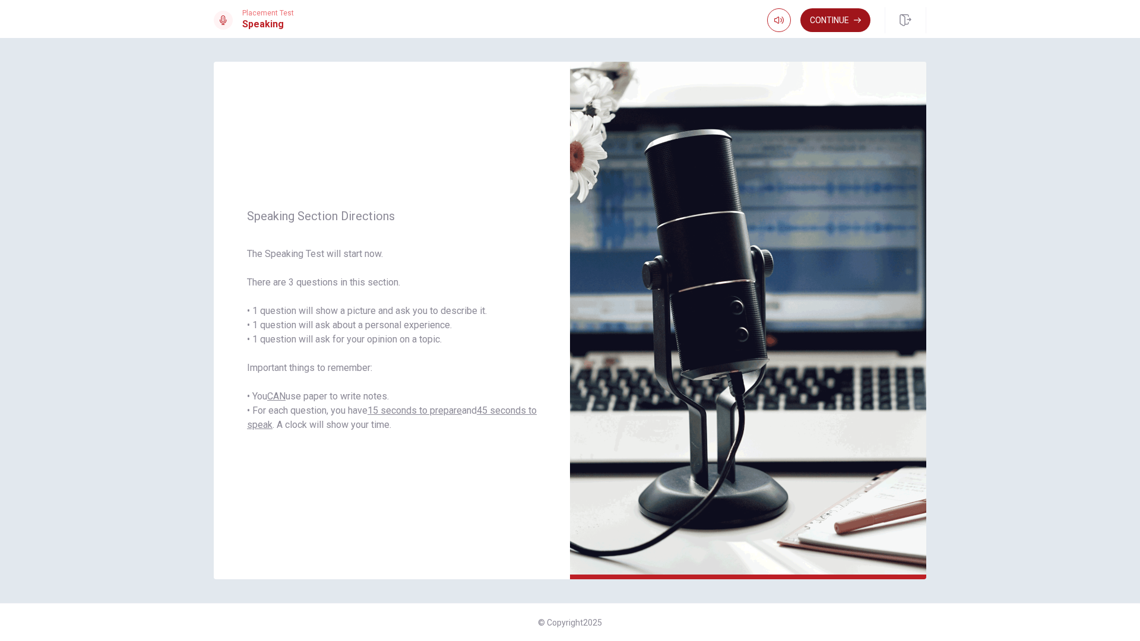
click at [830, 21] on button "Continue" at bounding box center [835, 20] width 70 height 24
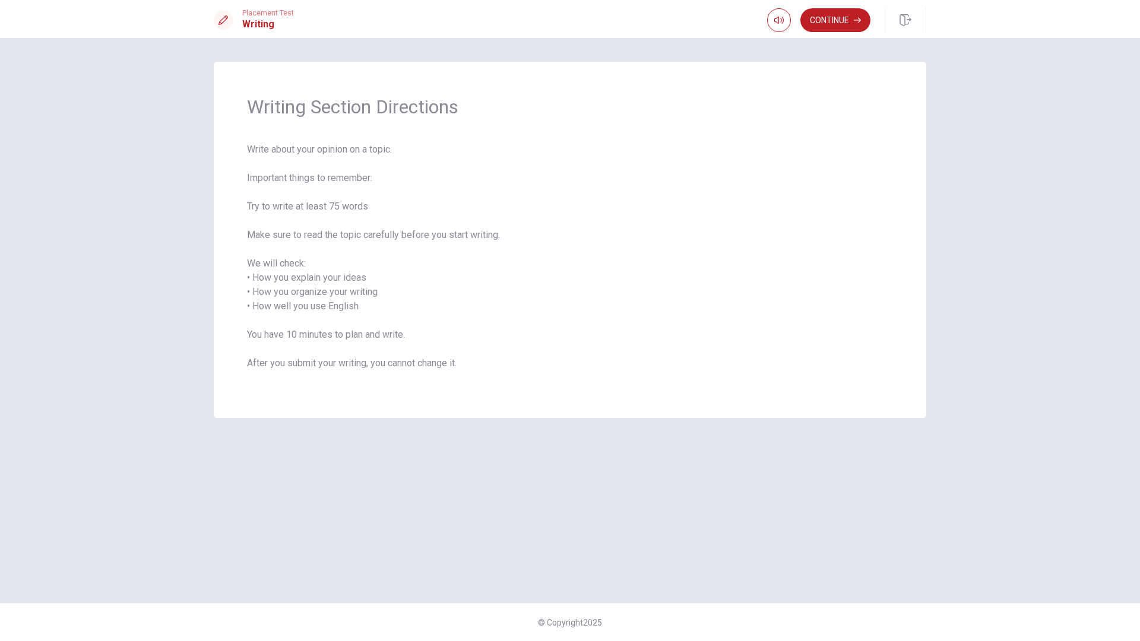
drag, startPoint x: 248, startPoint y: 179, endPoint x: 338, endPoint y: 185, distance: 90.5
click at [338, 185] on span "Write about your opinion on a topic. Important things to remember: Try to write…" at bounding box center [570, 264] width 646 height 242
drag, startPoint x: 245, startPoint y: 150, endPoint x: 317, endPoint y: 151, distance: 72.4
click at [317, 151] on div "Writing Section Directions Write about your opinion on a topic. Important thing…" at bounding box center [570, 240] width 713 height 356
click at [319, 151] on span "Write about your opinion on a topic. Important things to remember: Try to write…" at bounding box center [570, 264] width 646 height 242
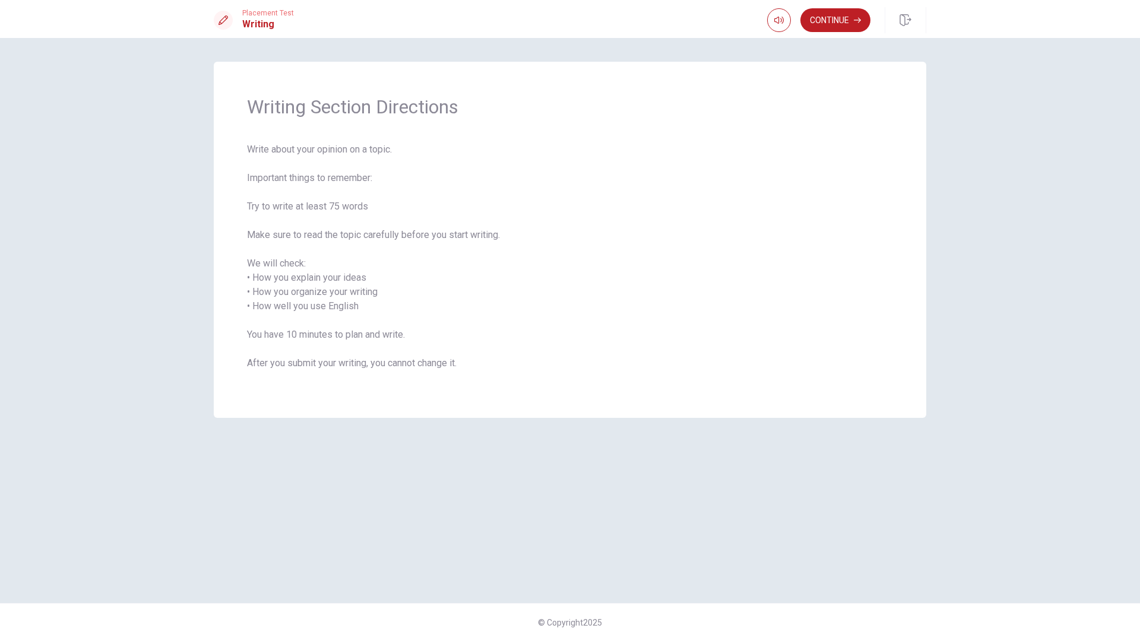
click at [319, 151] on span "Write about your opinion on a topic. Important things to remember: Try to write…" at bounding box center [570, 264] width 646 height 242
click at [320, 151] on span "Write about your opinion on a topic. Important things to remember: Try to write…" at bounding box center [570, 264] width 646 height 242
click at [319, 150] on span "Write about your opinion on a topic. Important things to remember: Try to write…" at bounding box center [570, 264] width 646 height 242
click at [851, 27] on button "Continue" at bounding box center [835, 20] width 70 height 24
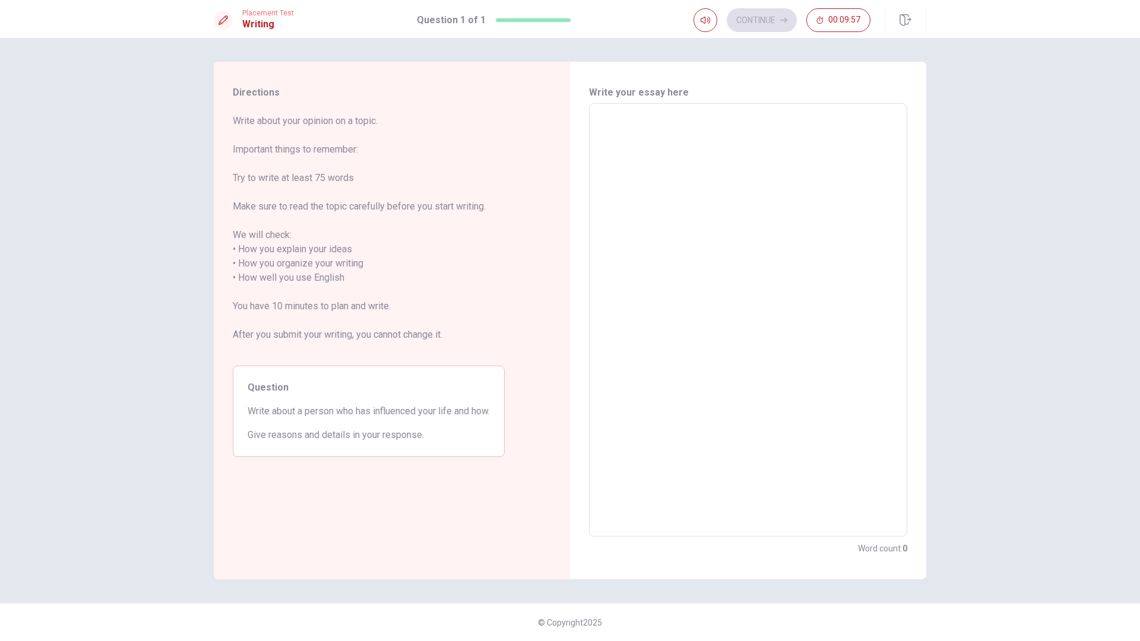
click at [624, 151] on textarea at bounding box center [748, 320] width 302 height 414
type textarea "M"
type textarea "x"
type textarea "MY"
type textarea "x"
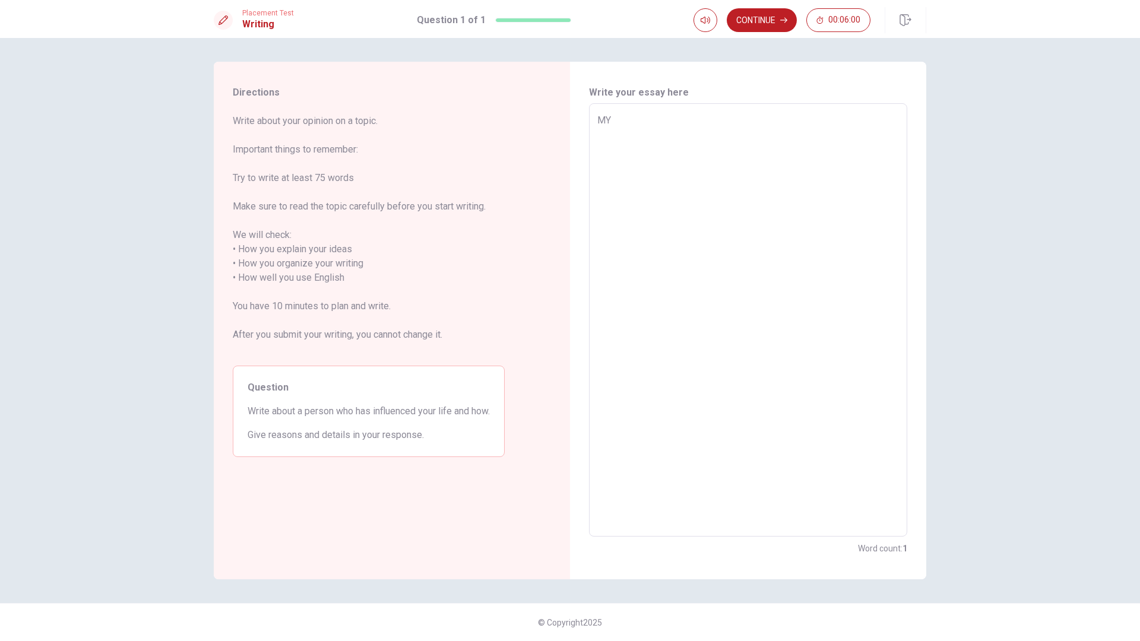
type textarea "MY"
type textarea "x"
type textarea "MY M"
type textarea "x"
type textarea "MY MO"
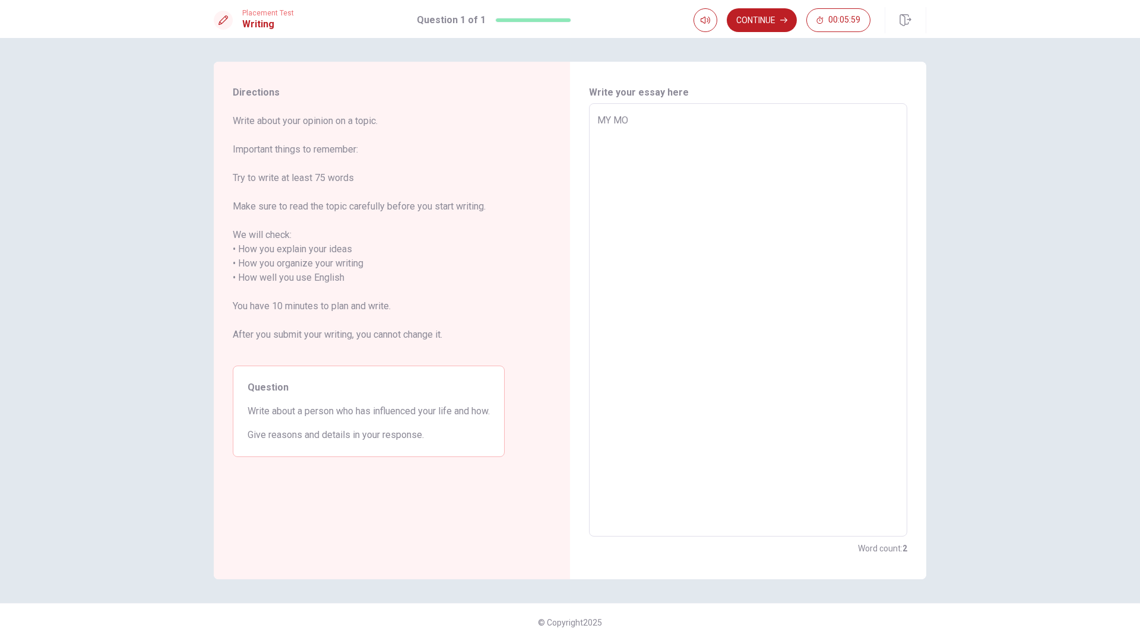
type textarea "x"
type textarea "MY MOT"
type textarea "x"
type textarea "MY MOTH"
type textarea "x"
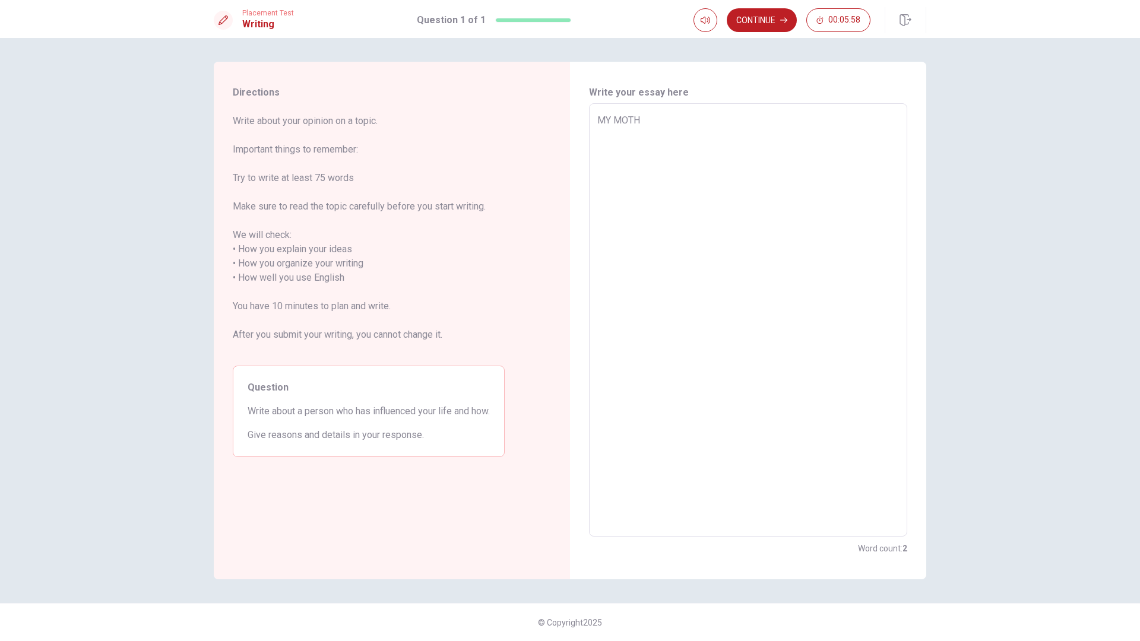
type textarea "MY MOTHE"
type textarea "x"
type textarea "MY MOTHER"
type textarea "x"
type textarea "MY MOTHER"
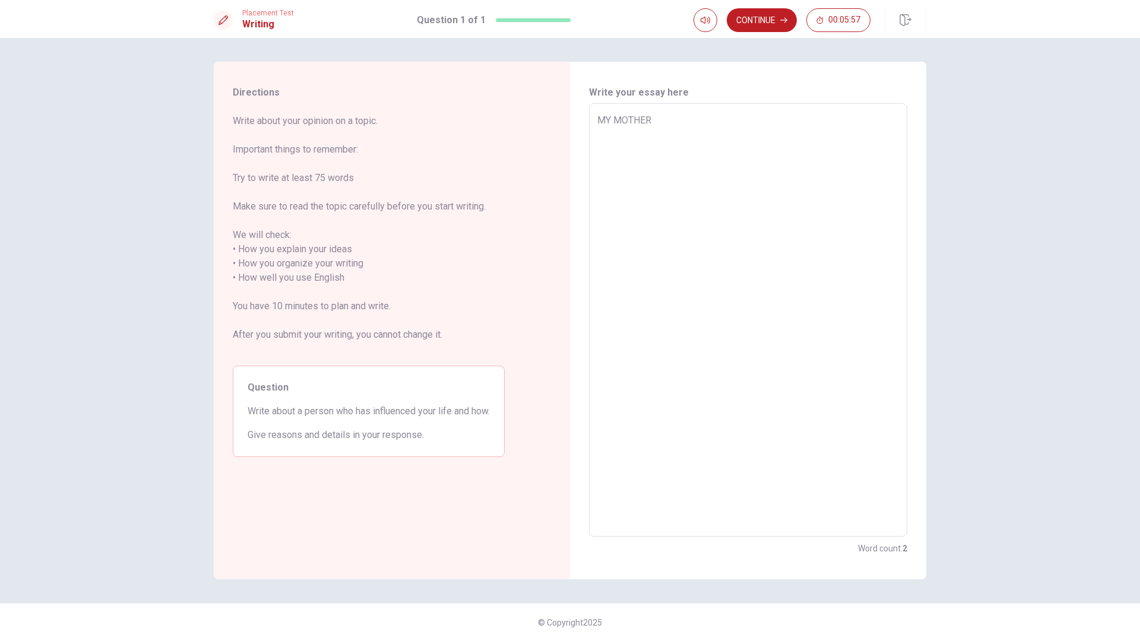
type textarea "x"
type textarea "MY MOTHER I"
type textarea "x"
type textarea "MY MOTHER [PERSON_NAME]"
type textarea "x"
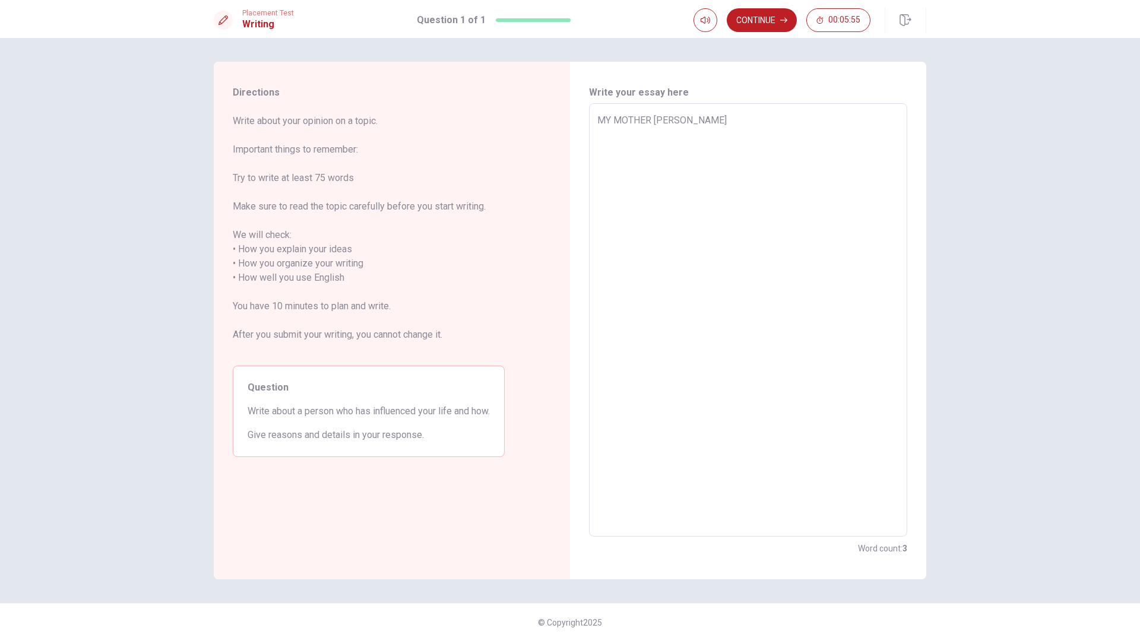
type textarea "MY MOTHER I"
type textarea "x"
type textarea "MY MOTHER"
type textarea "x"
type textarea "MY MOTHER"
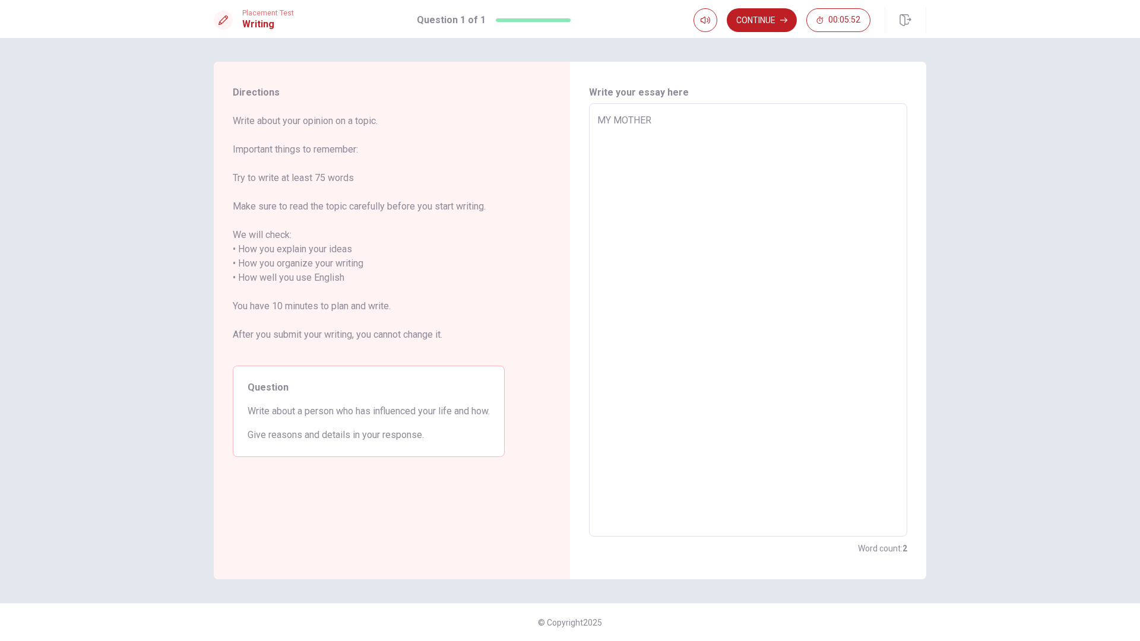
type textarea "x"
type textarea "MY MOTHE"
type textarea "x"
type textarea "MY MOTH"
type textarea "x"
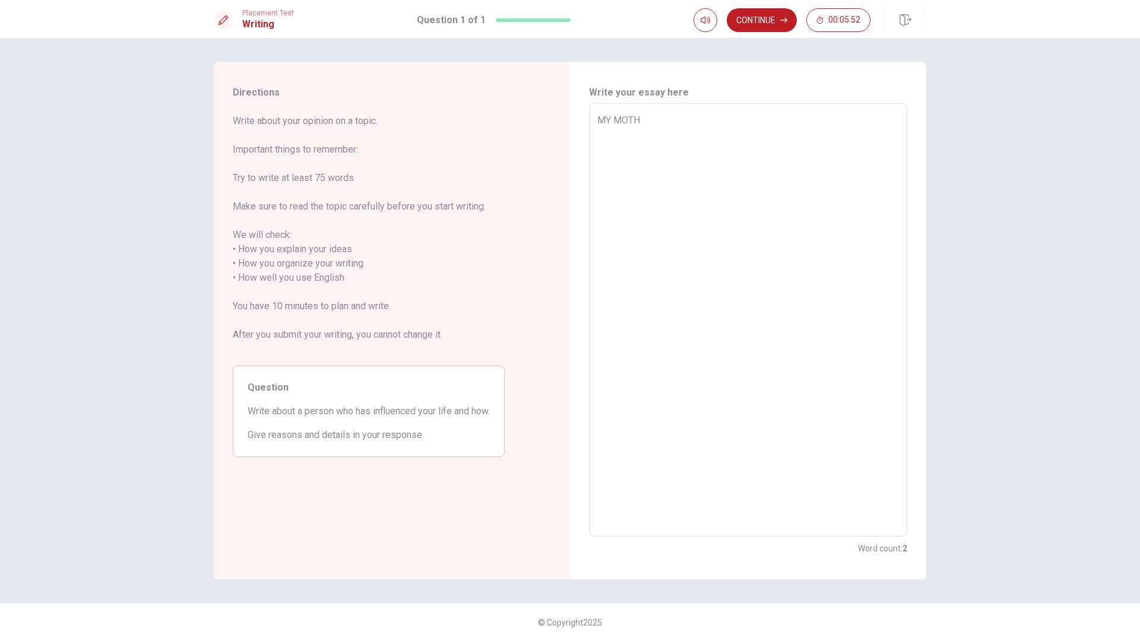
type textarea "MY MOT"
type textarea "x"
type textarea "MY MO"
type textarea "x"
type textarea "MY M"
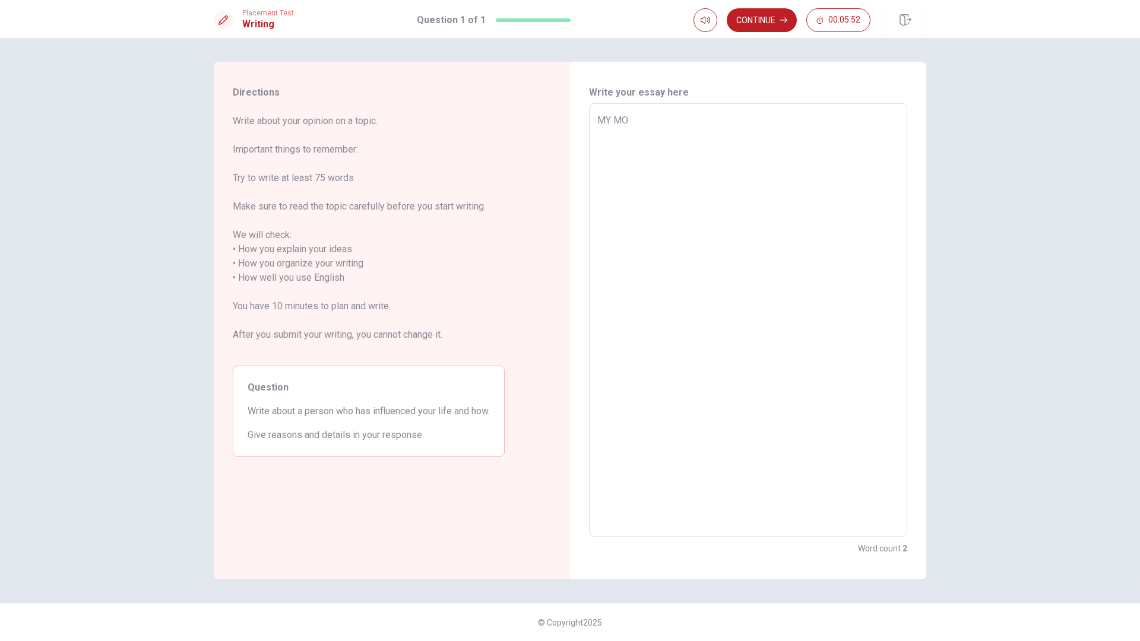
type textarea "x"
type textarea "MY"
type textarea "x"
type textarea "MY"
type textarea "x"
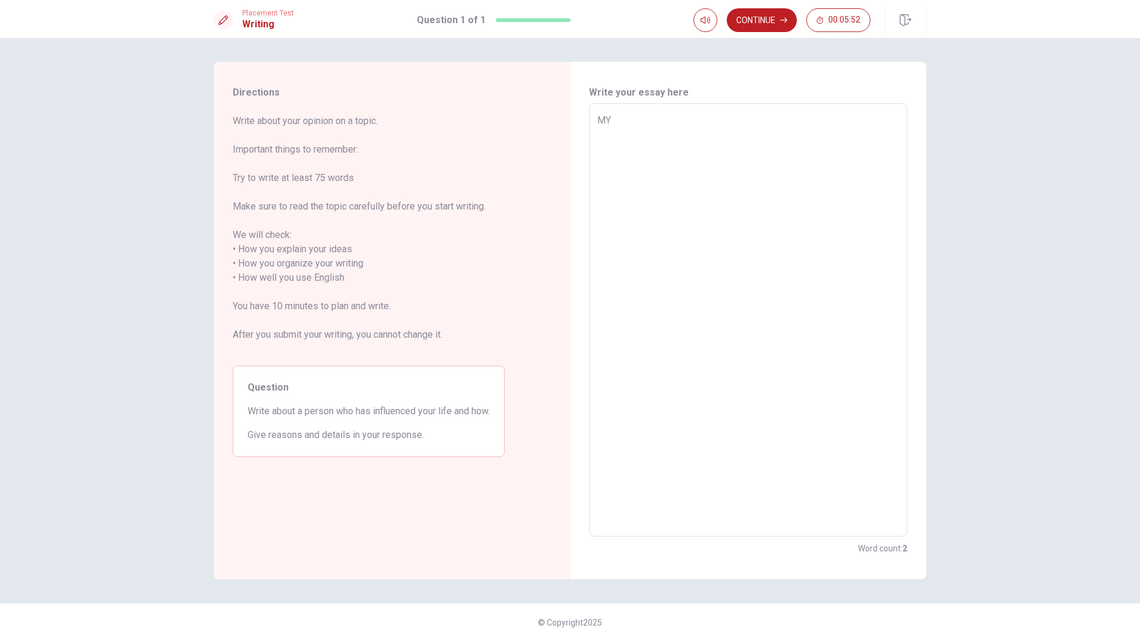
type textarea "M"
type textarea "x"
type textarea "m"
type textarea "x"
type textarea "my"
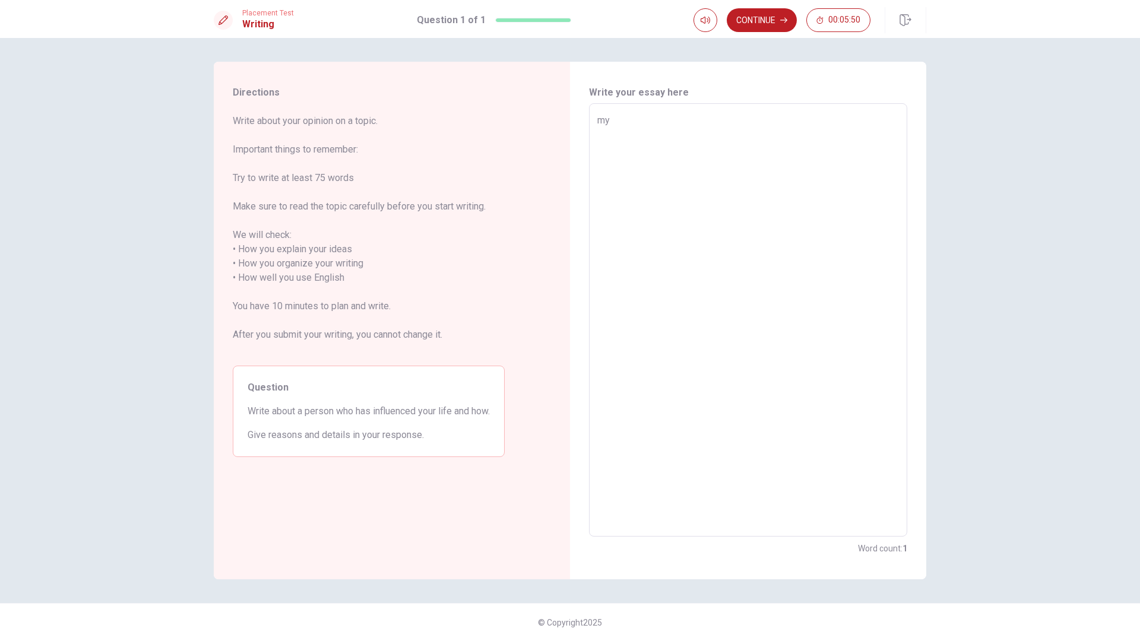
type textarea "x"
type textarea "my"
type textarea "x"
type textarea "my m"
type textarea "x"
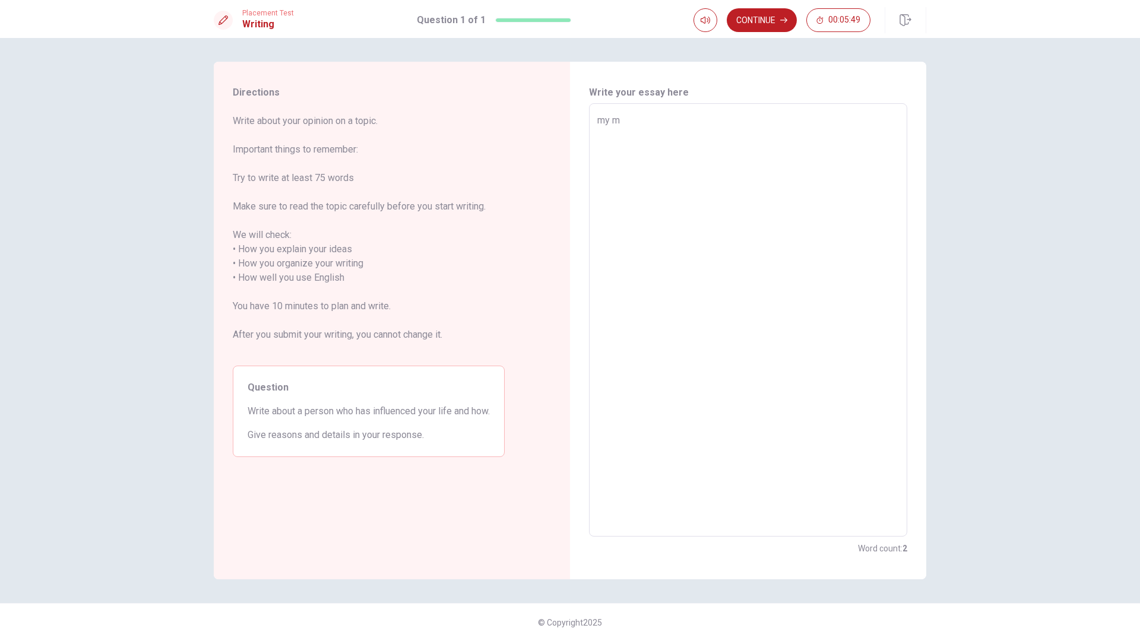
type textarea "my mo"
type textarea "x"
type textarea "my mot"
type textarea "x"
type textarea "my moth"
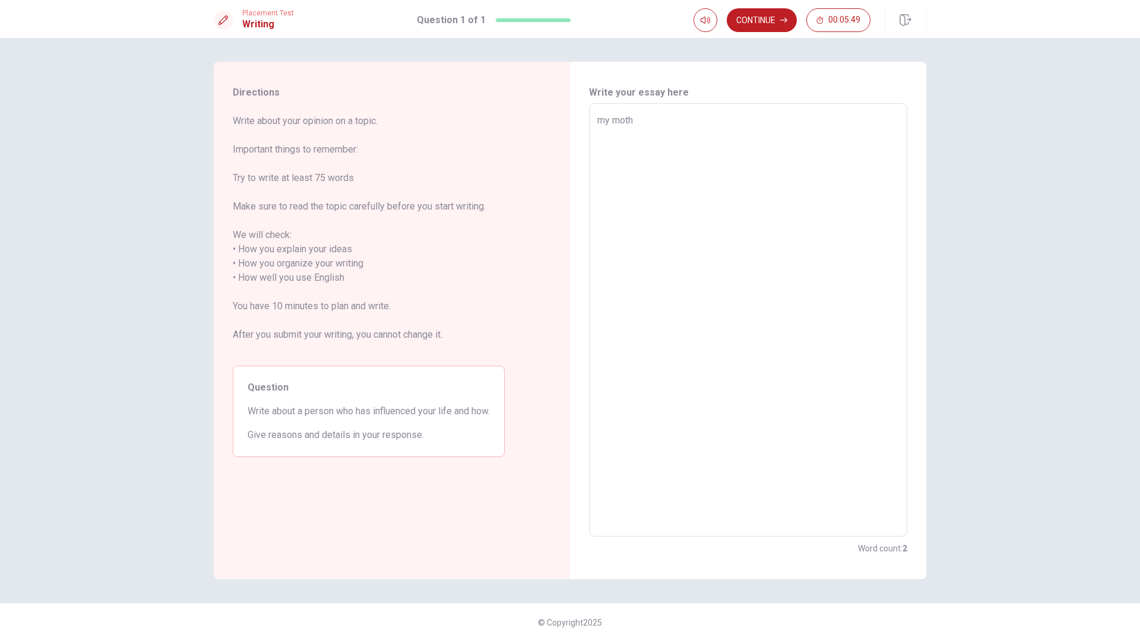
type textarea "x"
type textarea "my mothe"
type textarea "x"
type textarea "my mother"
type textarea "x"
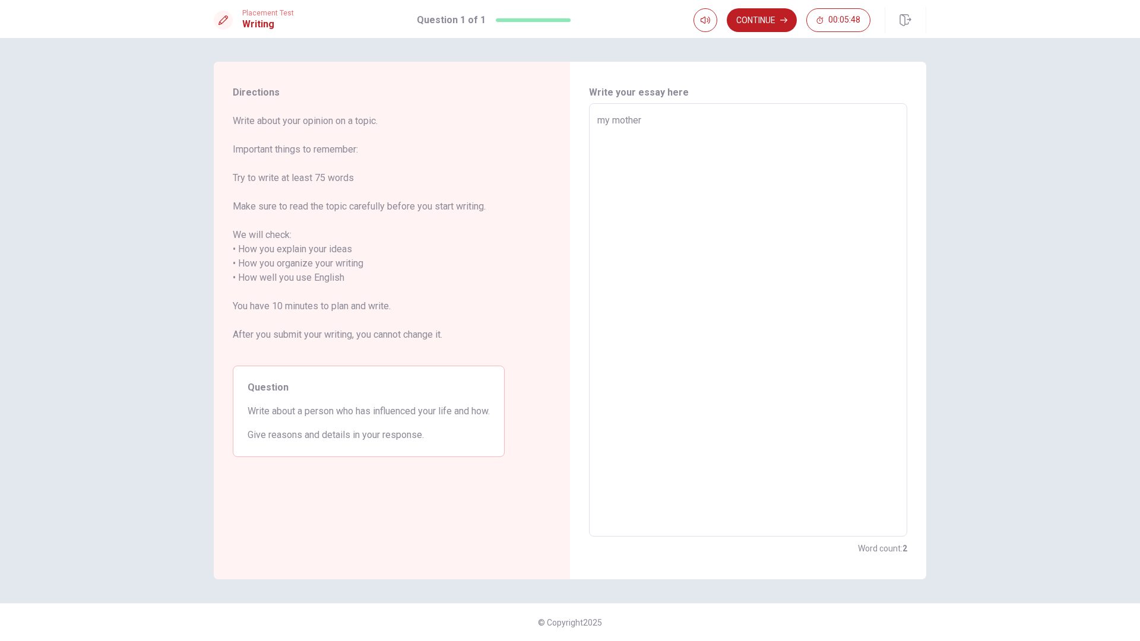
type textarea "my mother"
type textarea "x"
type textarea "my mother i"
type textarea "x"
type textarea "my mother in"
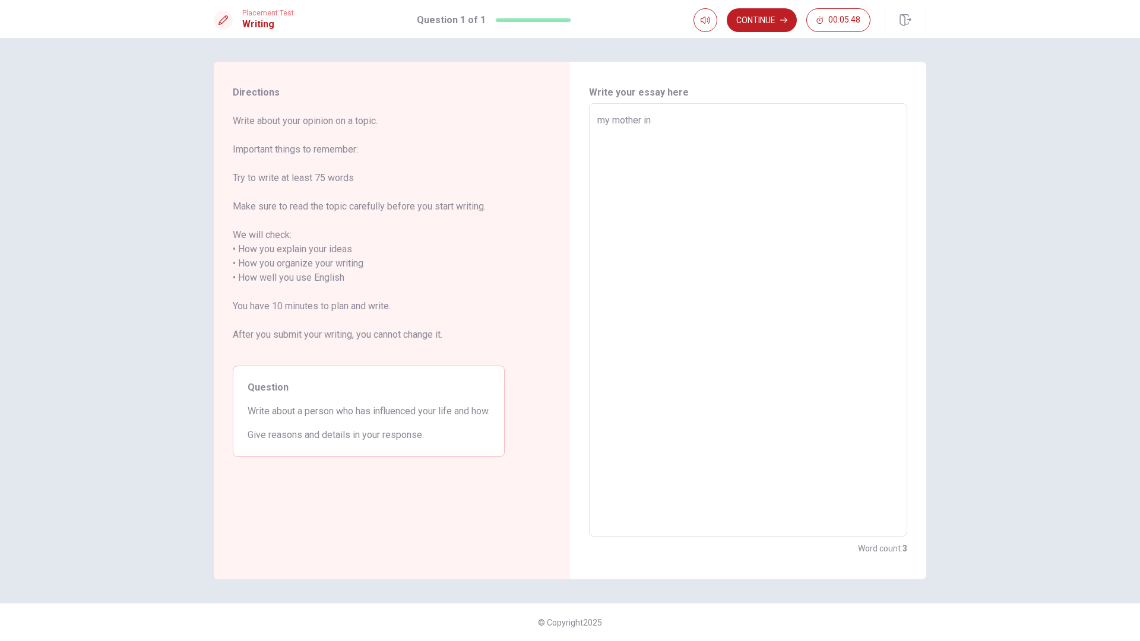
type textarea "x"
type textarea "my mother inf"
type textarea "x"
type textarea "my mother infl"
type textarea "x"
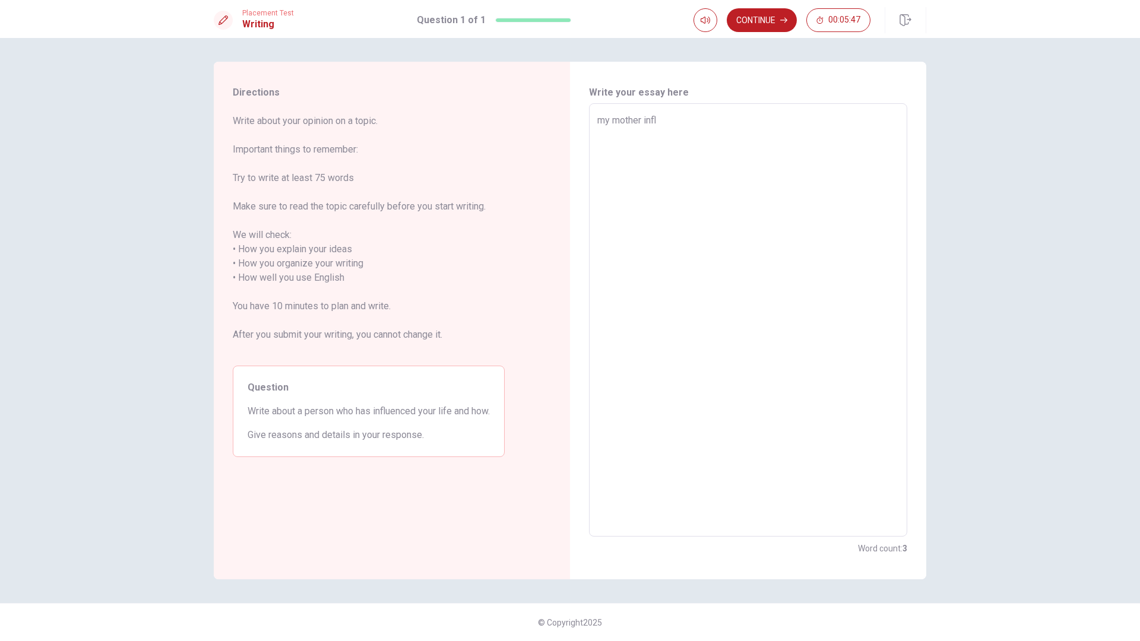
type textarea "my mother influ"
type textarea "x"
type textarea "my mother influe"
type textarea "x"
type textarea "my mother influen"
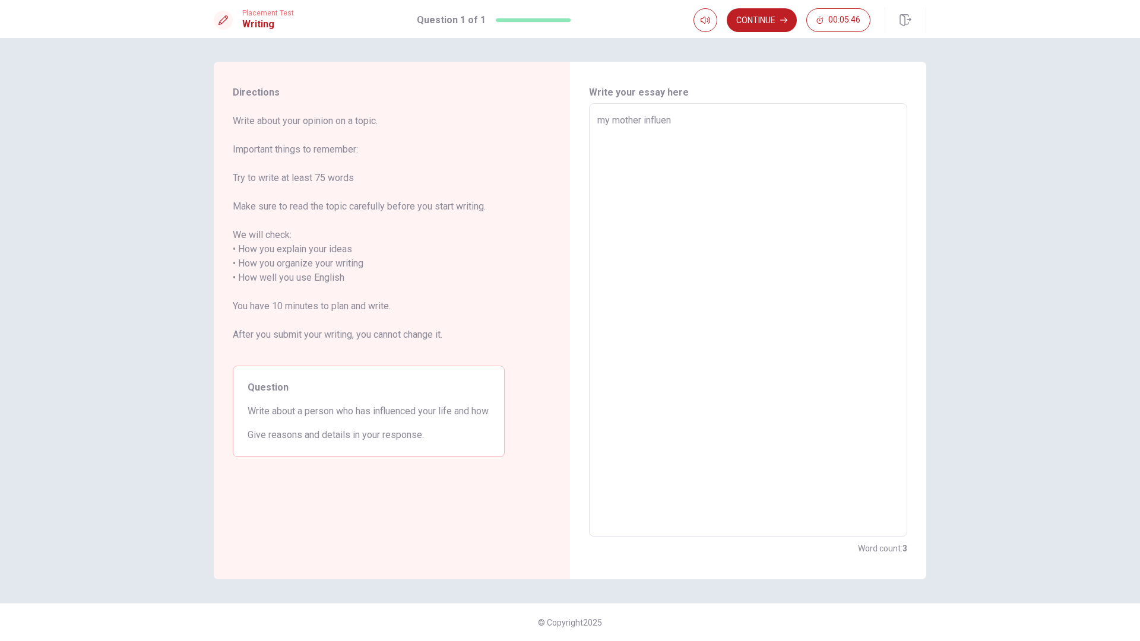
type textarea "x"
type textarea "my mother influenc"
type textarea "x"
type textarea "my mother influence"
type textarea "x"
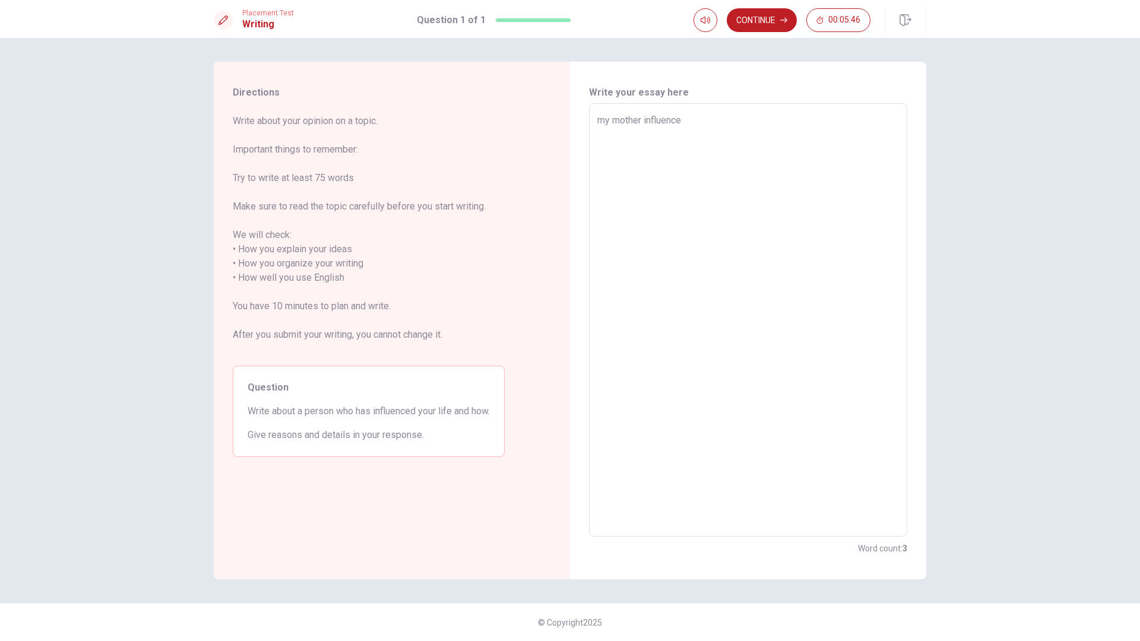
type textarea "my mother influenced"
type textarea "x"
type textarea "my mother influenced"
type textarea "x"
type textarea "my mother influenced m"
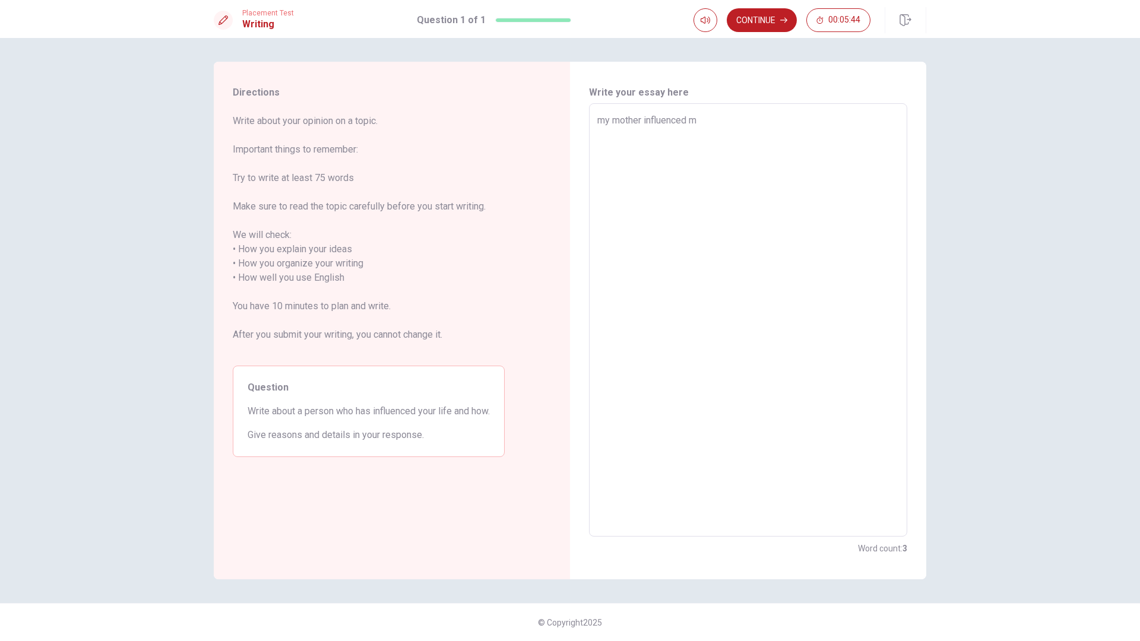
type textarea "x"
type textarea "my mother influenced muy"
type textarea "x"
type textarea "my mother influenced muy"
type textarea "x"
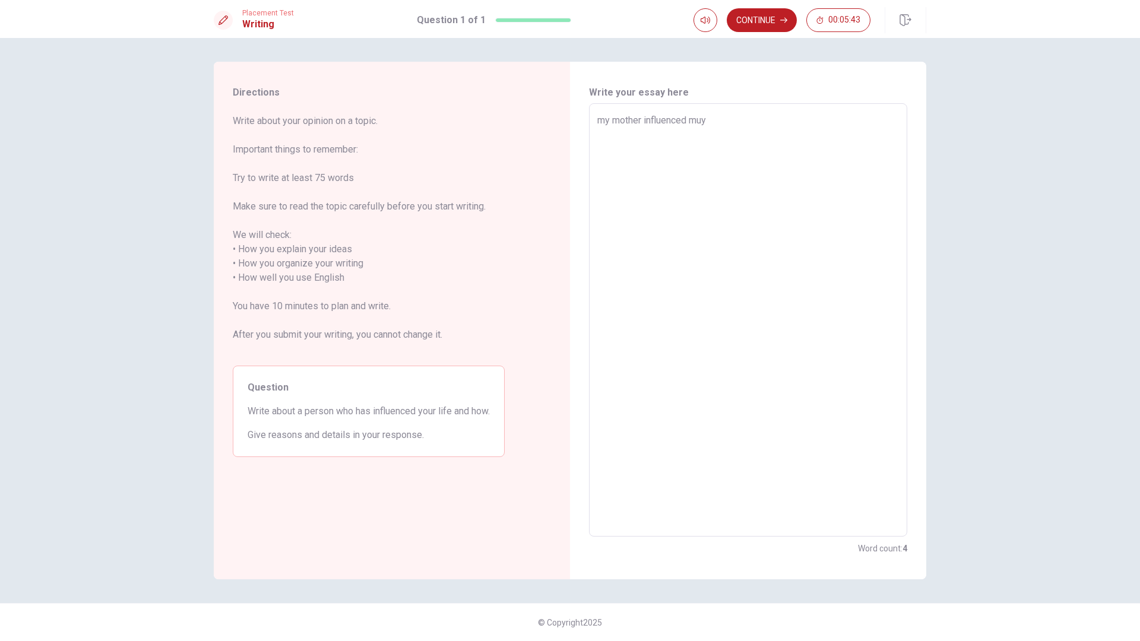
type textarea "my mother influenced muy"
type textarea "x"
type textarea "my mother influenced mu"
type textarea "x"
type textarea "my mother influenced m"
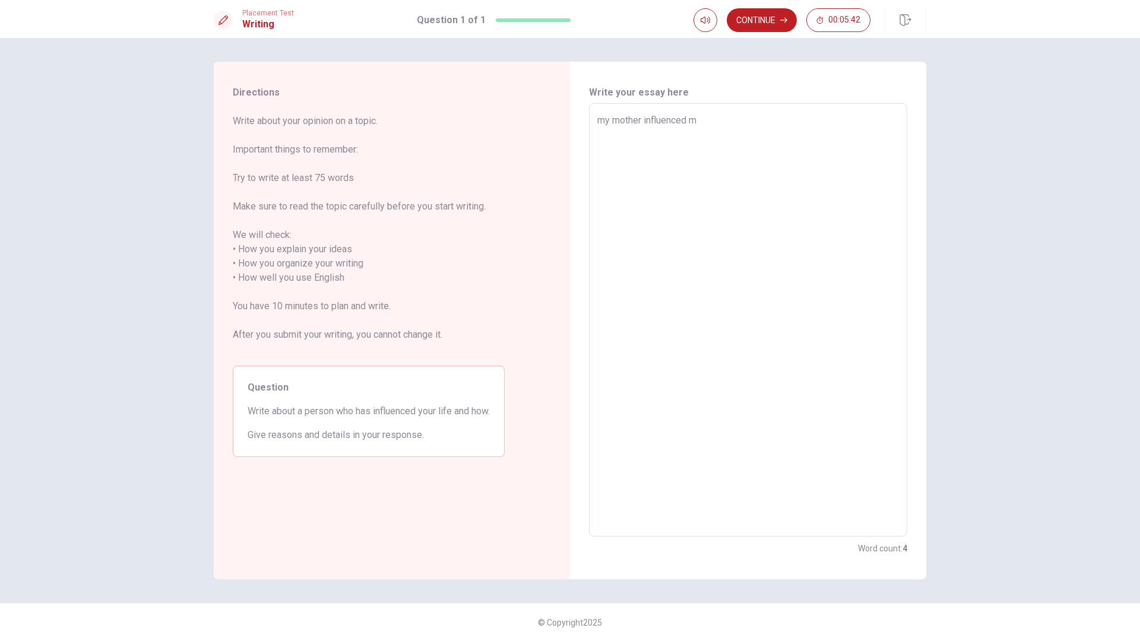
type textarea "x"
type textarea "my mother influenced my"
type textarea "x"
type textarea "my mother influenced my"
type textarea "x"
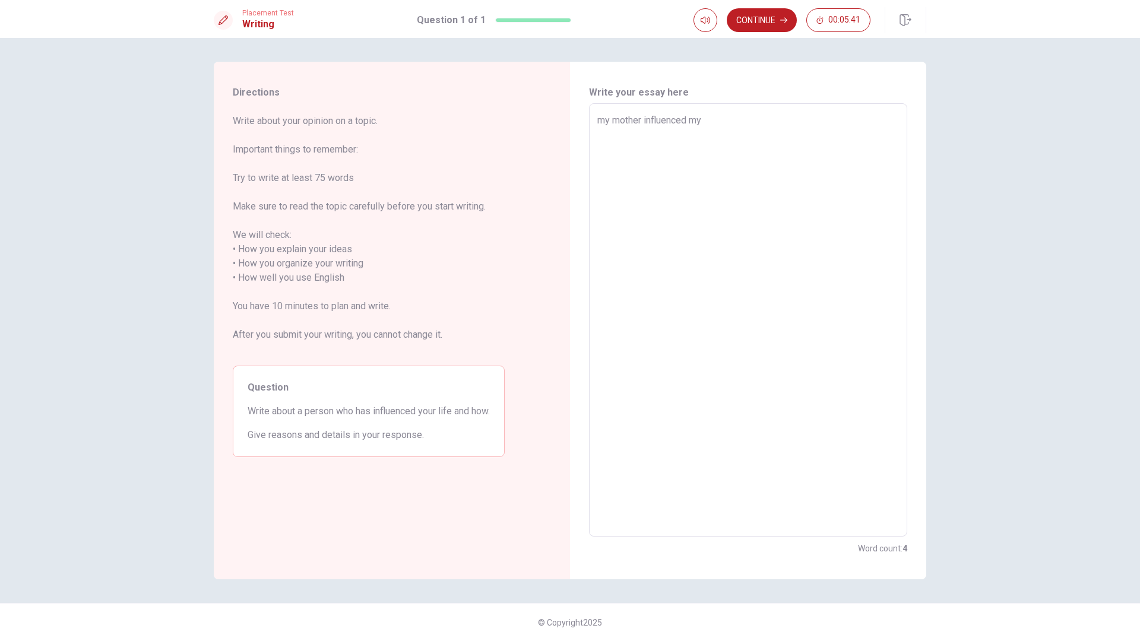
type textarea "my mother influenced my l"
type textarea "x"
type textarea "my mother influenced my li"
type textarea "x"
type textarea "my mother influenced my lid"
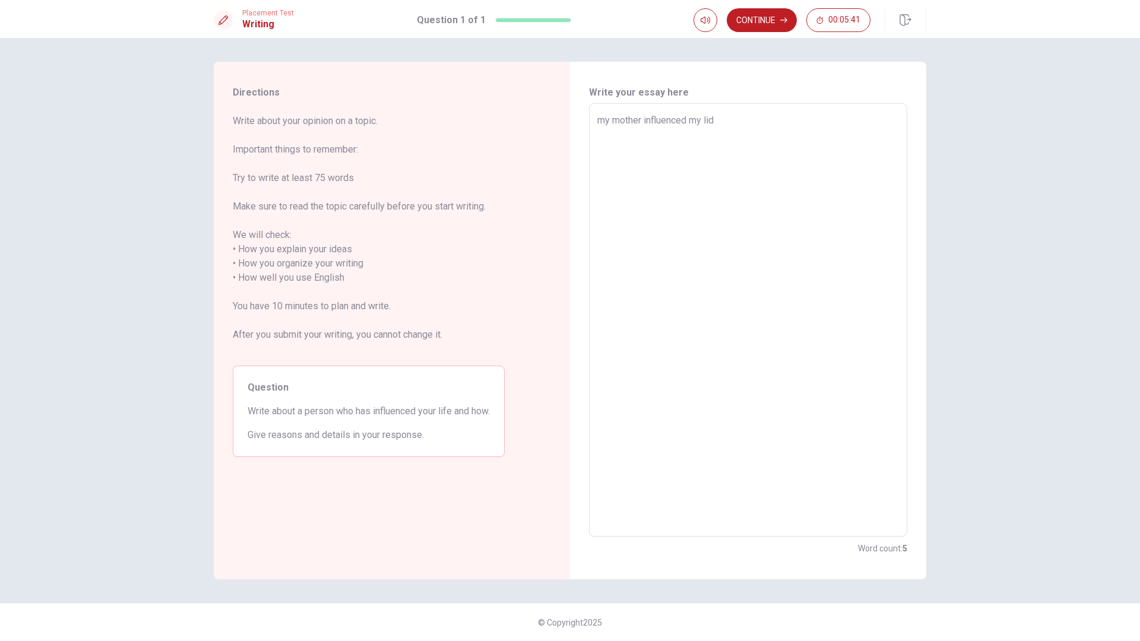
type textarea "x"
type textarea "my mother influenced my lidf"
type textarea "x"
type textarea "my mother influenced my lidfe"
type textarea "x"
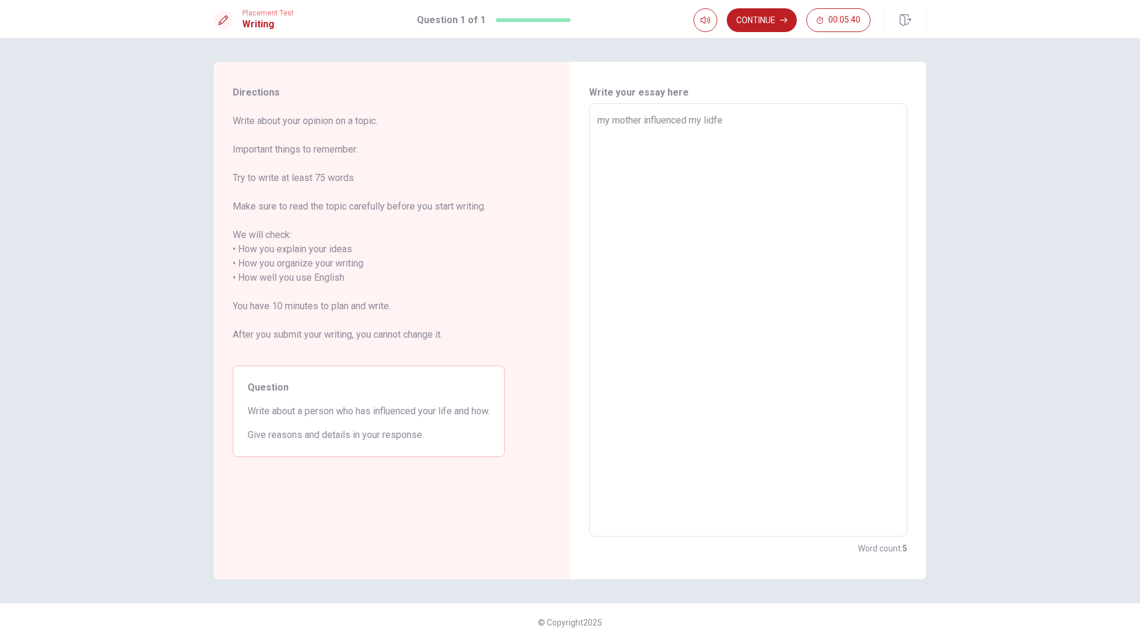
type textarea "my mother influenced my lidf"
type textarea "x"
type textarea "my mother influenced my lid"
type textarea "x"
type textarea "my mother influenced my lidf"
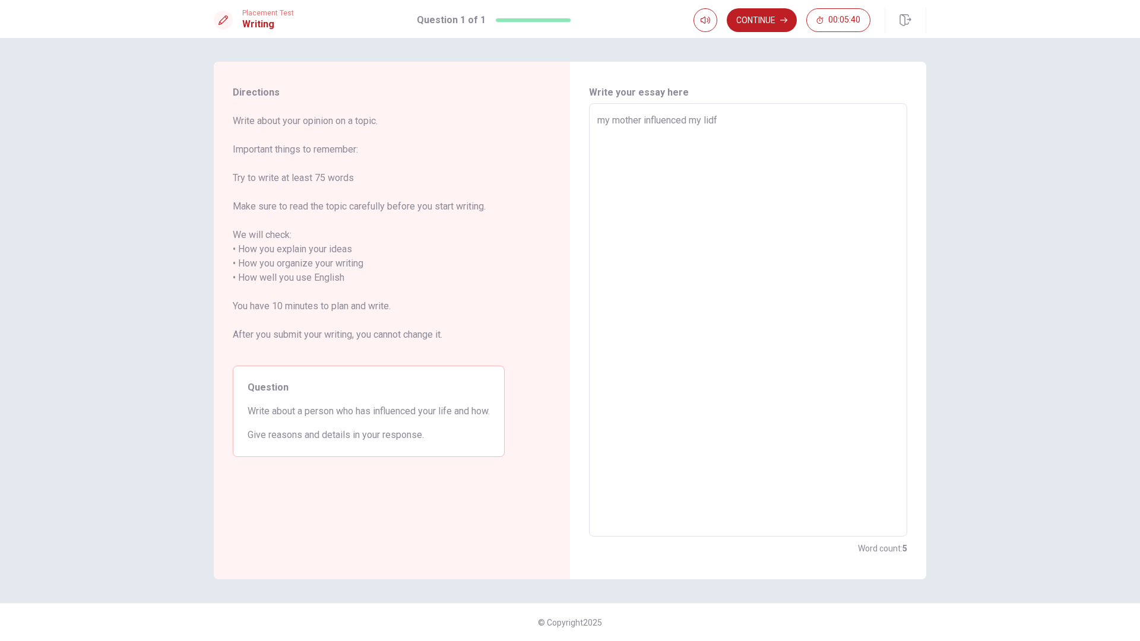
type textarea "x"
type textarea "my mother influenced my lidfe"
type textarea "x"
type textarea "my mother influenced my lidf"
type textarea "x"
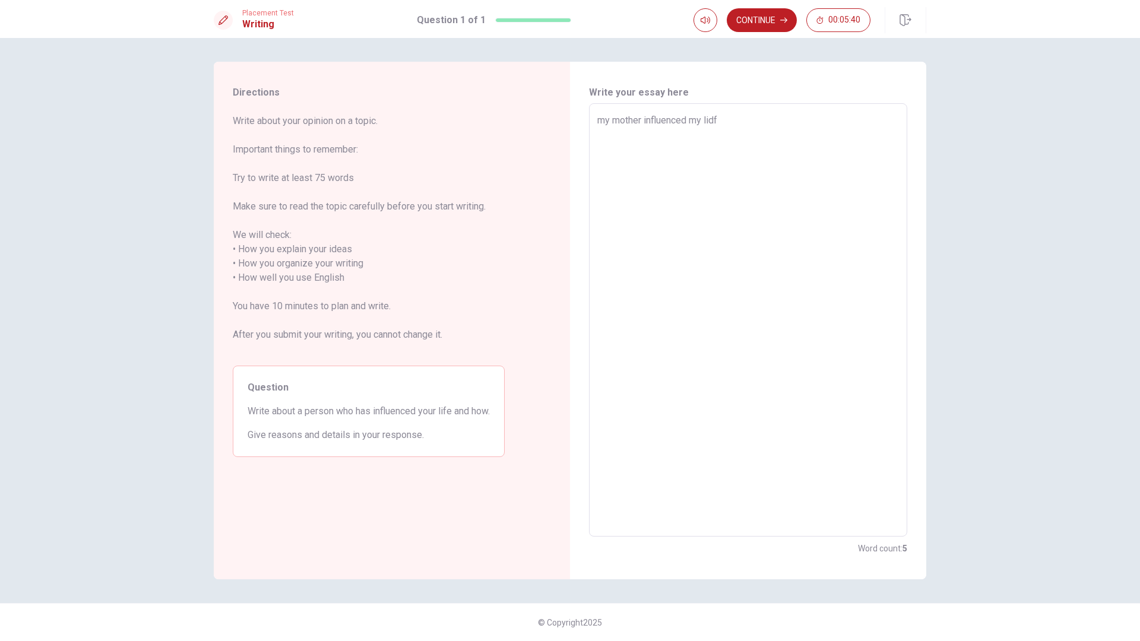
type textarea "my mother influenced my lid"
type textarea "x"
type textarea "my mother influenced my li"
type textarea "x"
type textarea "my mother influenced my lif"
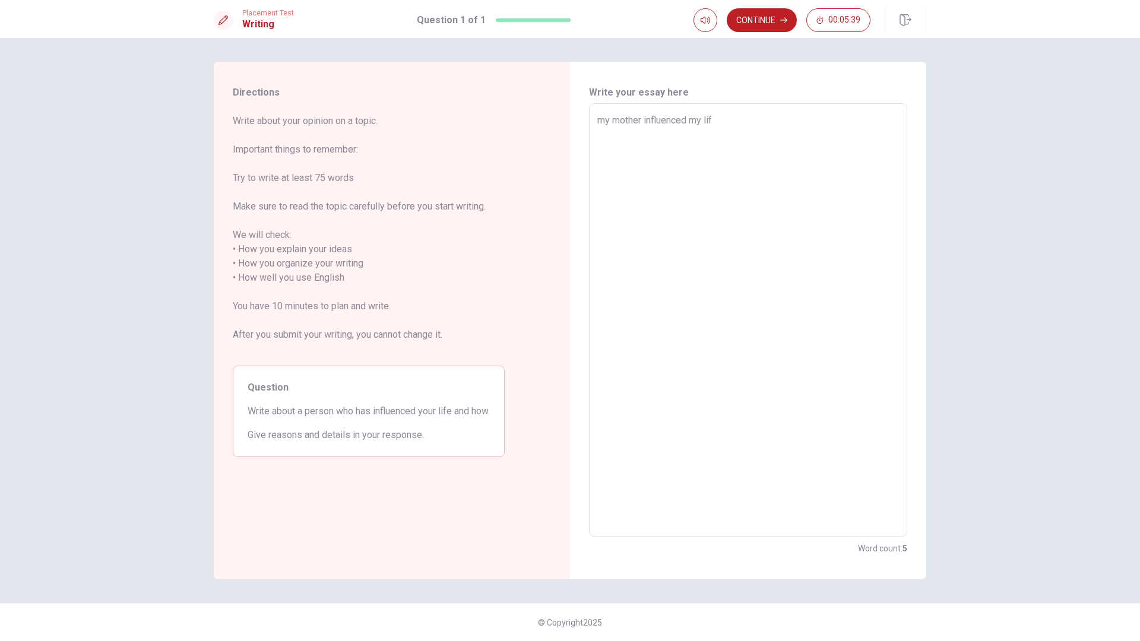
type textarea "x"
type textarea "my mother influenced my life"
type textarea "x"
type textarea "my mother influenced my life"
type textarea "x"
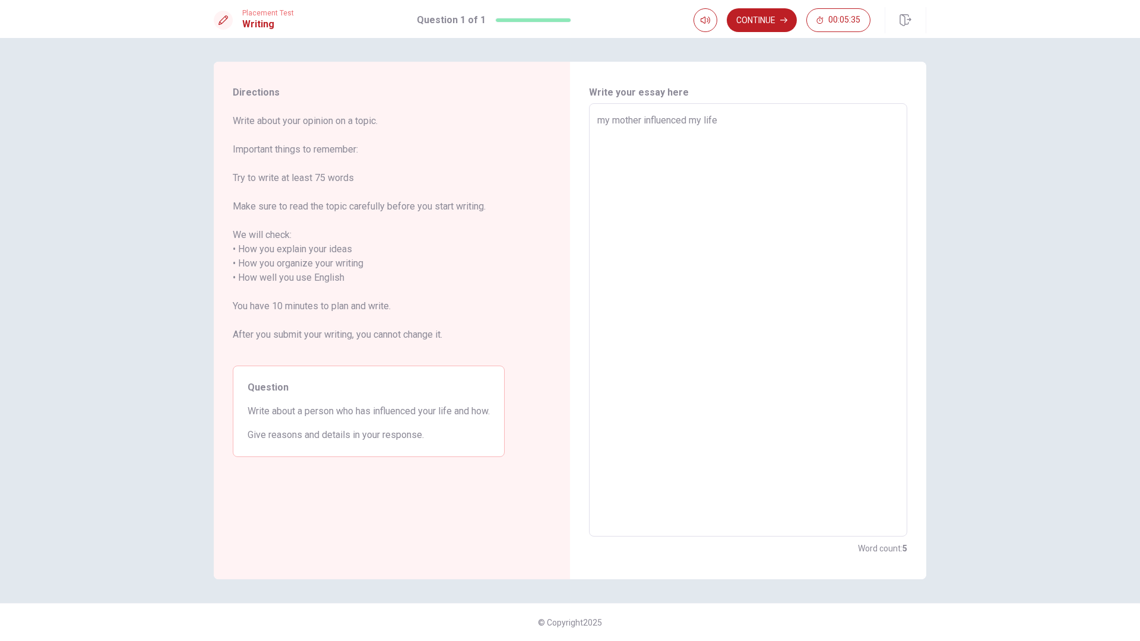
type textarea "my mother influenced my life"
type textarea "x"
type textarea "my mother influenced my life,"
type textarea "x"
type textarea "my mother influenced my life,"
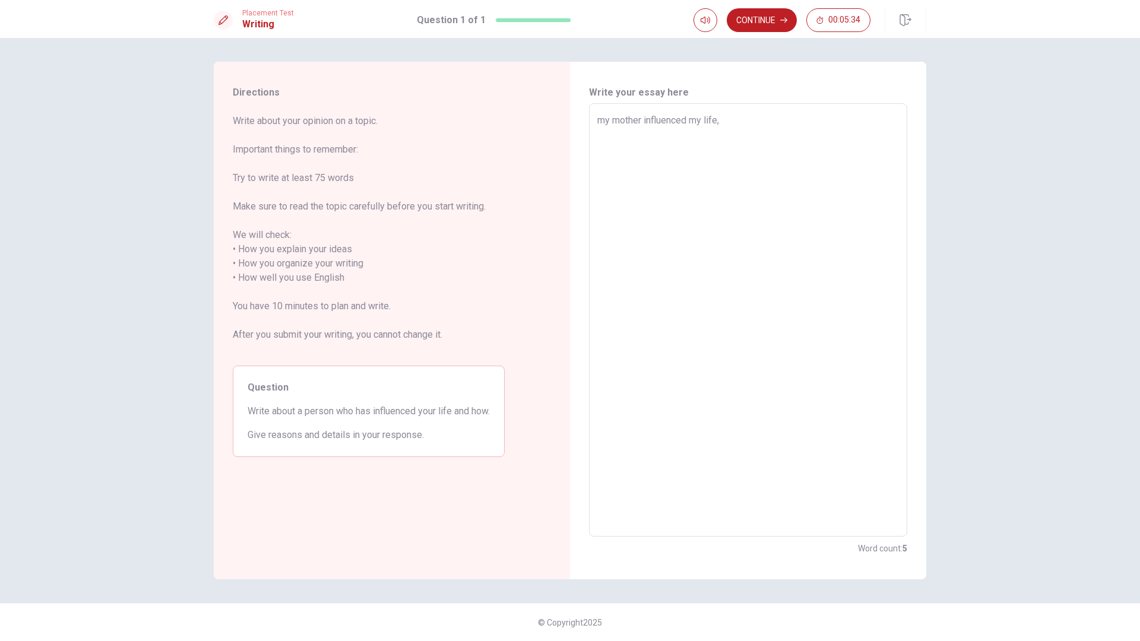
type textarea "x"
type textarea "my mother influenced my life,"
type textarea "x"
type textarea "my mother influenced my life,s"
type textarea "x"
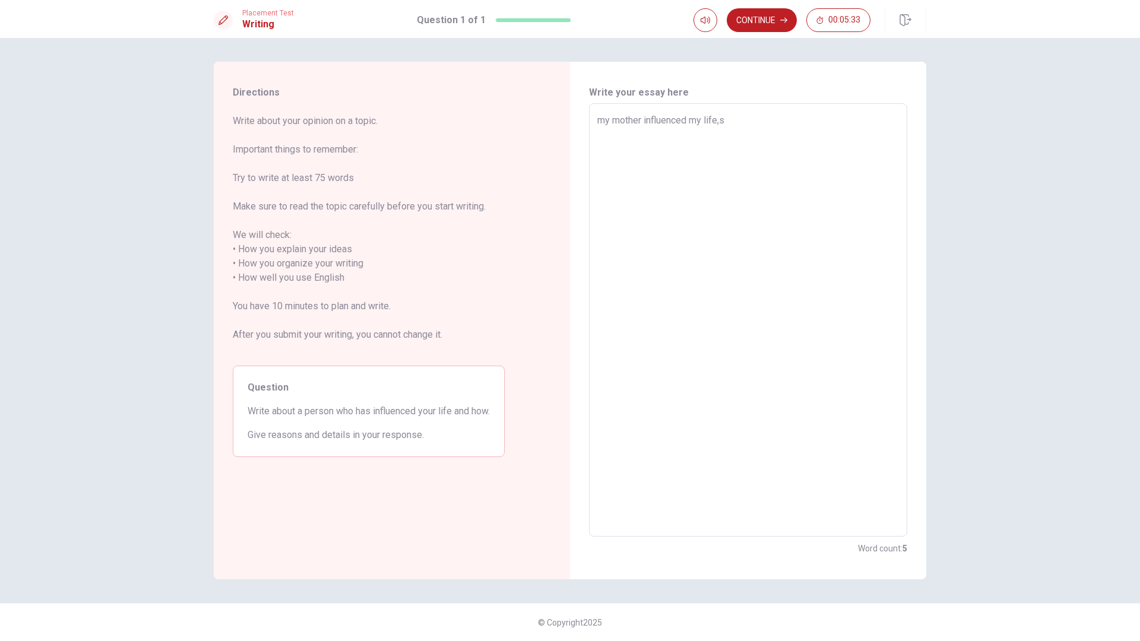
type textarea "my mother influenced my life,sh"
type textarea "x"
type textarea "my mother influenced my life,she"
type textarea "x"
type textarea "my mother influenced my life,she"
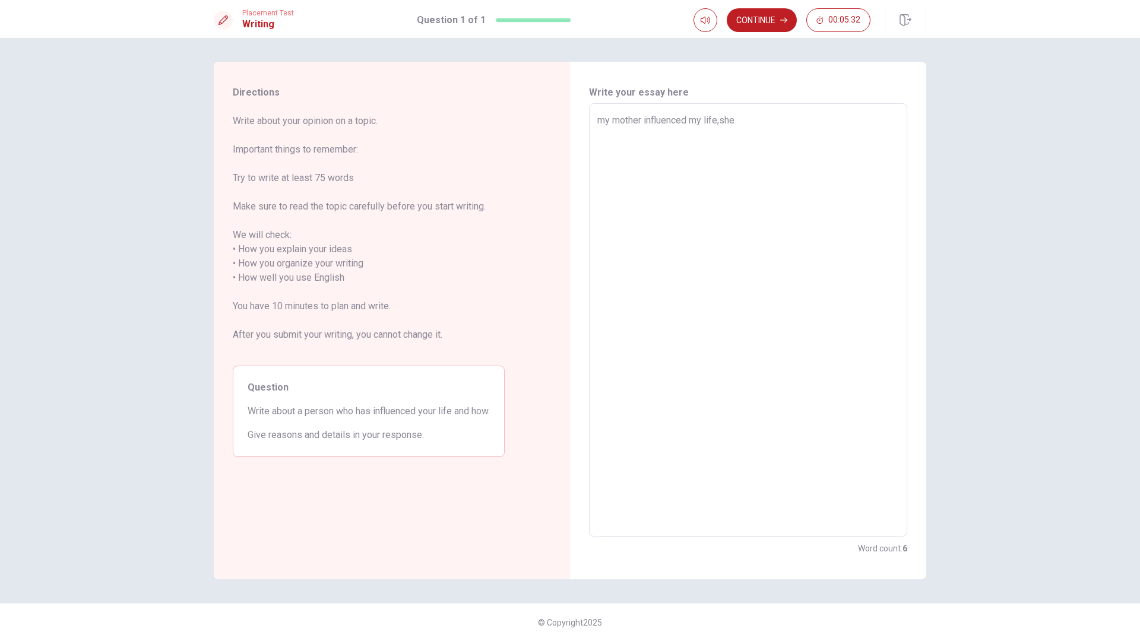
type textarea "x"
type textarea "my mother influenced my life,she si"
type textarea "x"
type textarea "my mother influenced my life,she si"
type textarea "x"
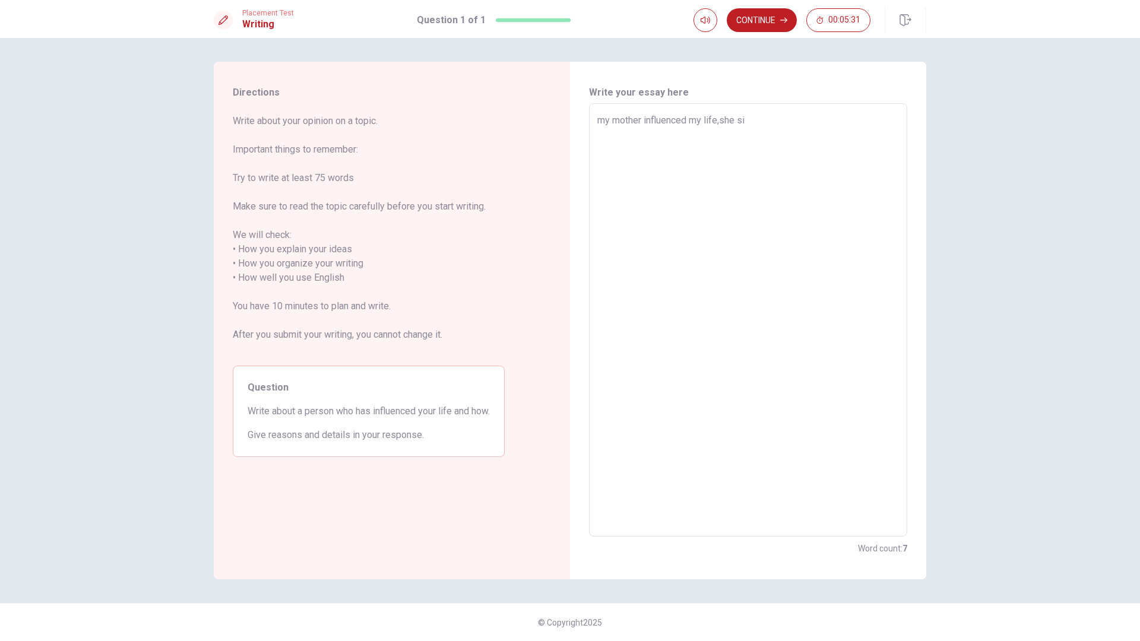
type textarea "my mother influenced my life,she si"
type textarea "x"
type textarea "my mother influenced my life,she s"
type textarea "x"
type textarea "my mother influenced my life,she"
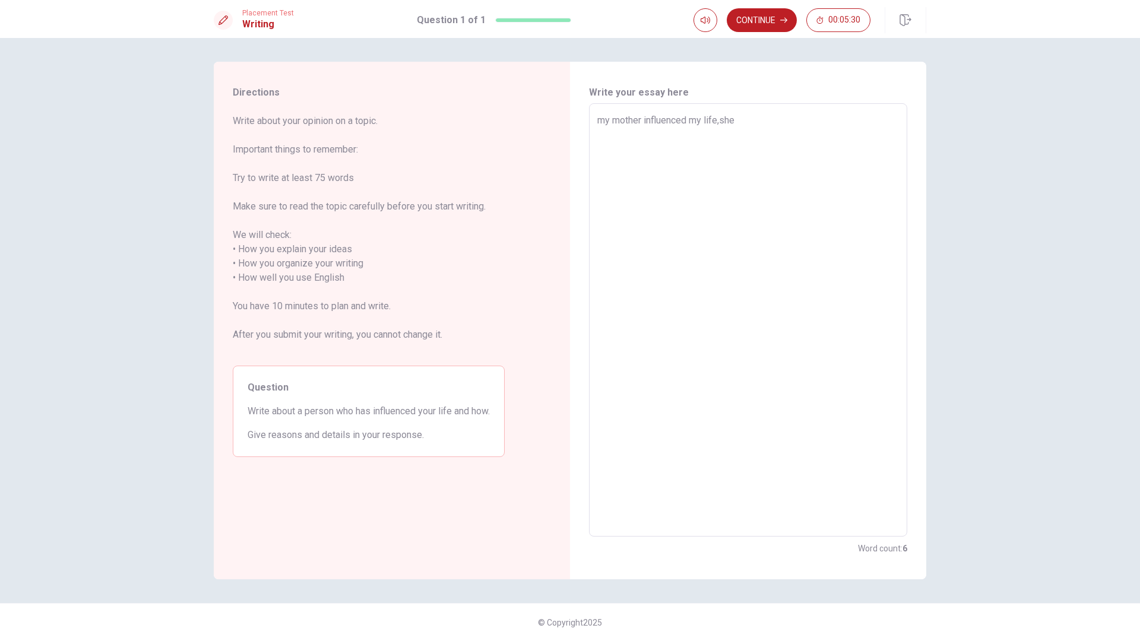
type textarea "x"
type textarea "my mother influenced my life,she i"
type textarea "x"
type textarea "my mother influenced my life,she is"
type textarea "x"
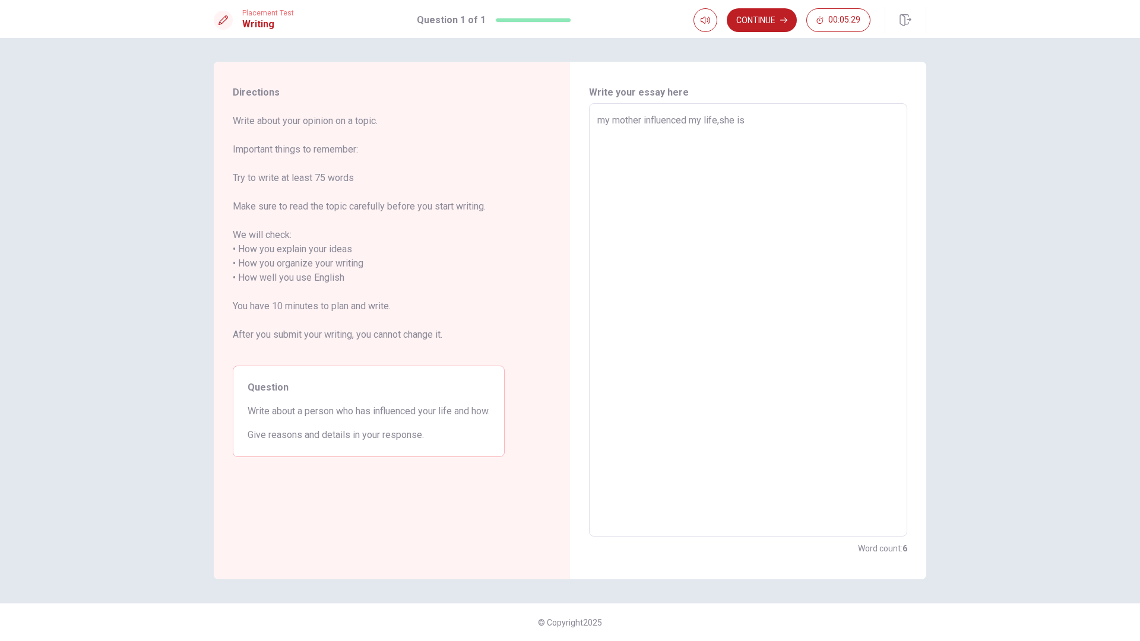
type textarea "my mother influenced my life,she is"
type textarea "x"
type textarea "my mother influenced my life,she is a"
type textarea "x"
type textarea "my mother influenced my life,she is a"
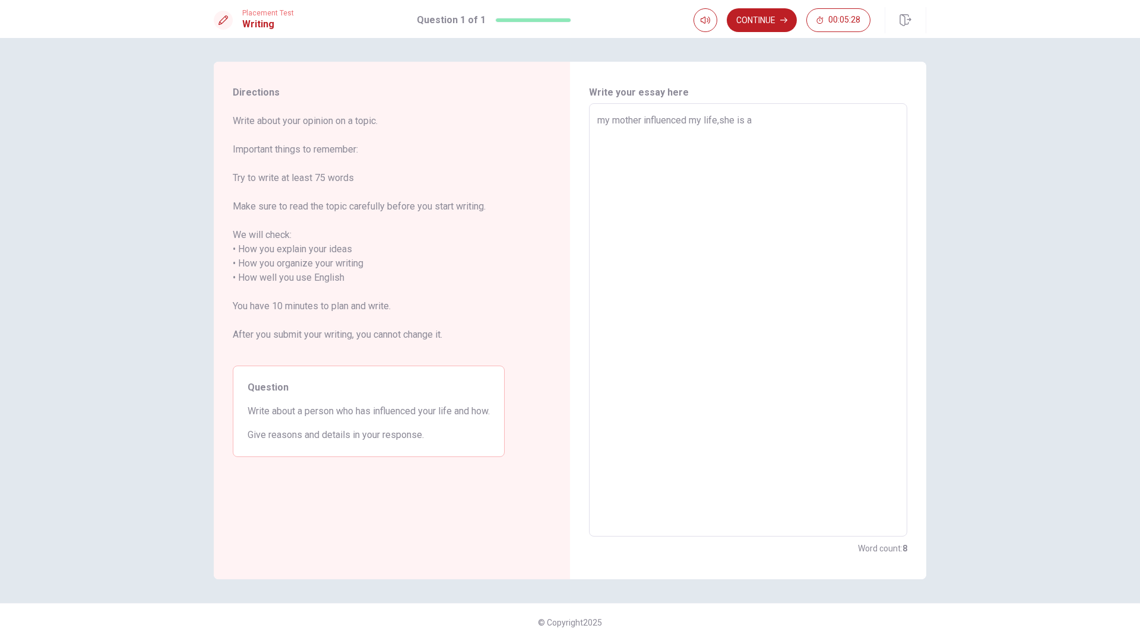
type textarea "x"
type textarea "my mother influenced my life,she is a e"
type textarea "x"
type textarea "my mother influenced my life,she is a en"
type textarea "x"
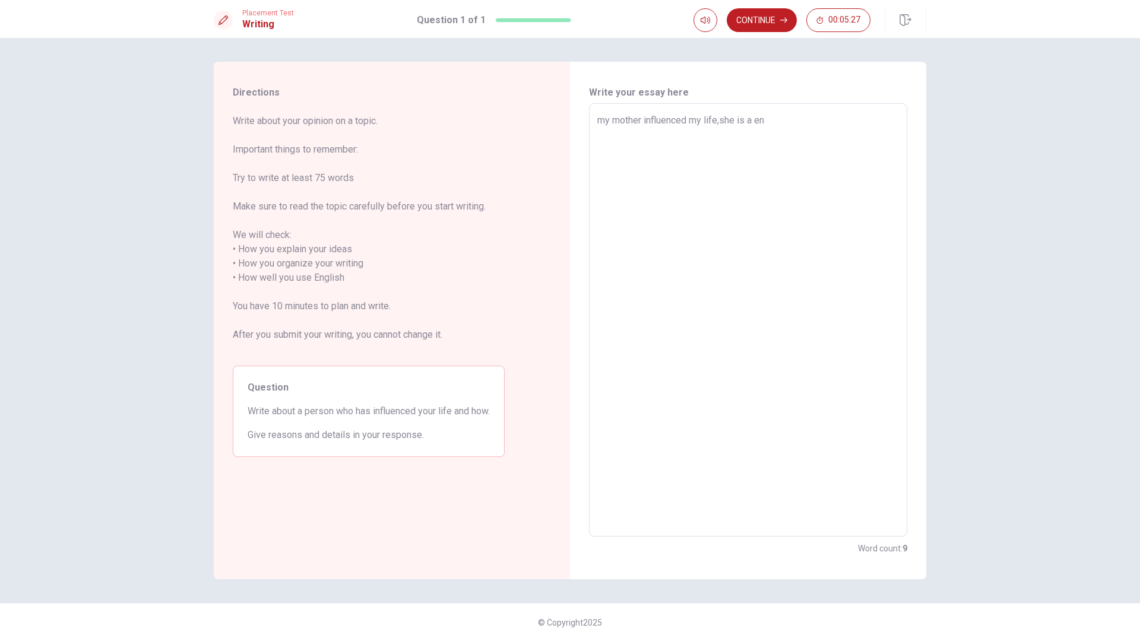
type textarea "my mother influenced my life,she is a ent"
type textarea "x"
type textarea "my mother influenced my life,she is a entr"
type textarea "x"
type textarea "my mother influenced my life,she is a entre"
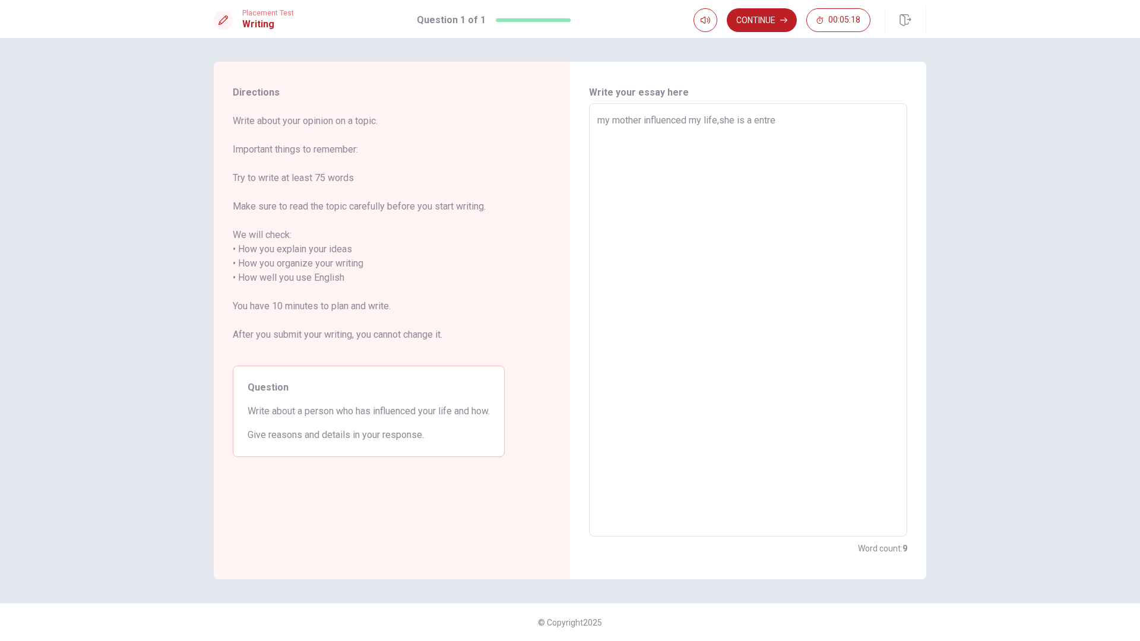
type textarea "x"
type textarea "my mother influenced my life,she is a entrep"
type textarea "x"
type textarea "my mother influenced my life,she is a entrepr"
type textarea "x"
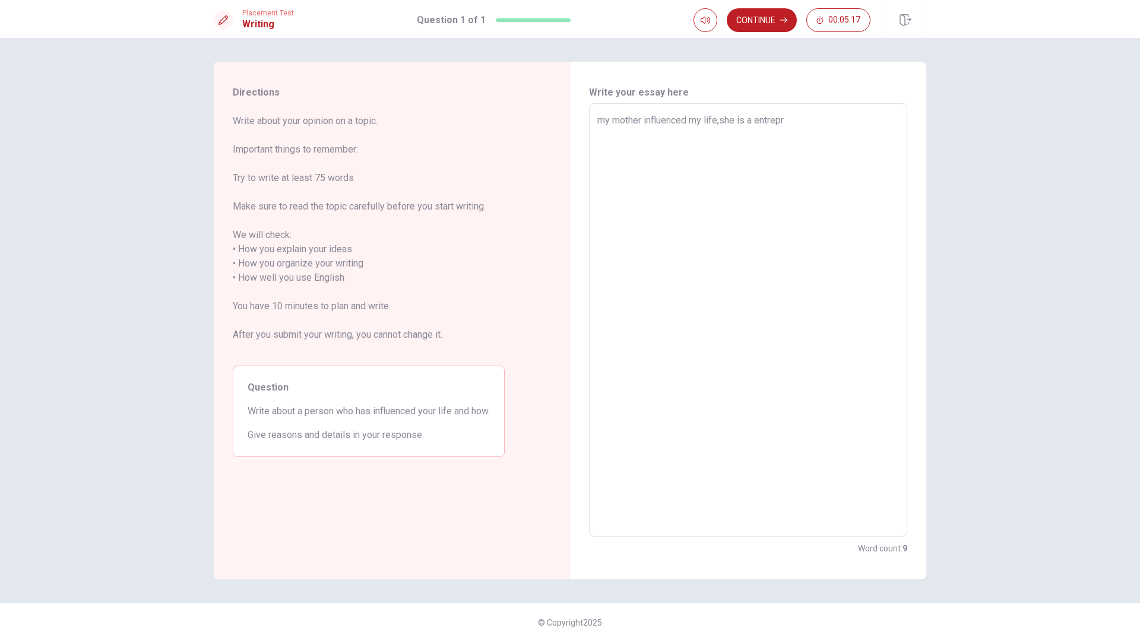
type textarea "my mother influenced my life,she is a entrepre"
type textarea "x"
type textarea "my mother influenced my life,she is a entrepren"
type textarea "x"
type textarea "my mother influenced my life,she is a entreprene"
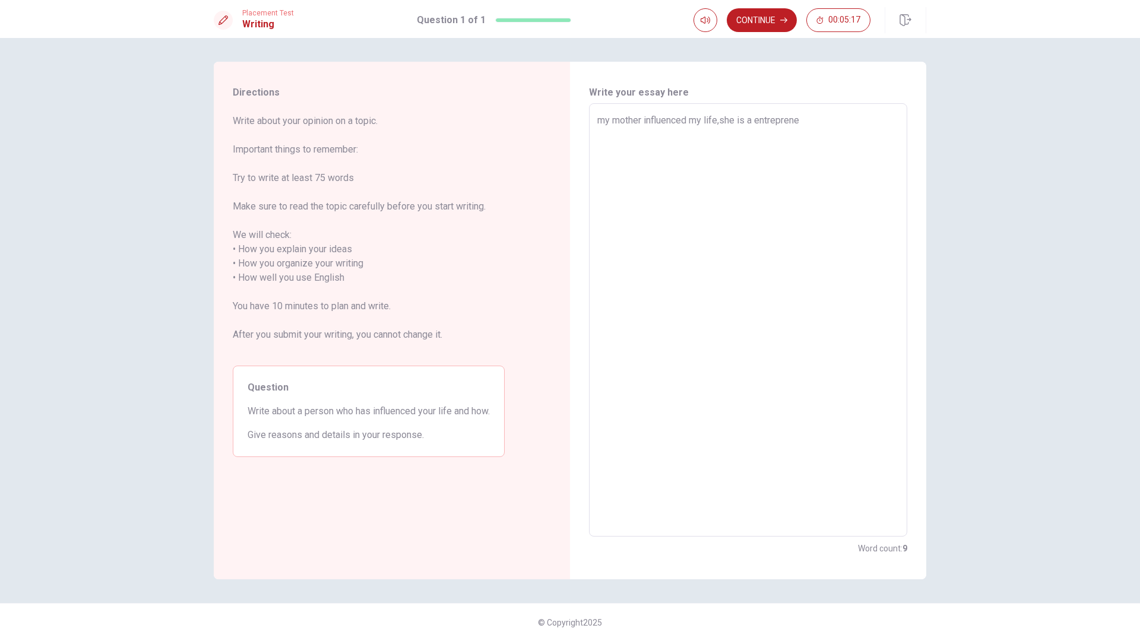
type textarea "x"
type textarea "my mother influenced my life,she is a entrepreneu"
type textarea "x"
type textarea "my mother influenced my life,she is a entrepreneur"
type textarea "x"
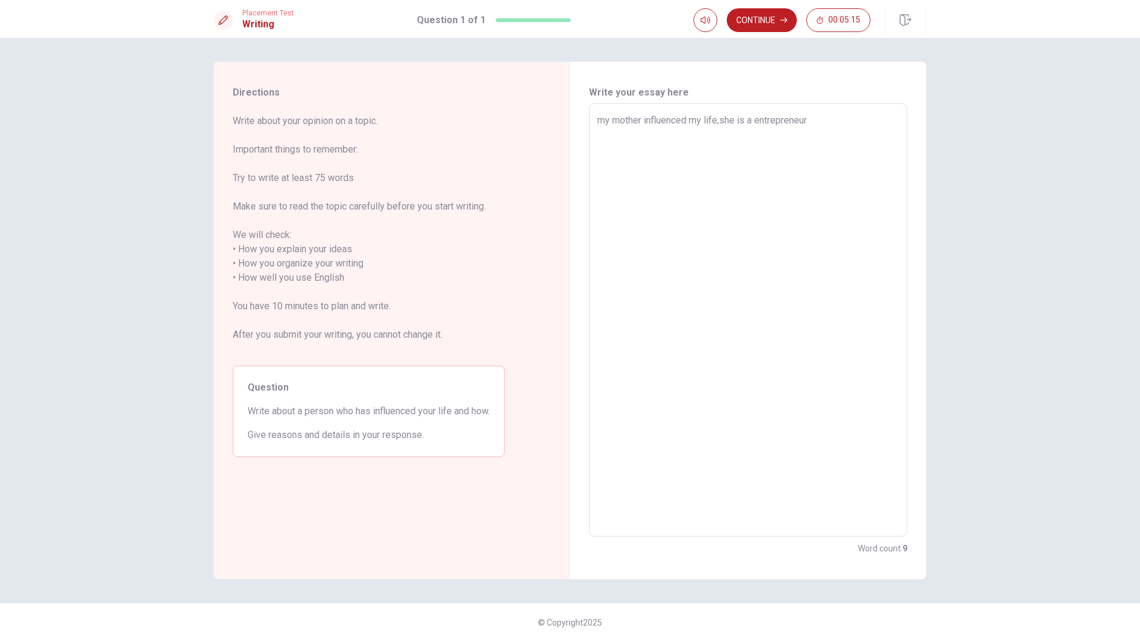
type textarea "my mother influenced my life,she is a entrepreneur"
type textarea "x"
type textarea "my mother influenced my life,she is a entrepreneur a"
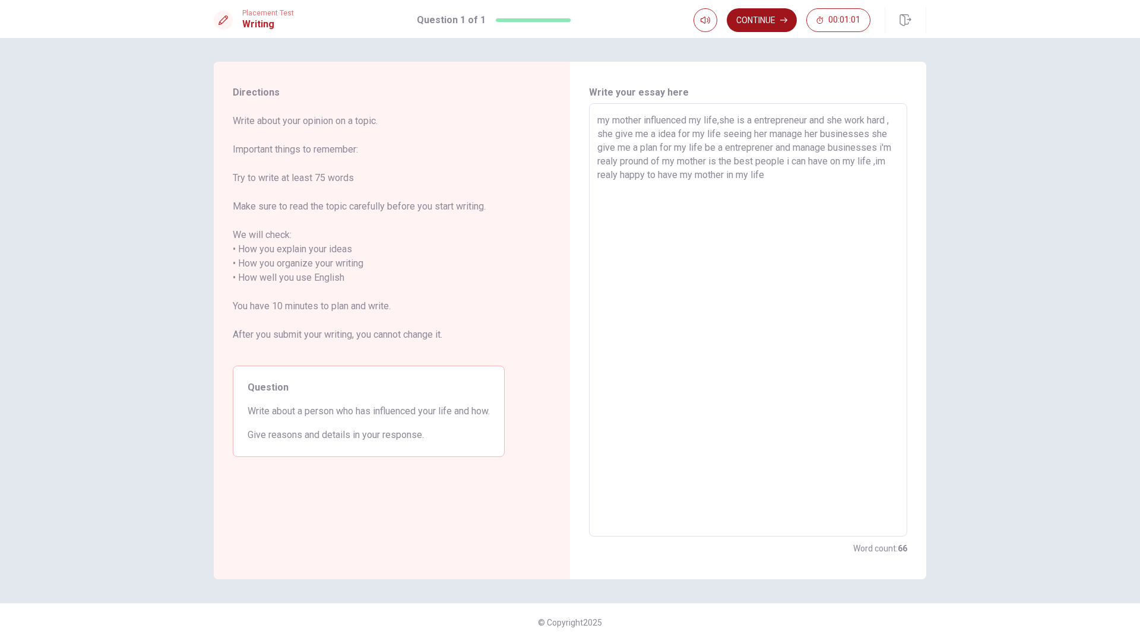
click at [767, 26] on button "Continue" at bounding box center [762, 20] width 70 height 24
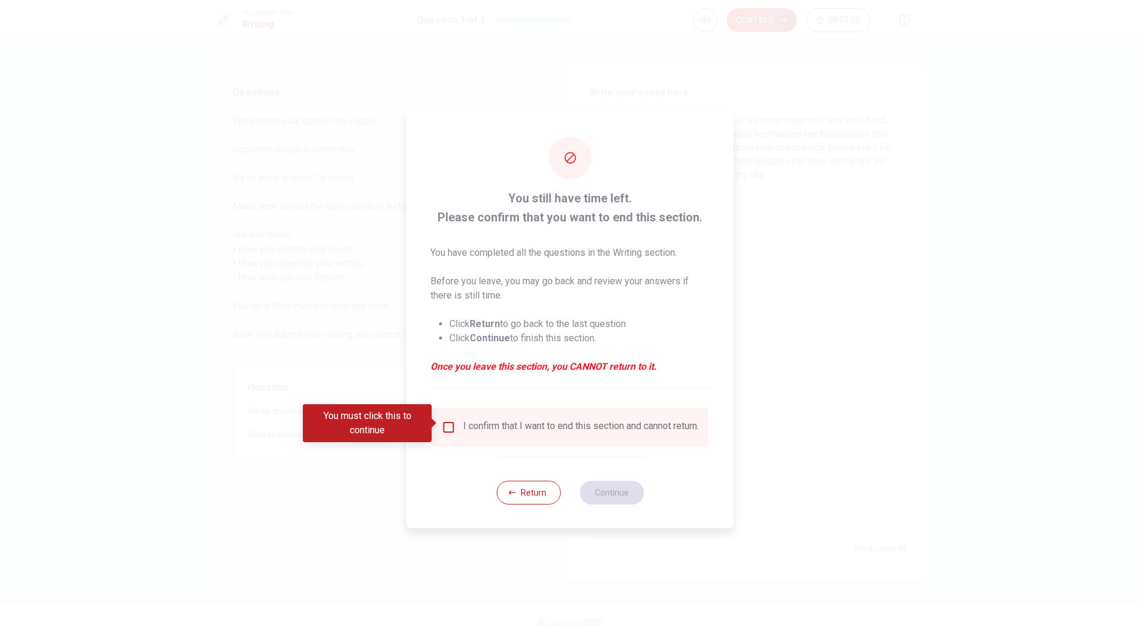
click at [445, 428] on input "You must click this to continue" at bounding box center [449, 427] width 14 height 14
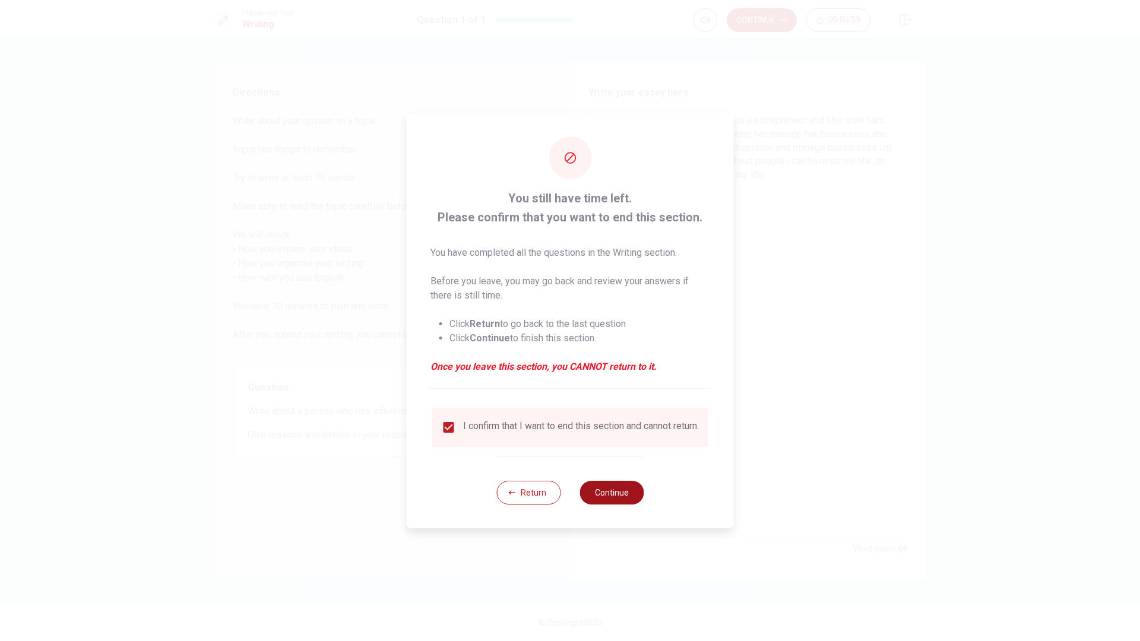
click at [633, 502] on button "Continue" at bounding box center [612, 493] width 64 height 24
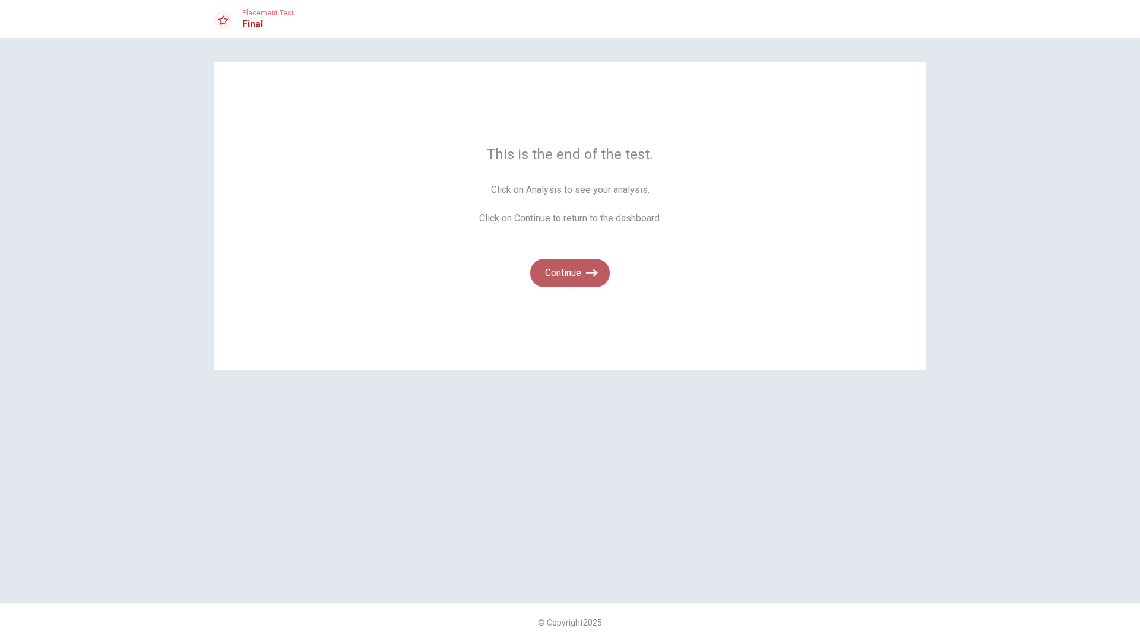
click at [574, 283] on button "Continue" at bounding box center [570, 273] width 80 height 29
